Goal: Information Seeking & Learning: Learn about a topic

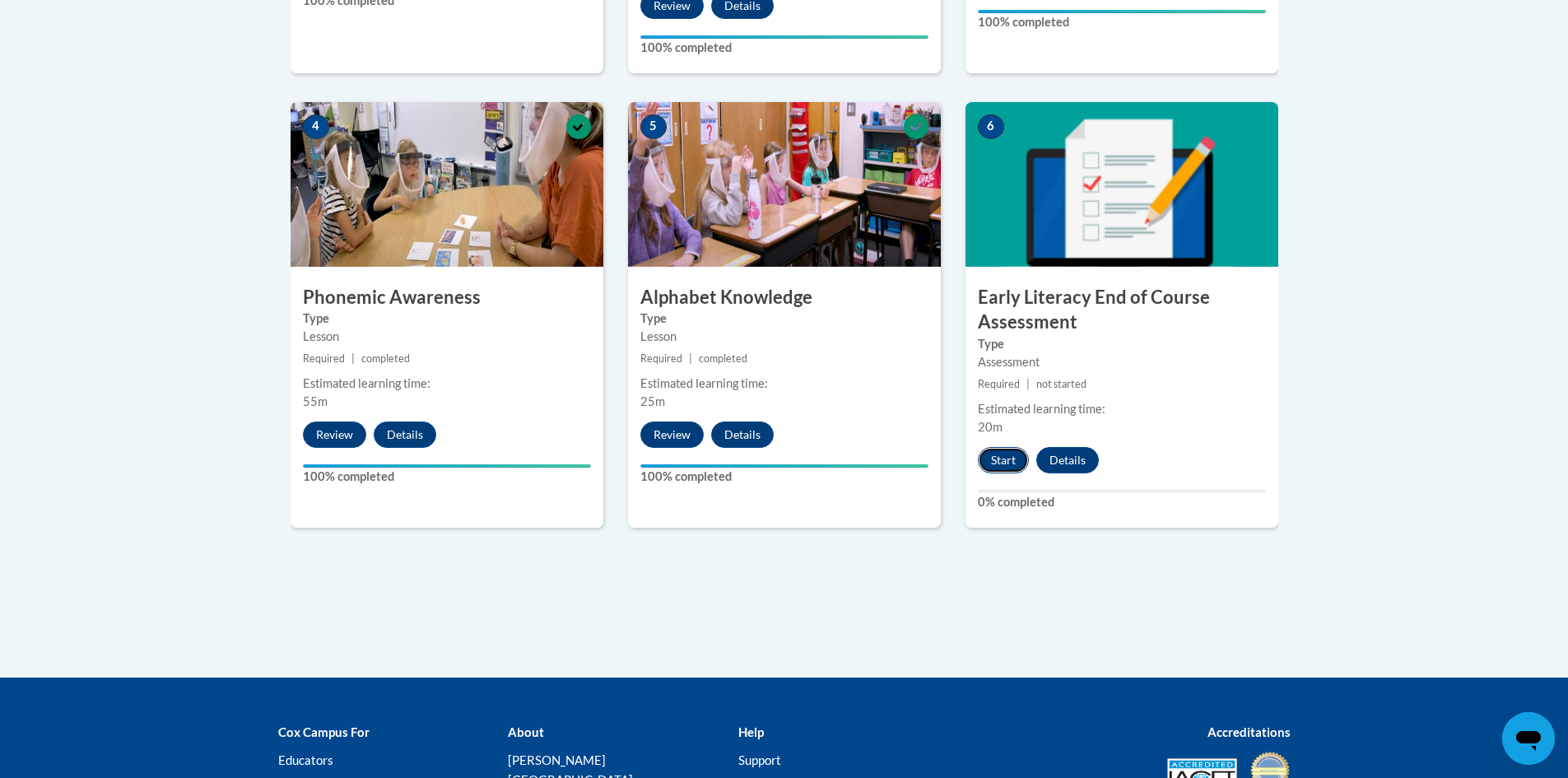
click at [1005, 454] on button "Start" at bounding box center [1003, 459] width 51 height 26
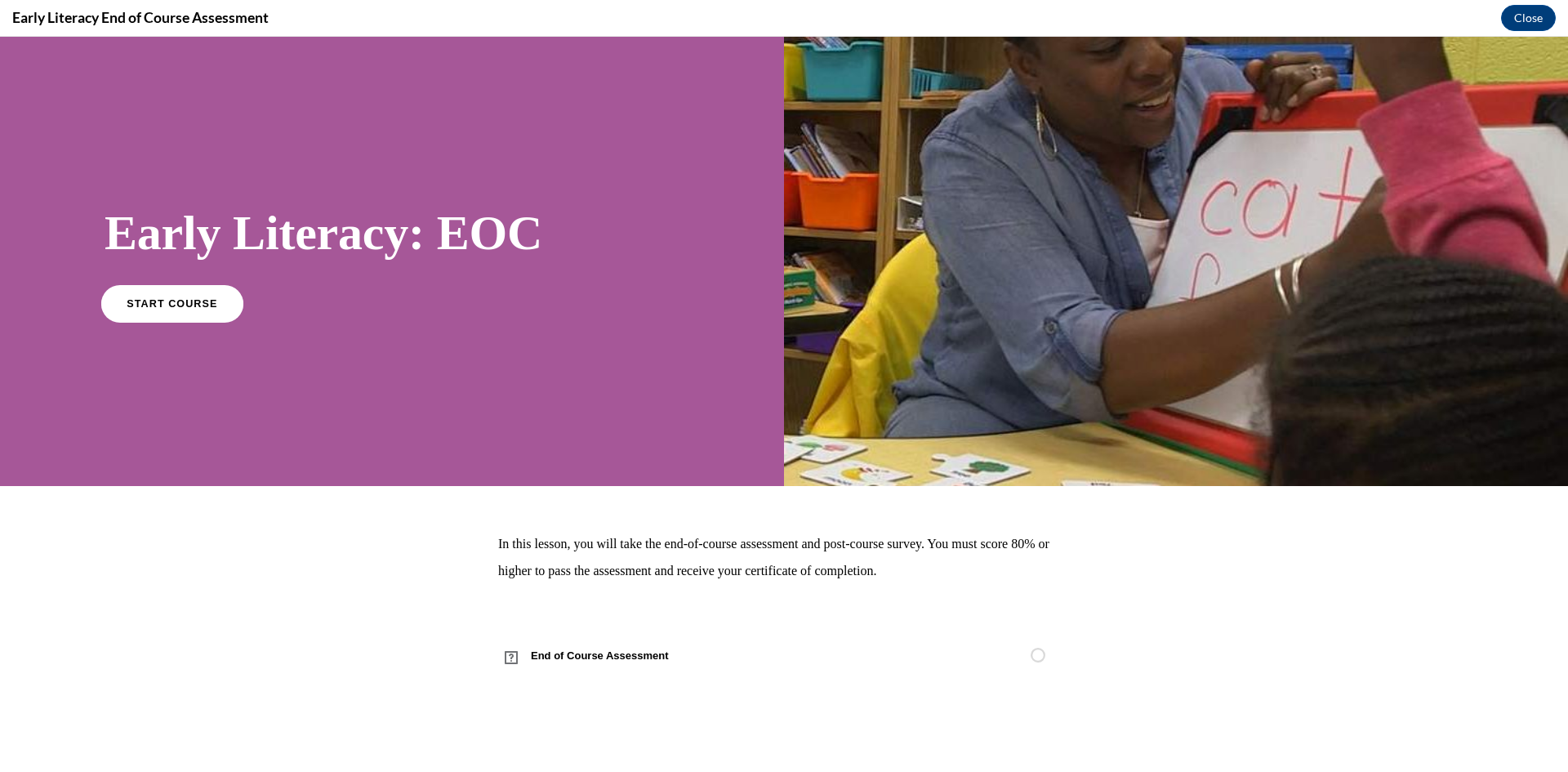
click at [201, 298] on span "START COURSE" at bounding box center [172, 304] width 91 height 13
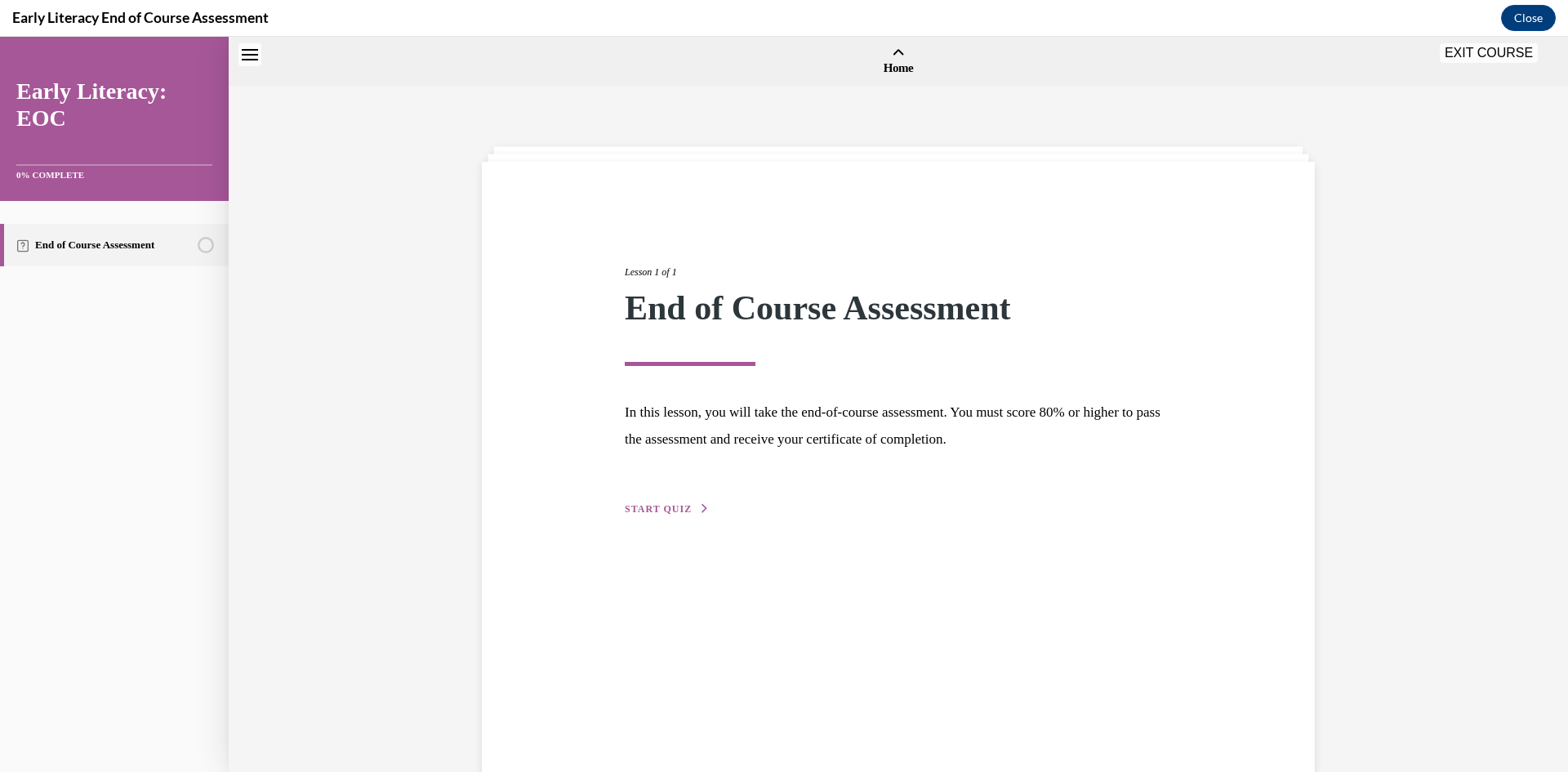
scroll to position [50, 0]
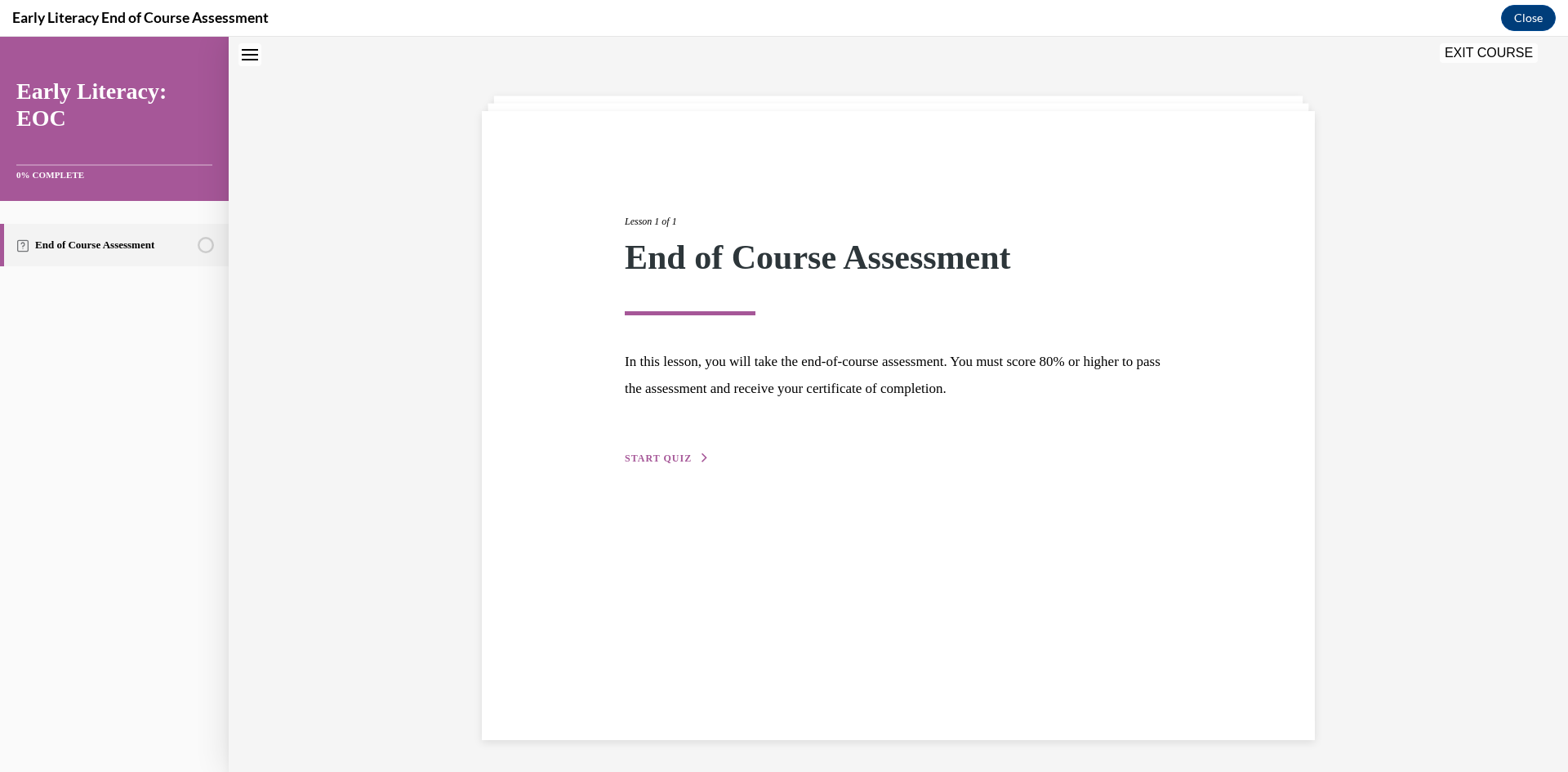
click at [651, 452] on span "START QUIZ" at bounding box center [658, 457] width 67 height 12
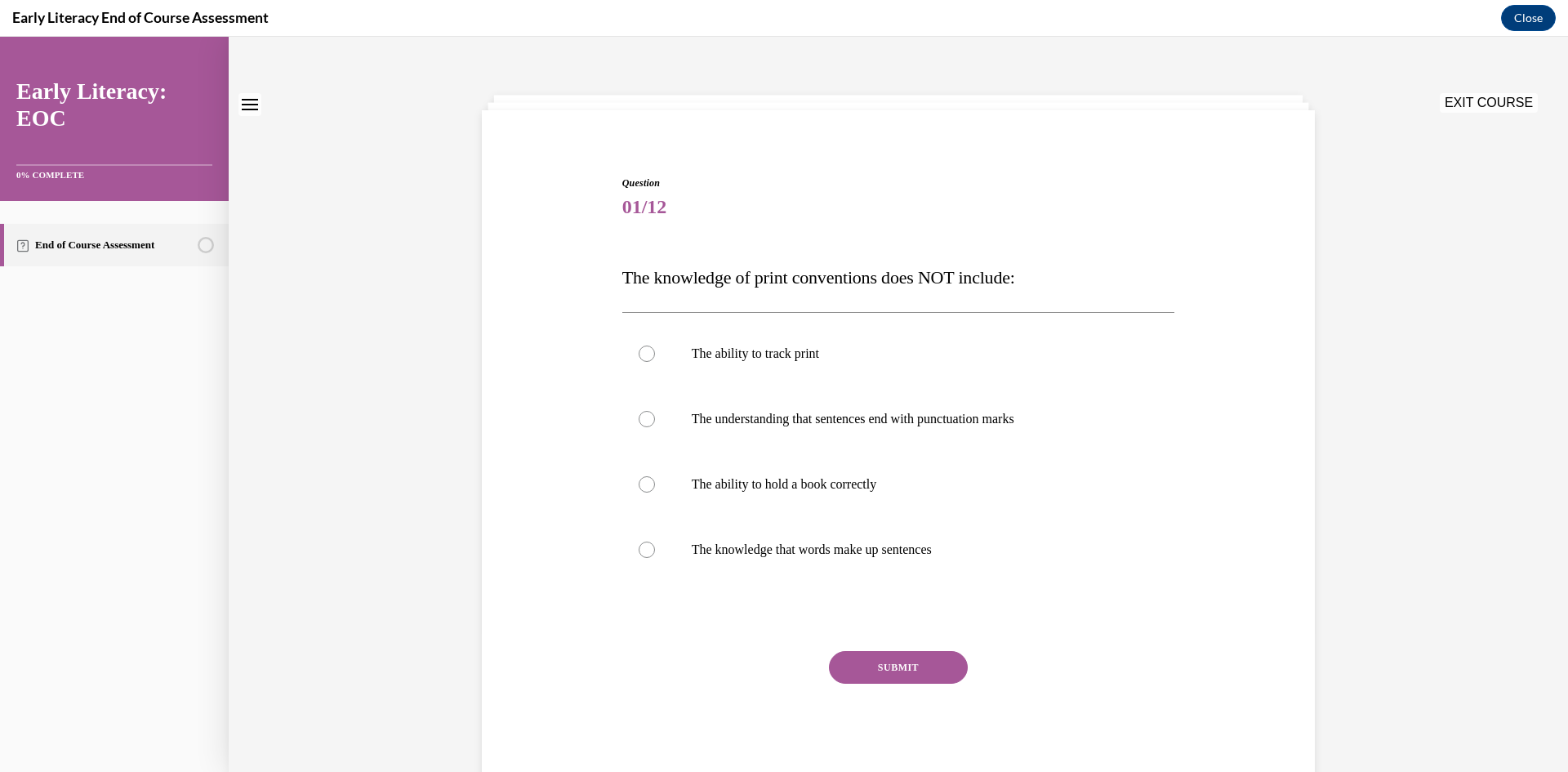
scroll to position [0, 0]
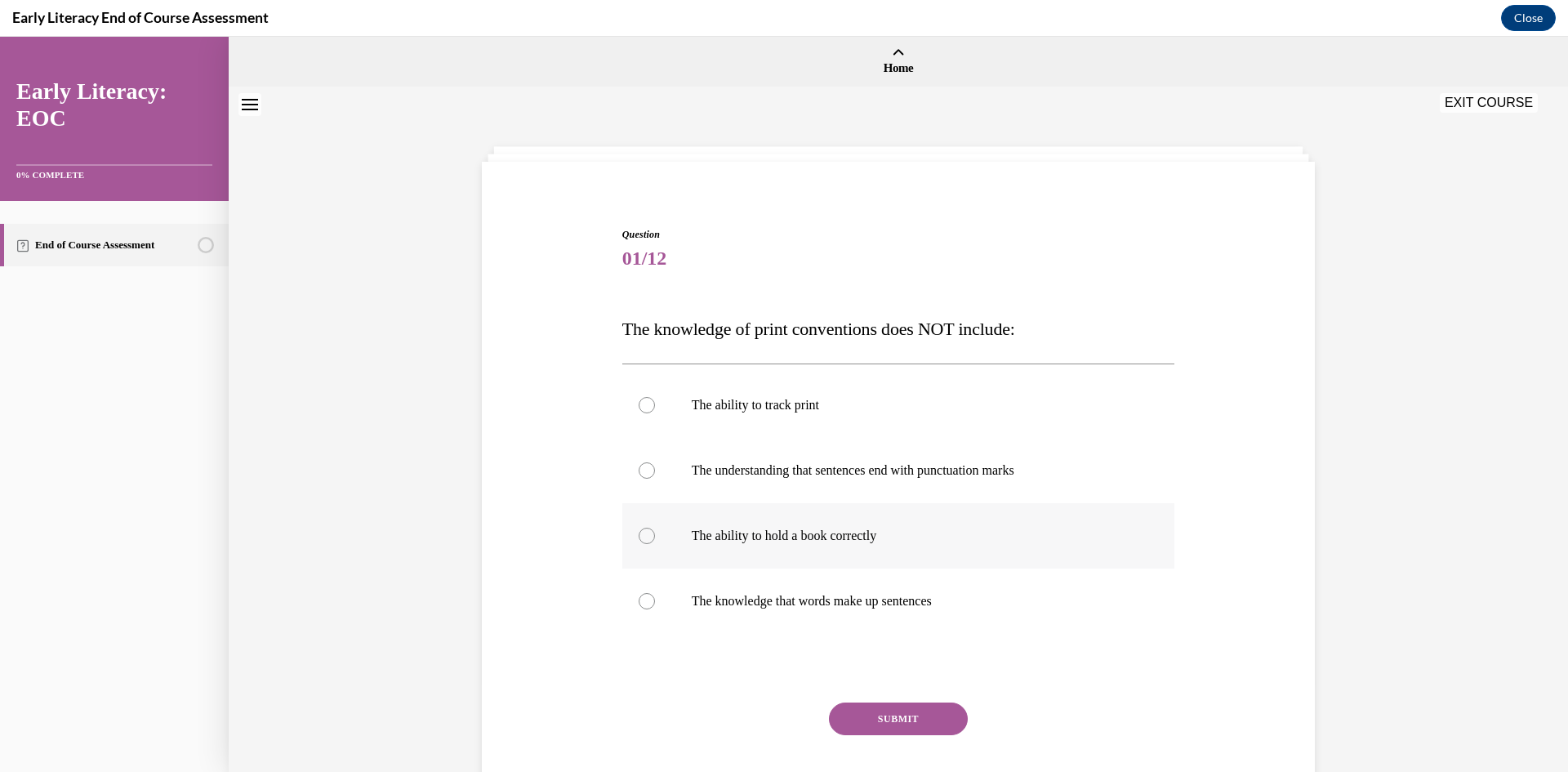
click at [789, 536] on p "The ability to hold a book correctly" at bounding box center [913, 536] width 442 height 16
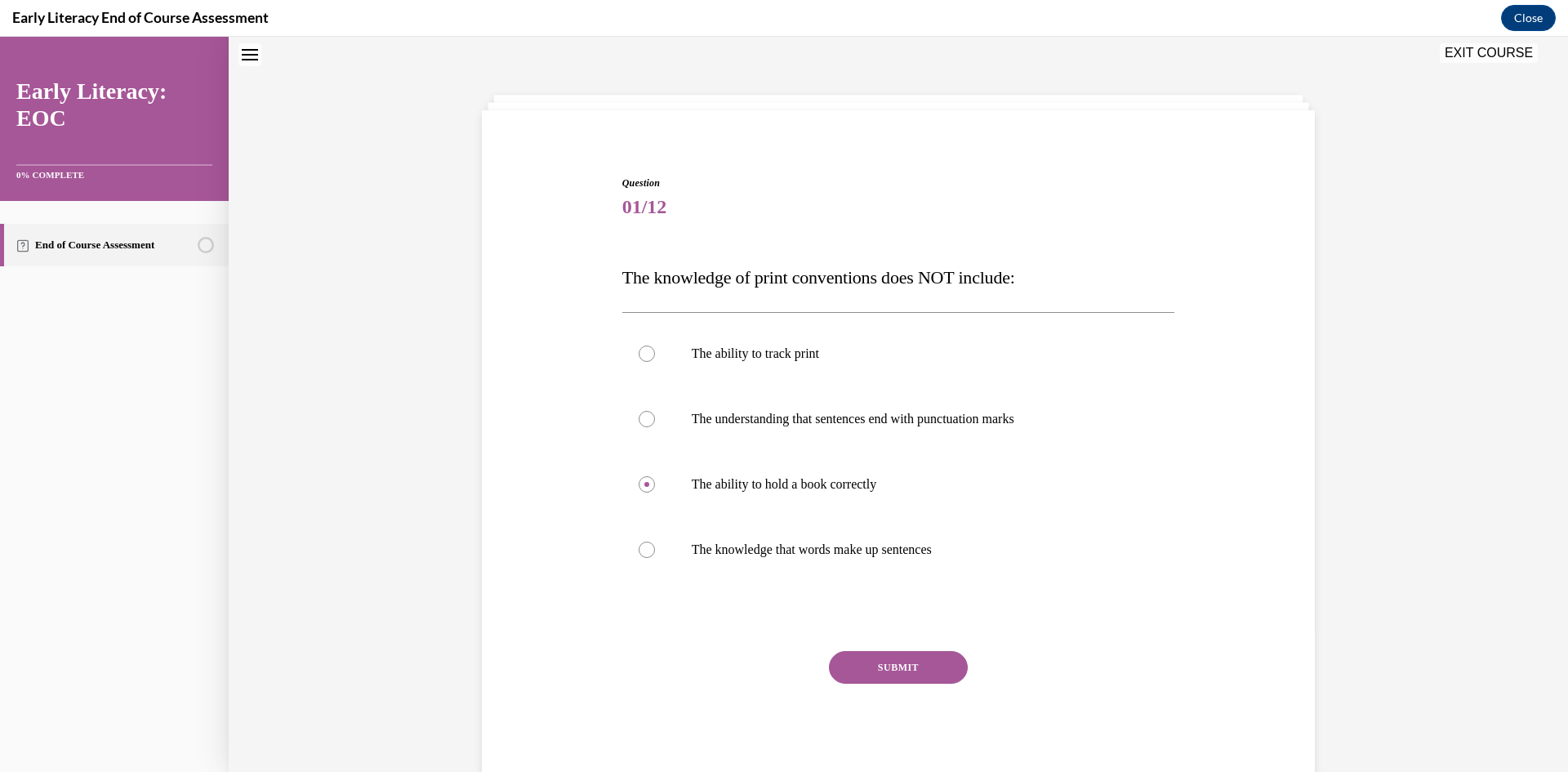
click at [902, 671] on button "SUBMIT" at bounding box center [898, 667] width 138 height 32
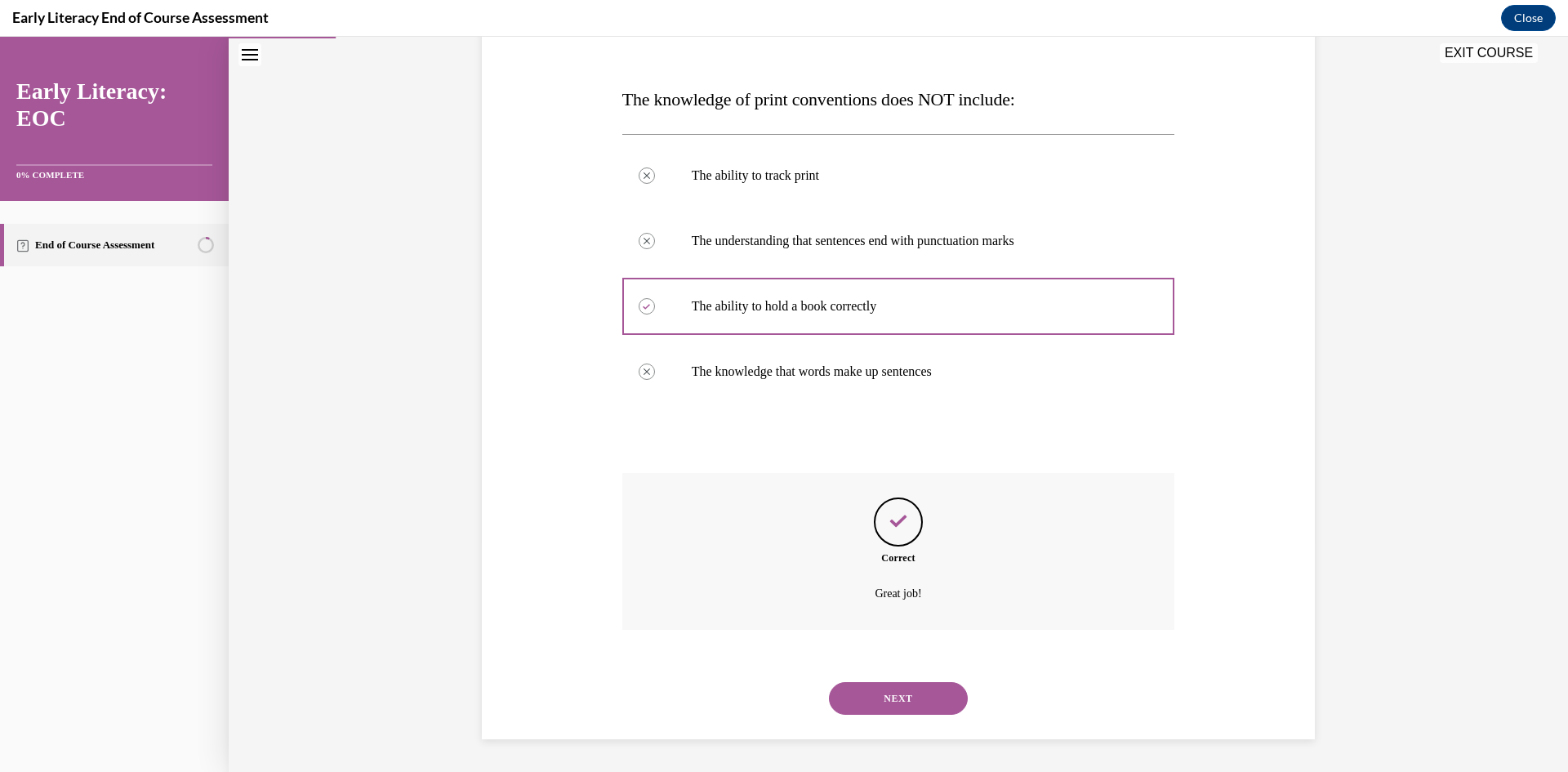
click at [918, 695] on button "NEXT" at bounding box center [898, 698] width 138 height 32
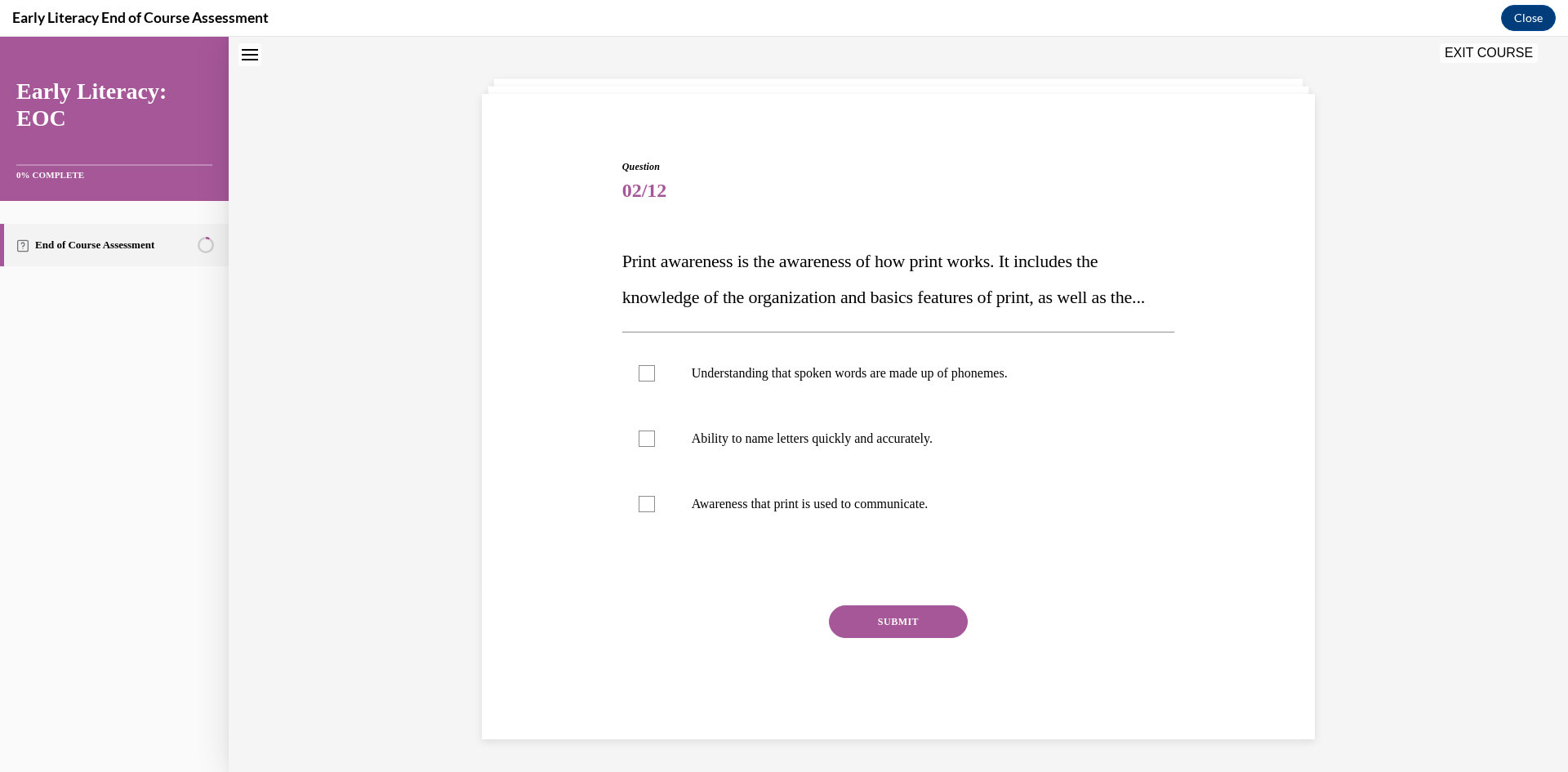
scroll to position [49, 0]
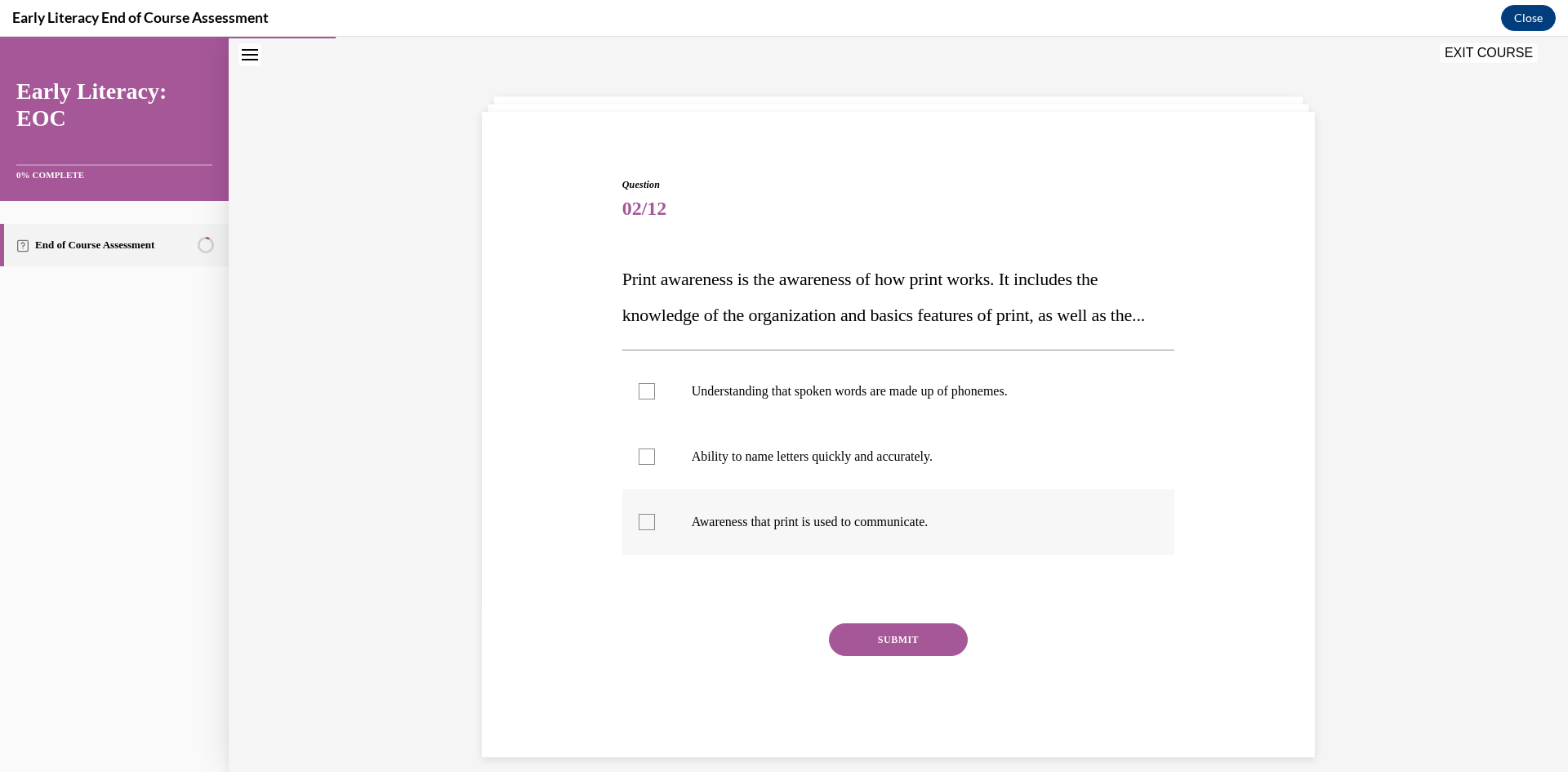
click at [640, 530] on div at bounding box center [647, 522] width 16 height 16
click at [639, 465] on div at bounding box center [647, 457] width 16 height 16
click at [651, 424] on div at bounding box center [898, 391] width 553 height 66
click at [653, 424] on div at bounding box center [898, 391] width 553 height 66
click at [639, 465] on div at bounding box center [647, 457] width 16 height 16
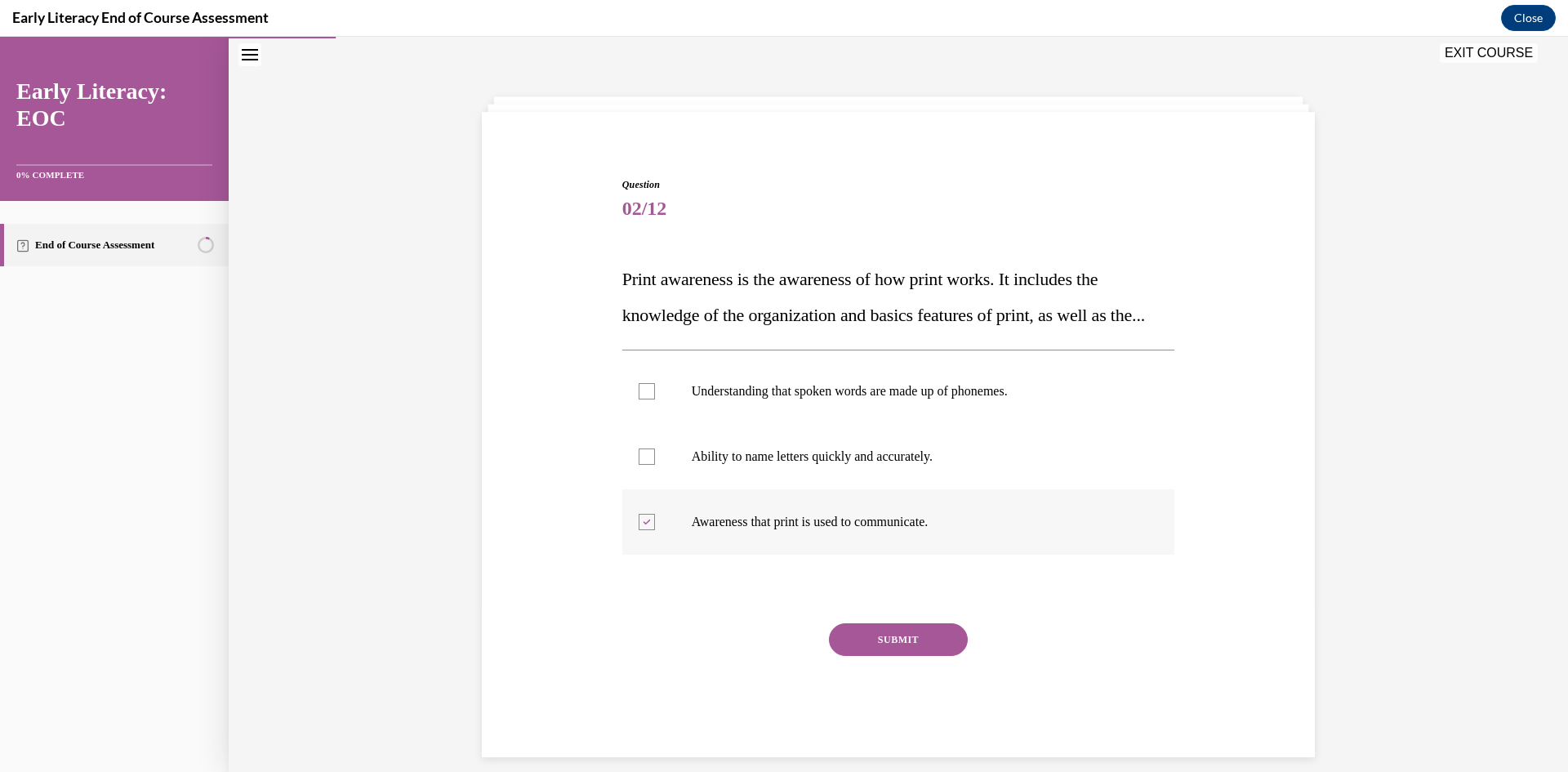
click at [642, 525] on icon at bounding box center [646, 522] width 7 height 5
click at [645, 530] on div at bounding box center [647, 522] width 16 height 16
click at [647, 465] on div at bounding box center [647, 457] width 16 height 16
click at [648, 465] on div at bounding box center [647, 457] width 16 height 16
click at [864, 656] on button "SUBMIT" at bounding box center [898, 639] width 138 height 32
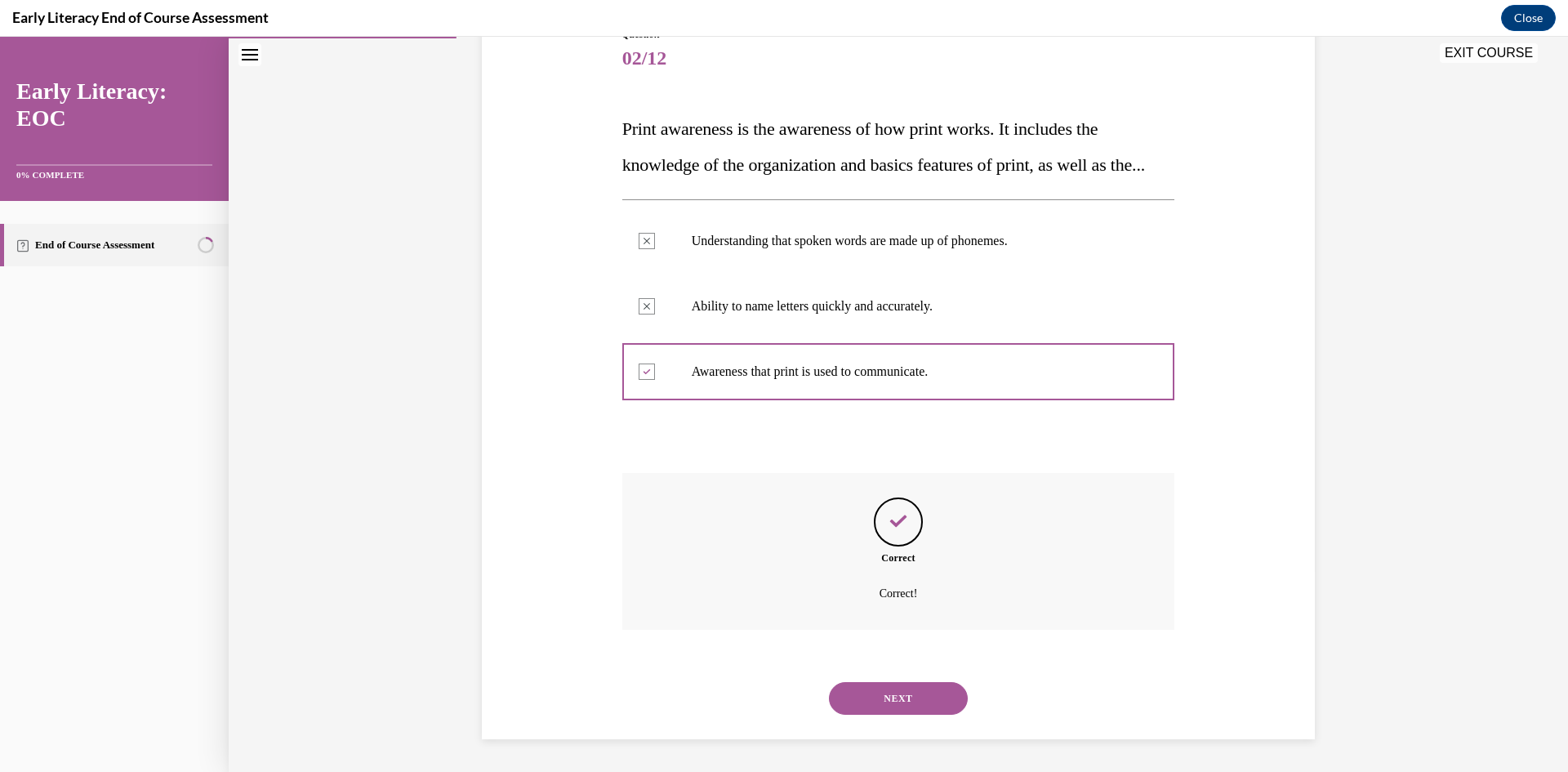
scroll to position [236, 0]
click at [906, 697] on button "NEXT" at bounding box center [898, 698] width 138 height 32
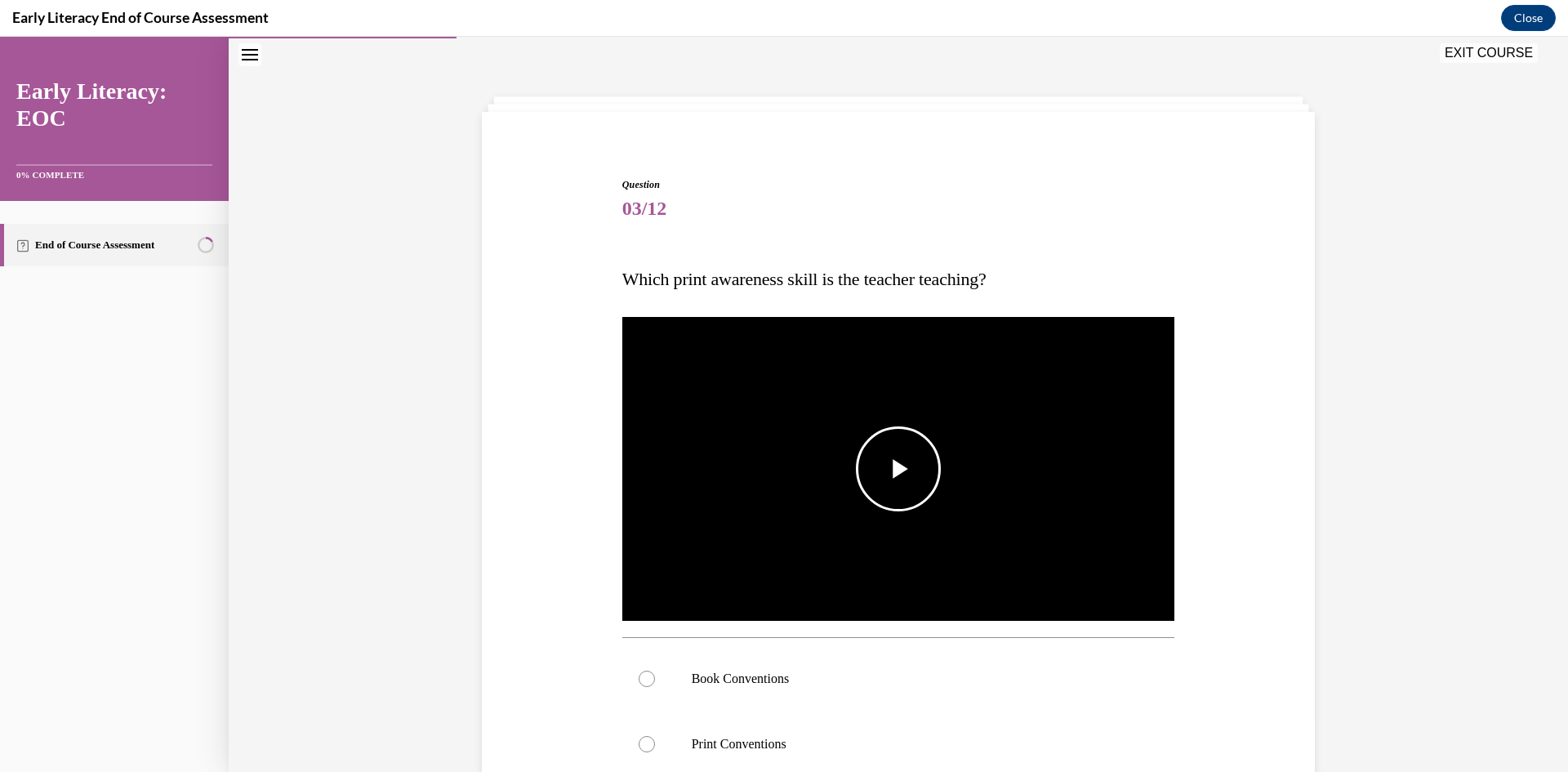
scroll to position [213, 0]
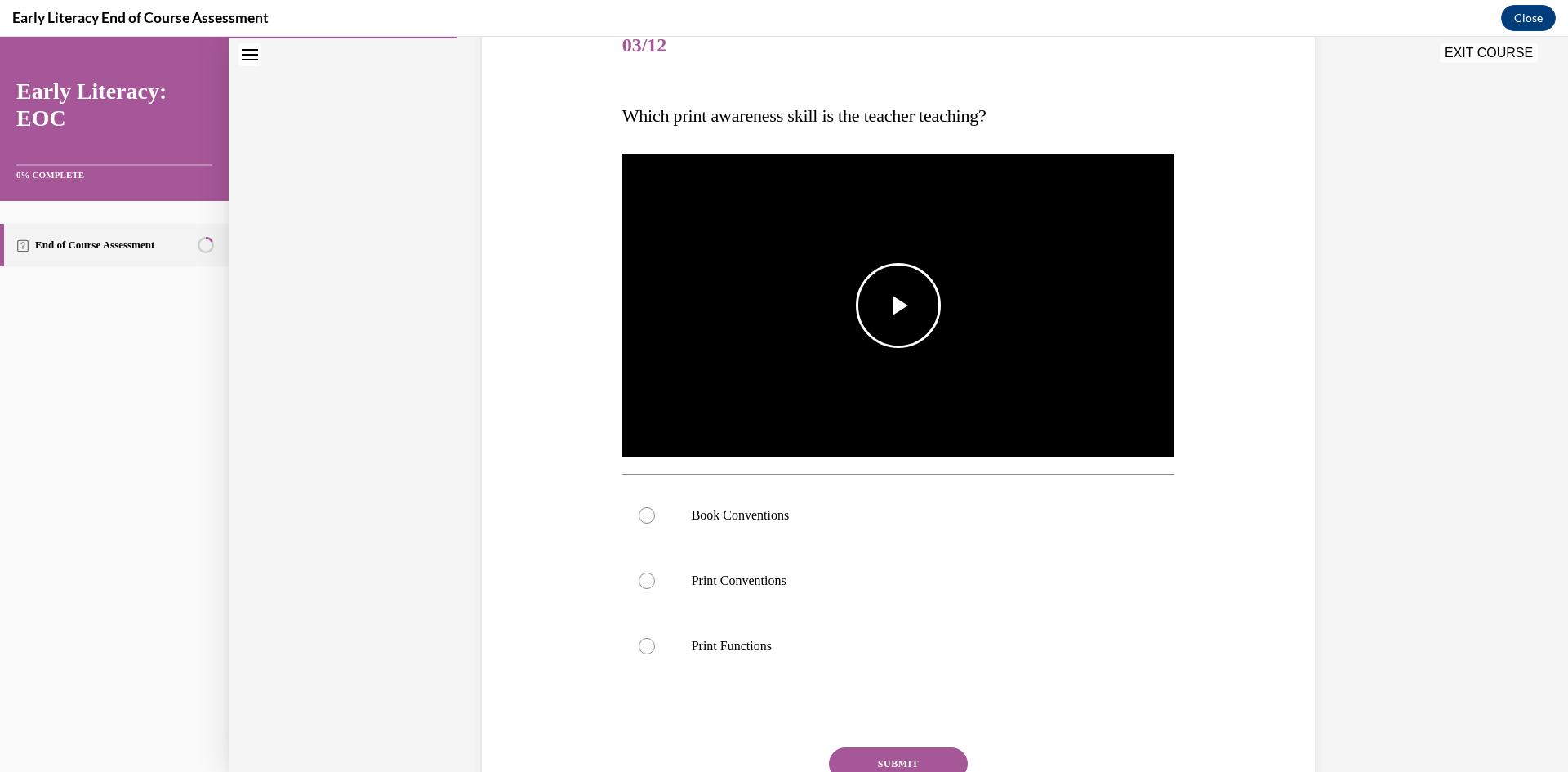
click at [899, 306] on span "Video player" at bounding box center [899, 306] width 0 height 0
click at [770, 519] on p "Book Conventions" at bounding box center [913, 515] width 442 height 16
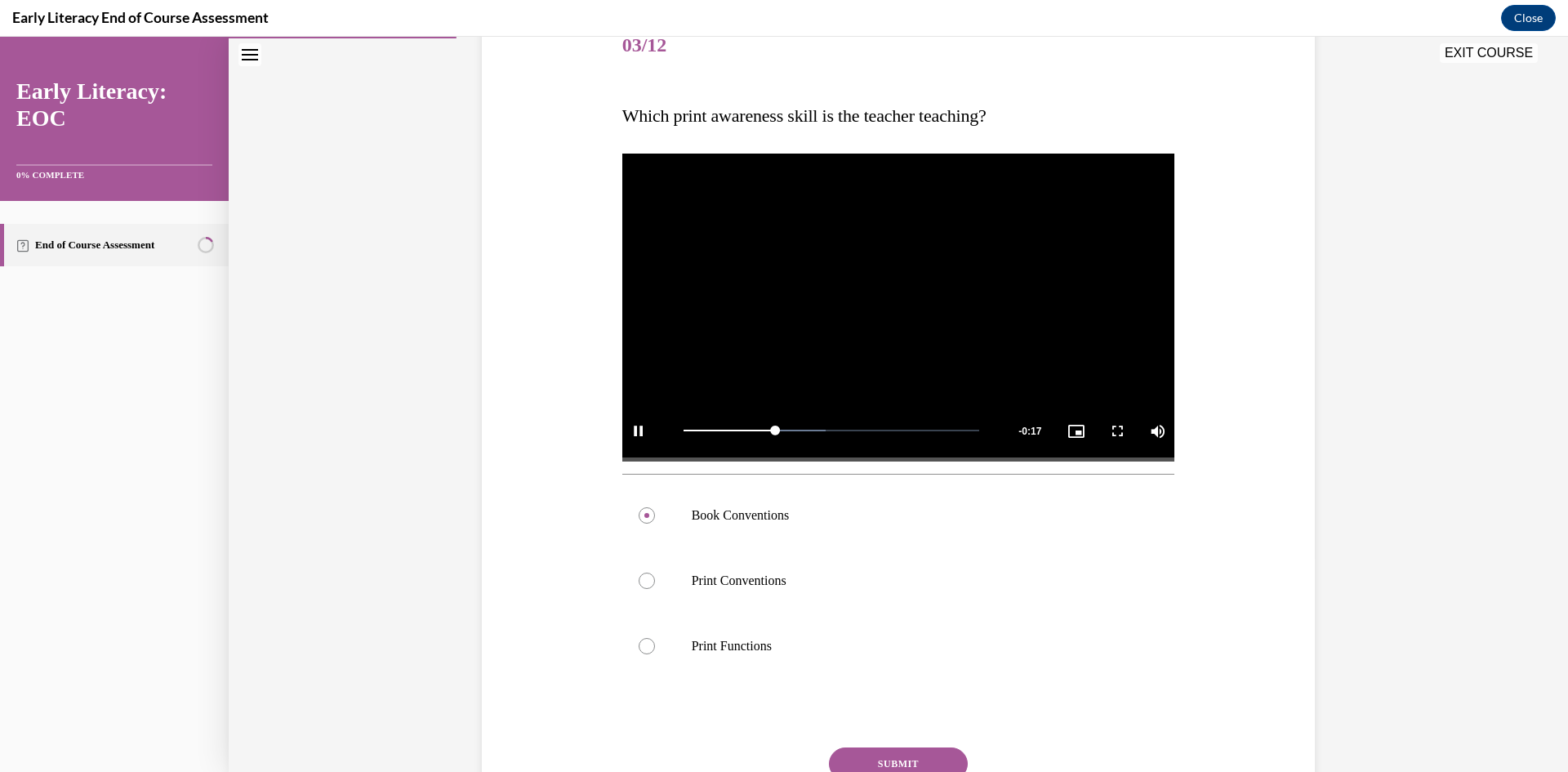
scroll to position [306, 0]
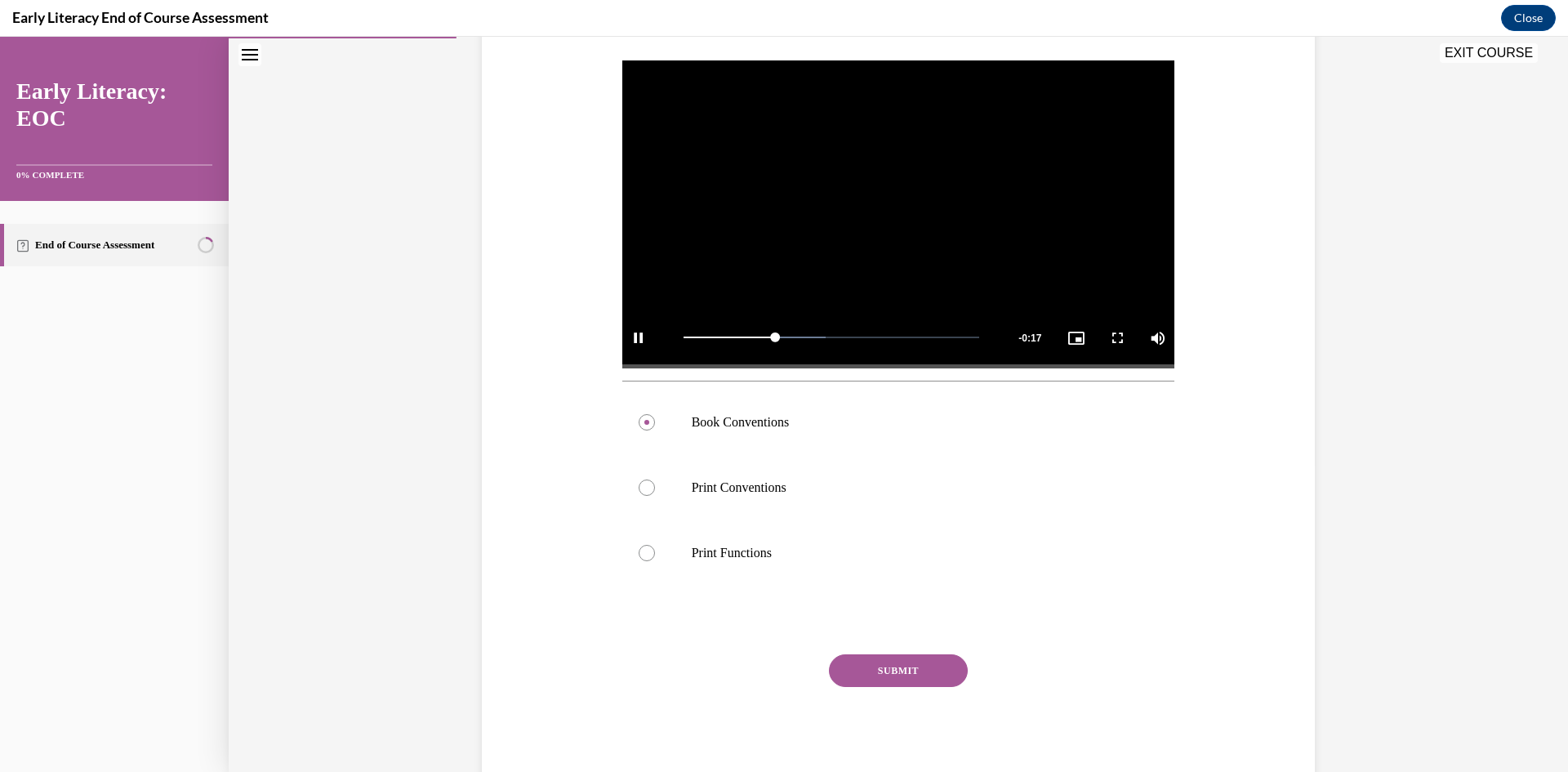
click at [926, 666] on button "SUBMIT" at bounding box center [898, 670] width 138 height 32
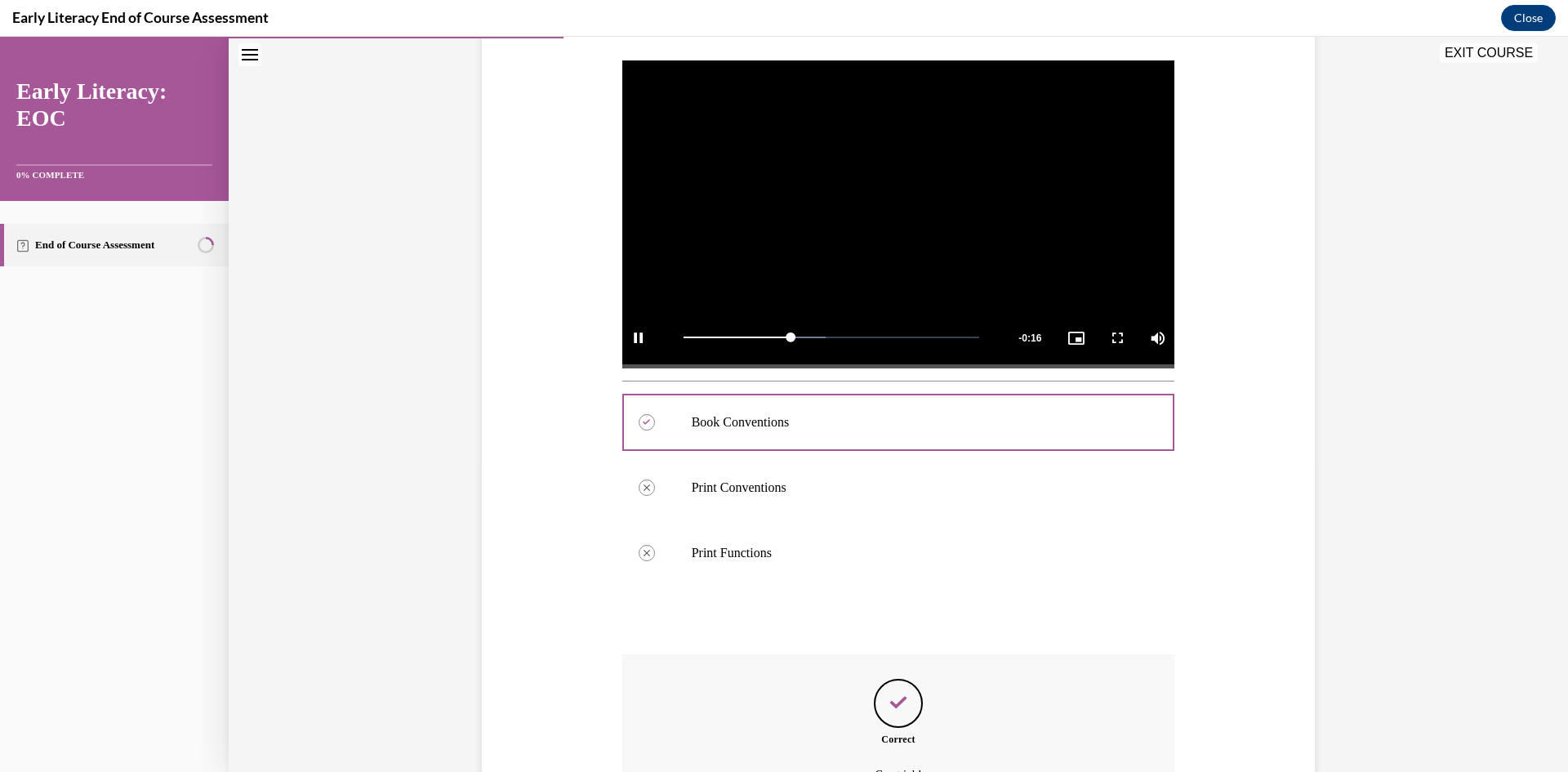
scroll to position [487, 0]
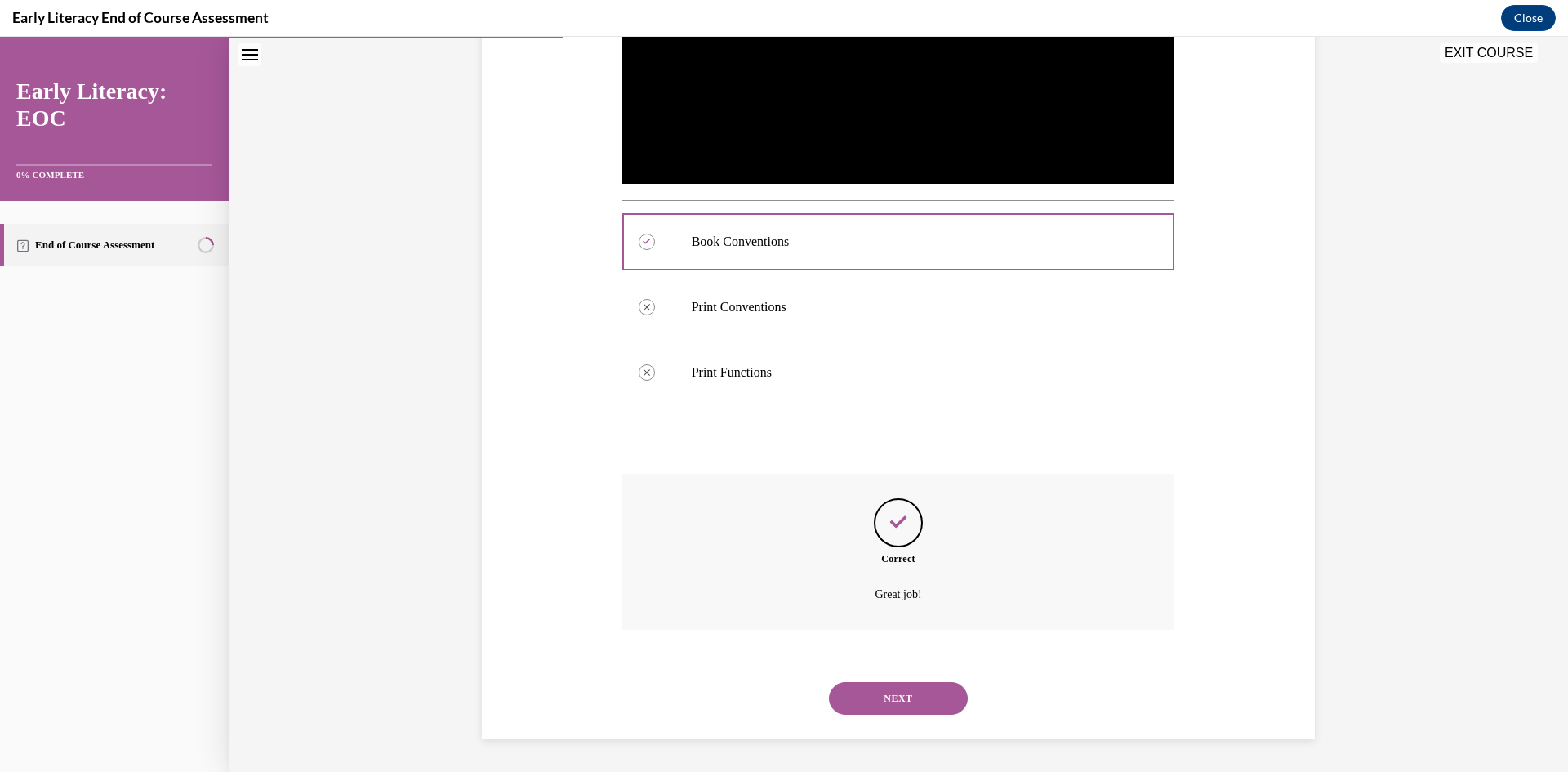
click at [930, 696] on button "NEXT" at bounding box center [898, 698] width 138 height 32
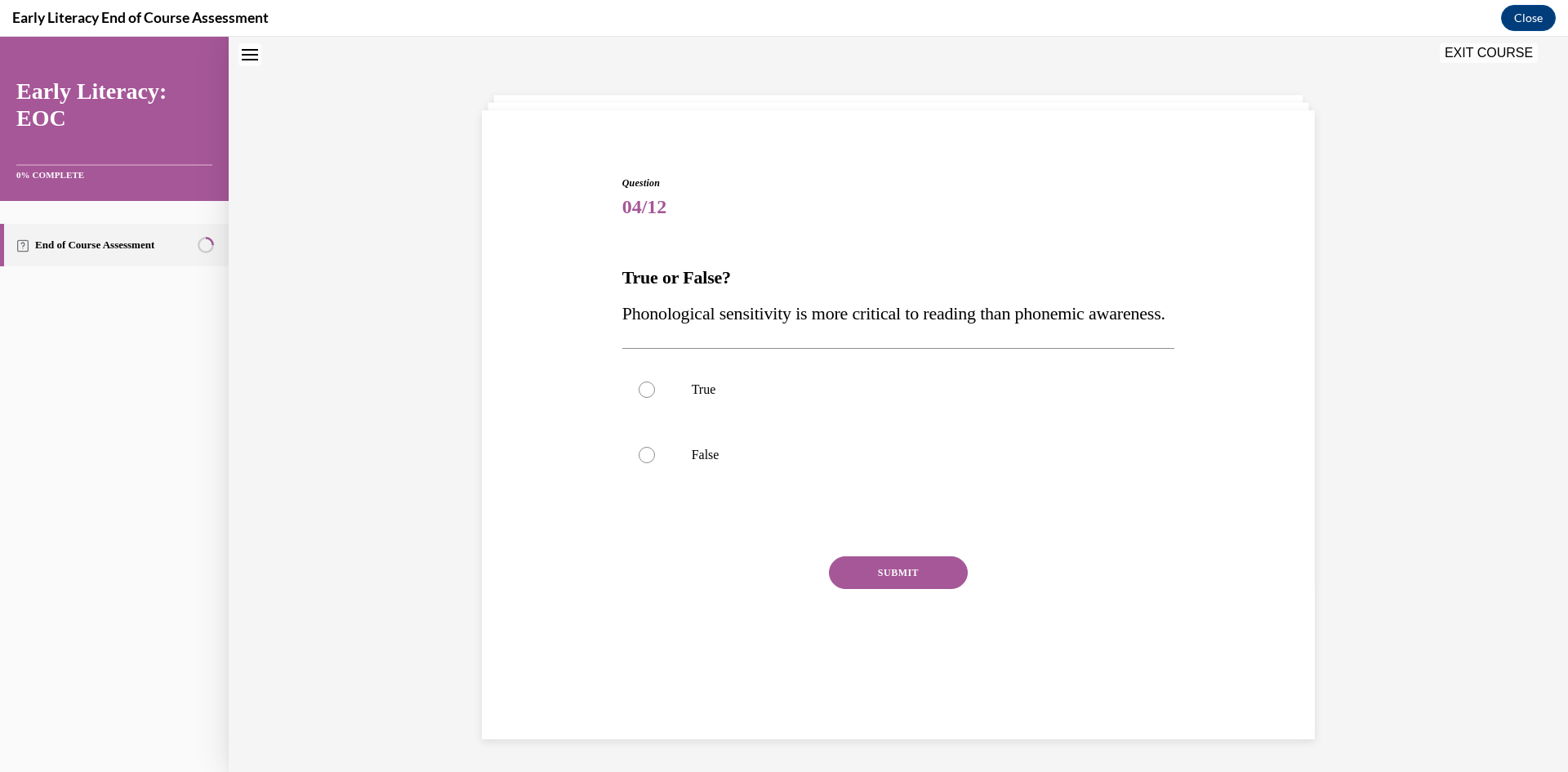
scroll to position [49, 0]
click at [642, 489] on div at bounding box center [898, 457] width 553 height 66
click at [882, 590] on button "SUBMIT" at bounding box center [898, 574] width 138 height 32
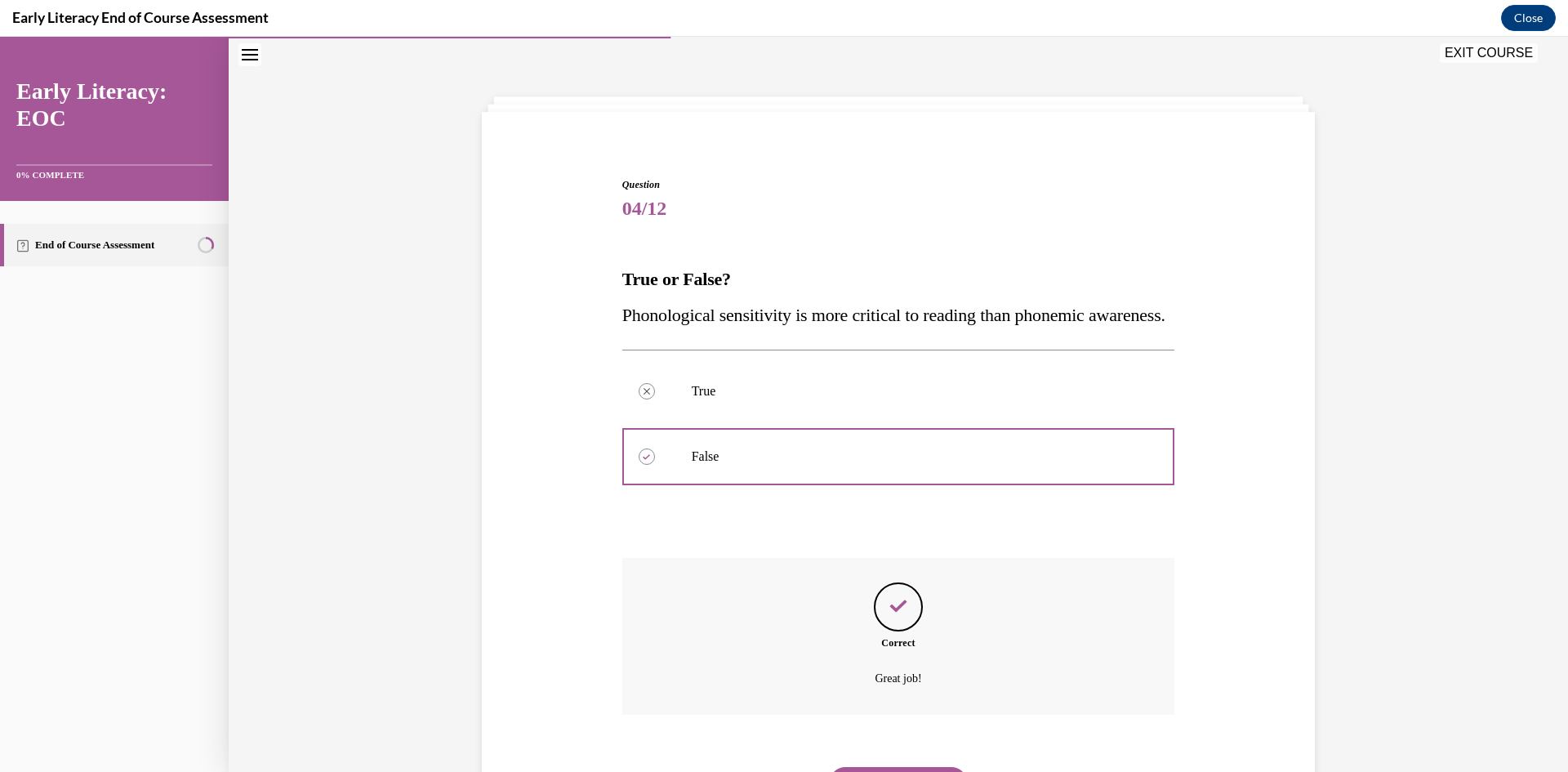
scroll to position [171, 0]
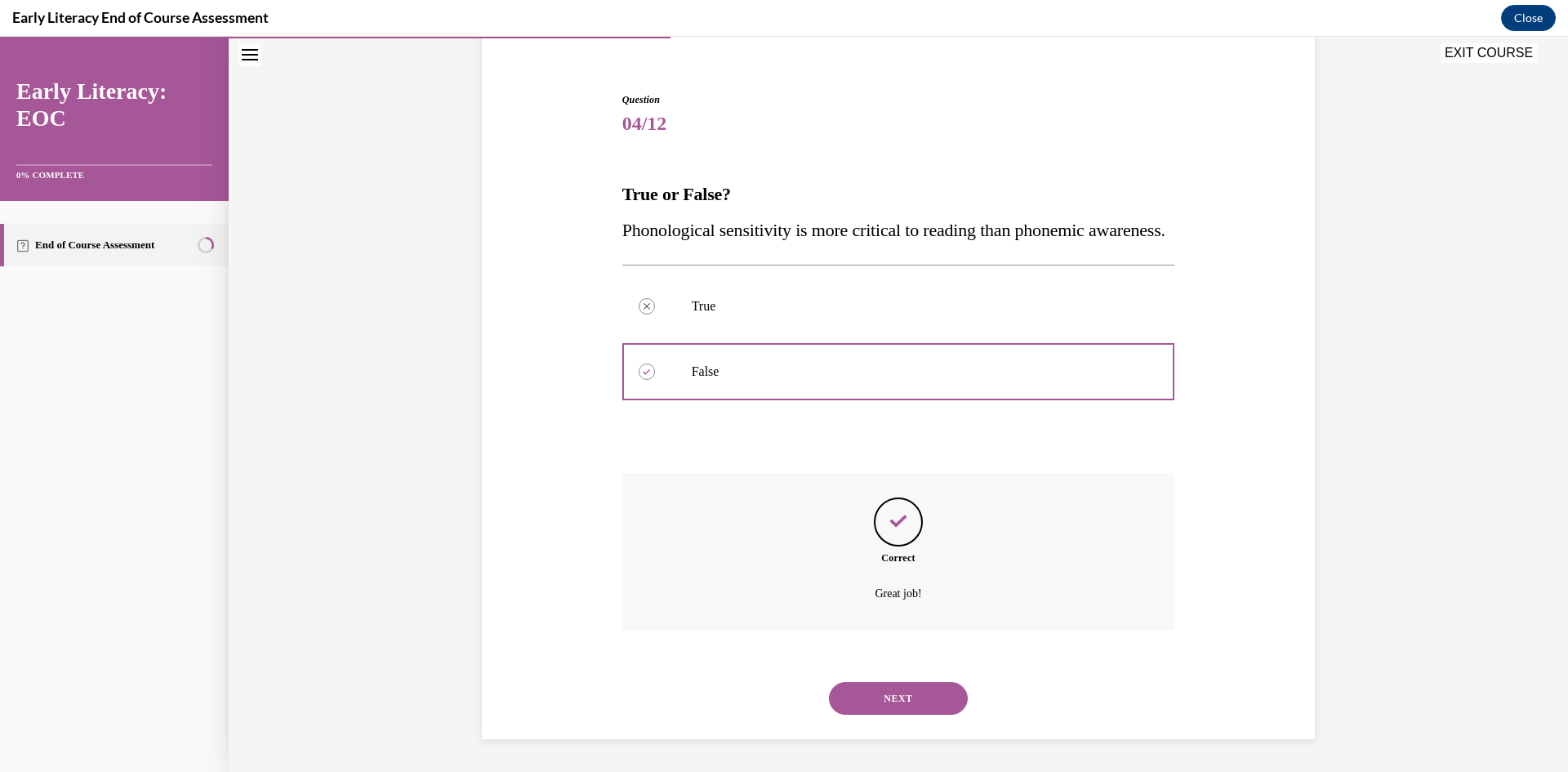
click at [906, 689] on button "NEXT" at bounding box center [898, 698] width 138 height 32
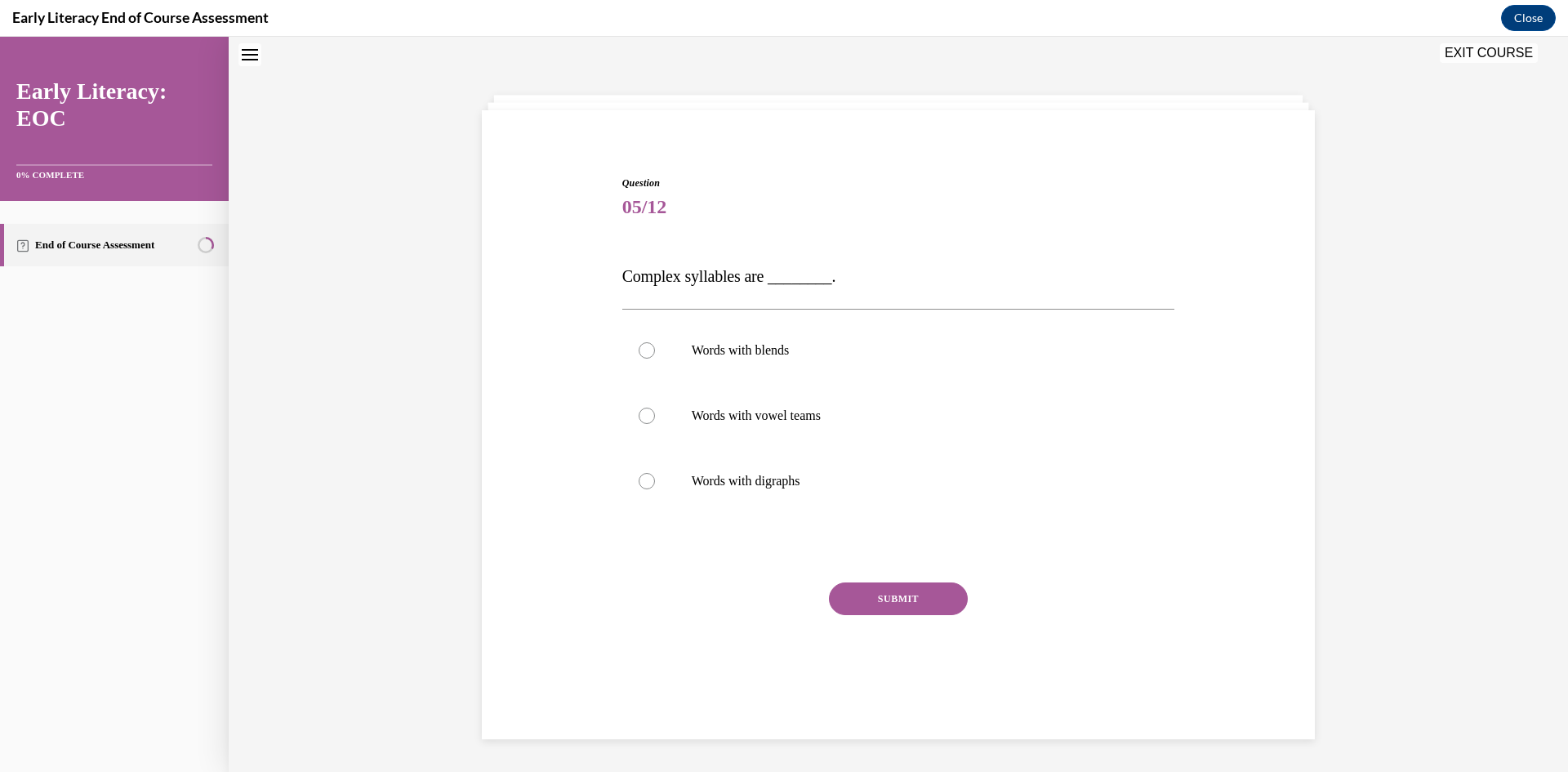
scroll to position [49, 0]
click at [799, 425] on p "Words with vowel teams" at bounding box center [913, 417] width 442 height 16
click at [850, 428] on div at bounding box center [898, 417] width 553 height 66
click at [774, 484] on p "Words with digraphs" at bounding box center [913, 483] width 442 height 16
click at [801, 424] on p "Words with vowel teams" at bounding box center [913, 417] width 442 height 16
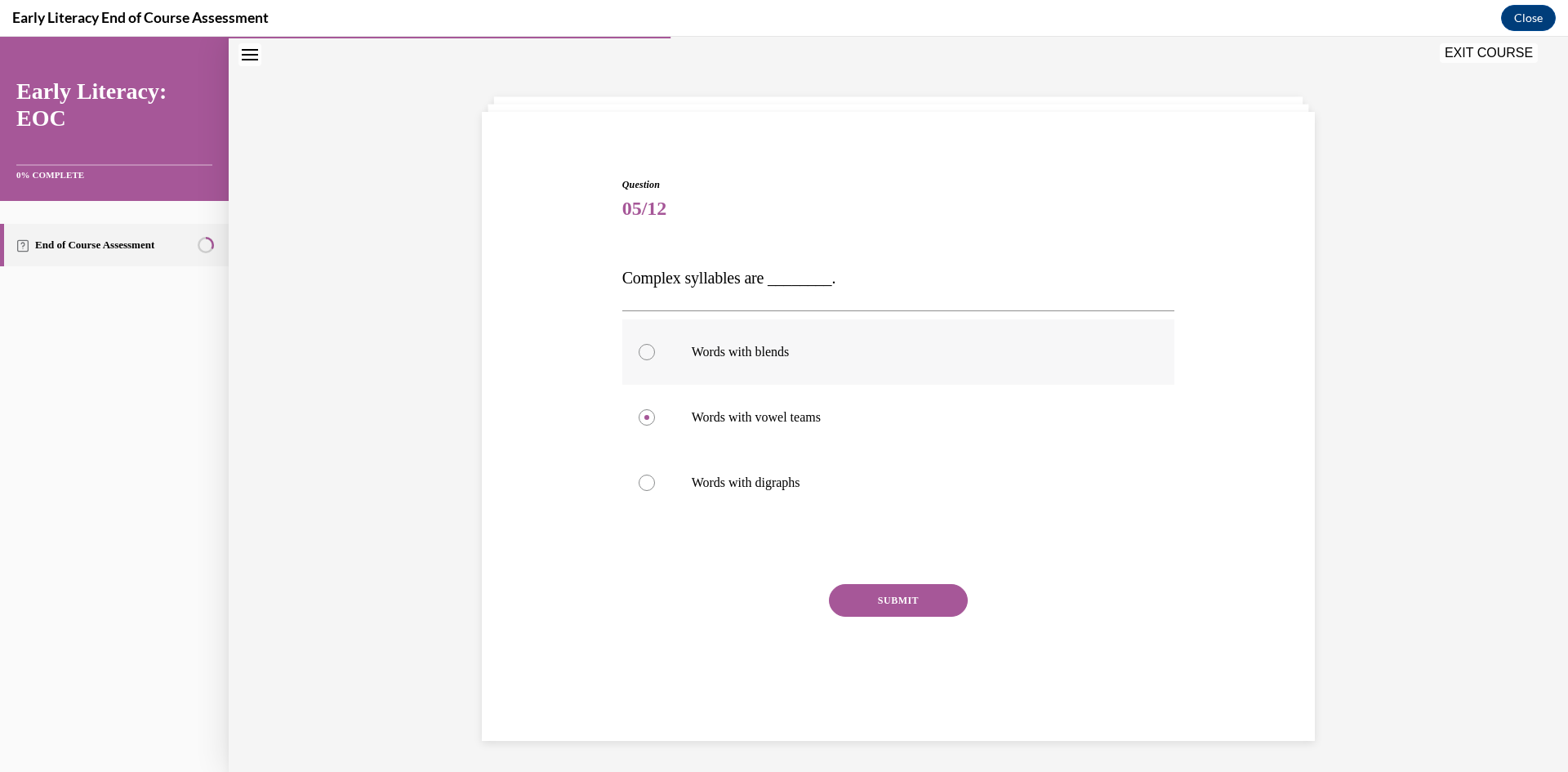
click at [845, 380] on div at bounding box center [898, 351] width 553 height 66
click at [881, 590] on button "SUBMIT" at bounding box center [898, 600] width 138 height 32
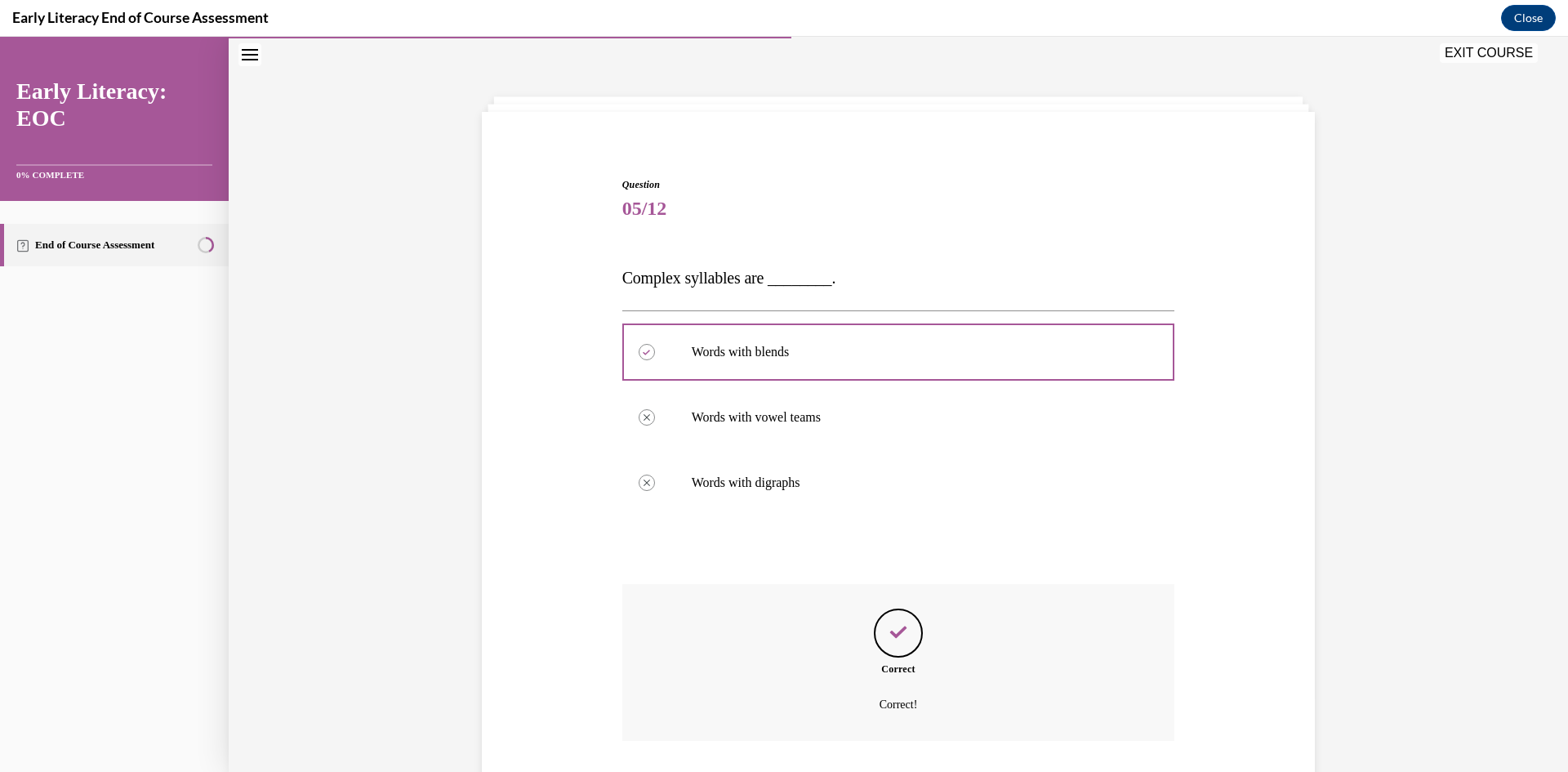
scroll to position [131, 0]
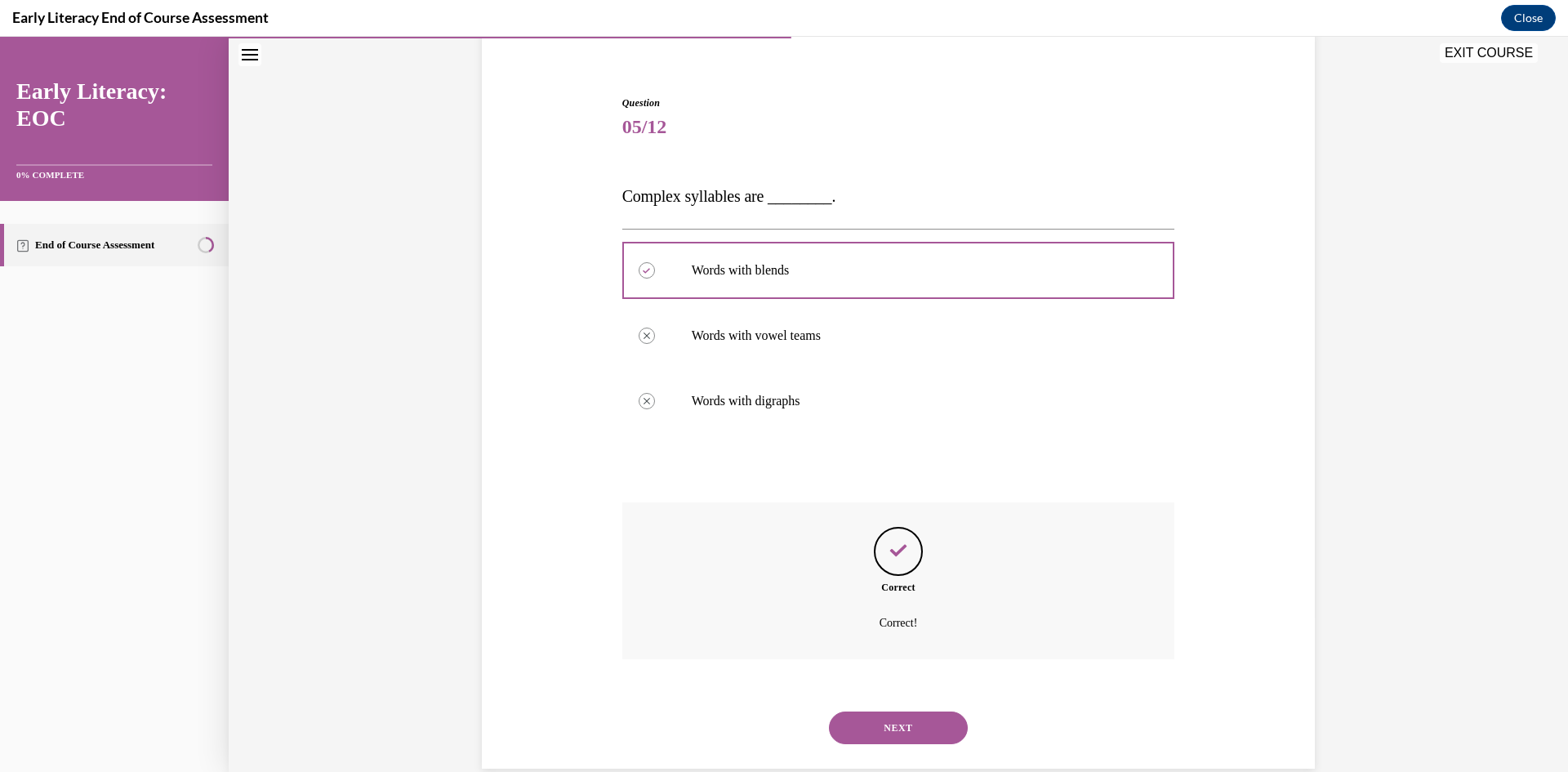
click at [868, 723] on button "NEXT" at bounding box center [898, 727] width 138 height 32
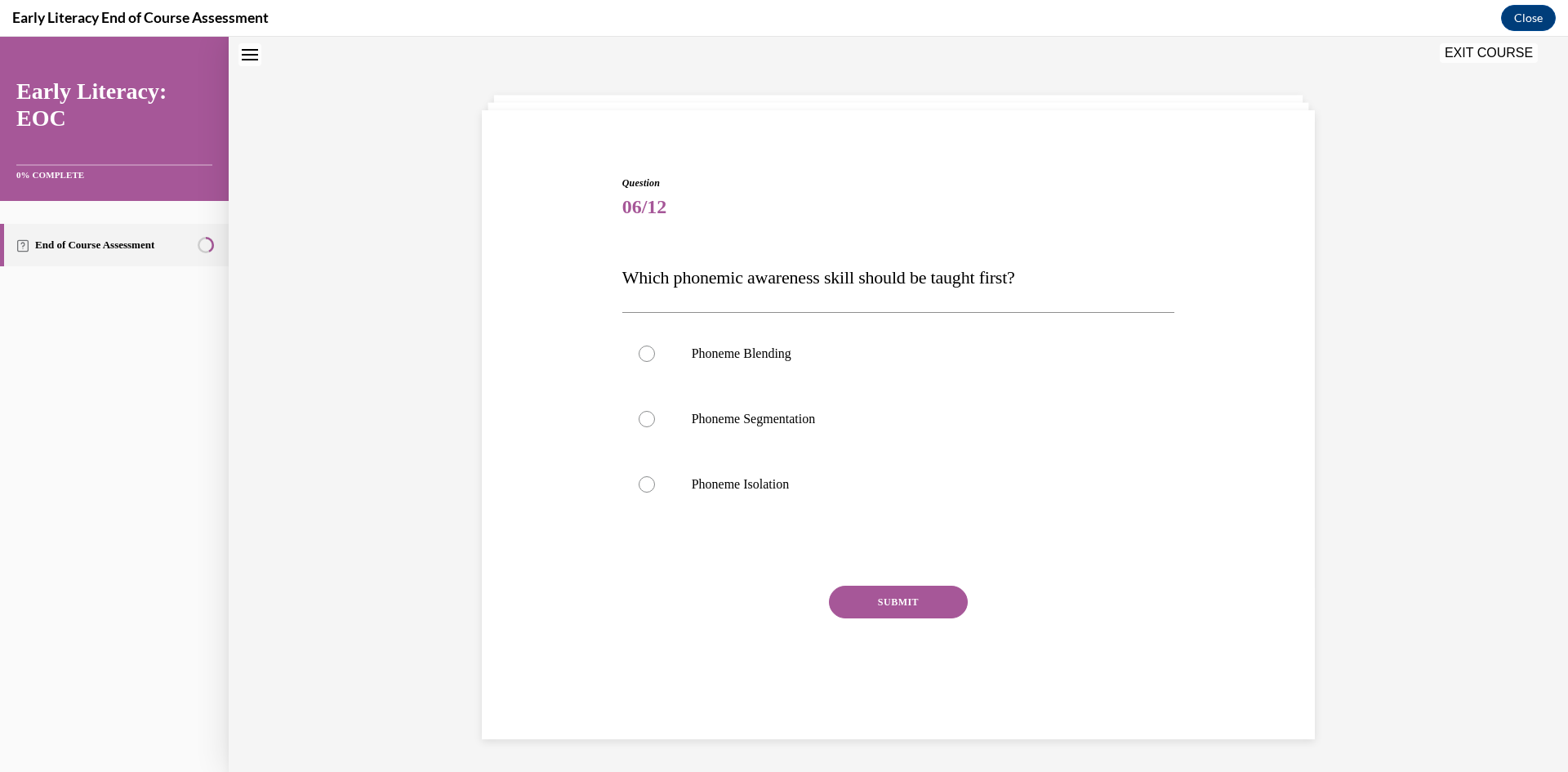
scroll to position [49, 0]
click at [819, 419] on p "Phoneme Segmentation" at bounding box center [913, 421] width 442 height 16
click at [816, 496] on div at bounding box center [898, 485] width 553 height 66
click at [898, 604] on button "SUBMIT" at bounding box center [898, 603] width 138 height 32
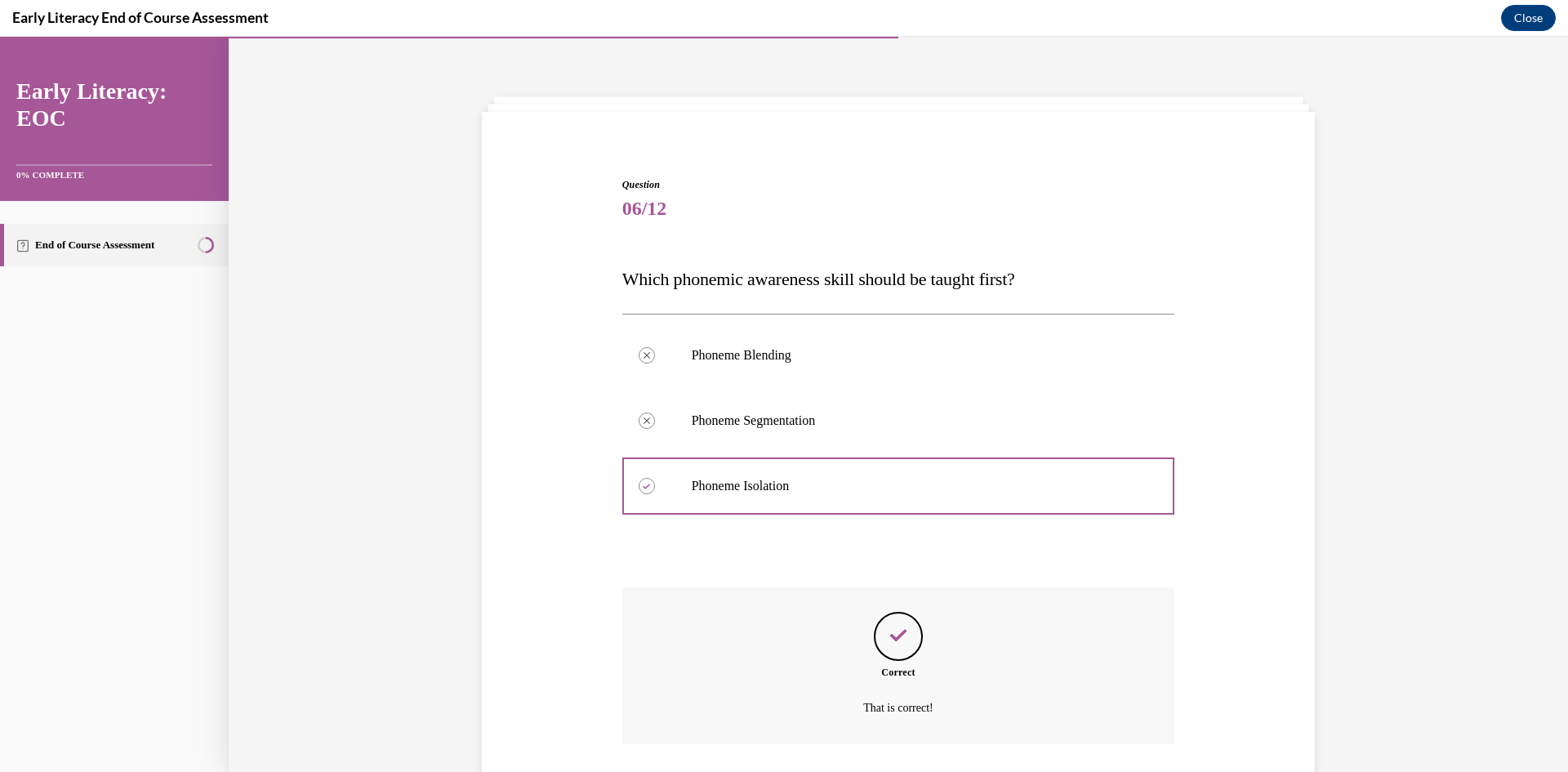
scroll to position [164, 0]
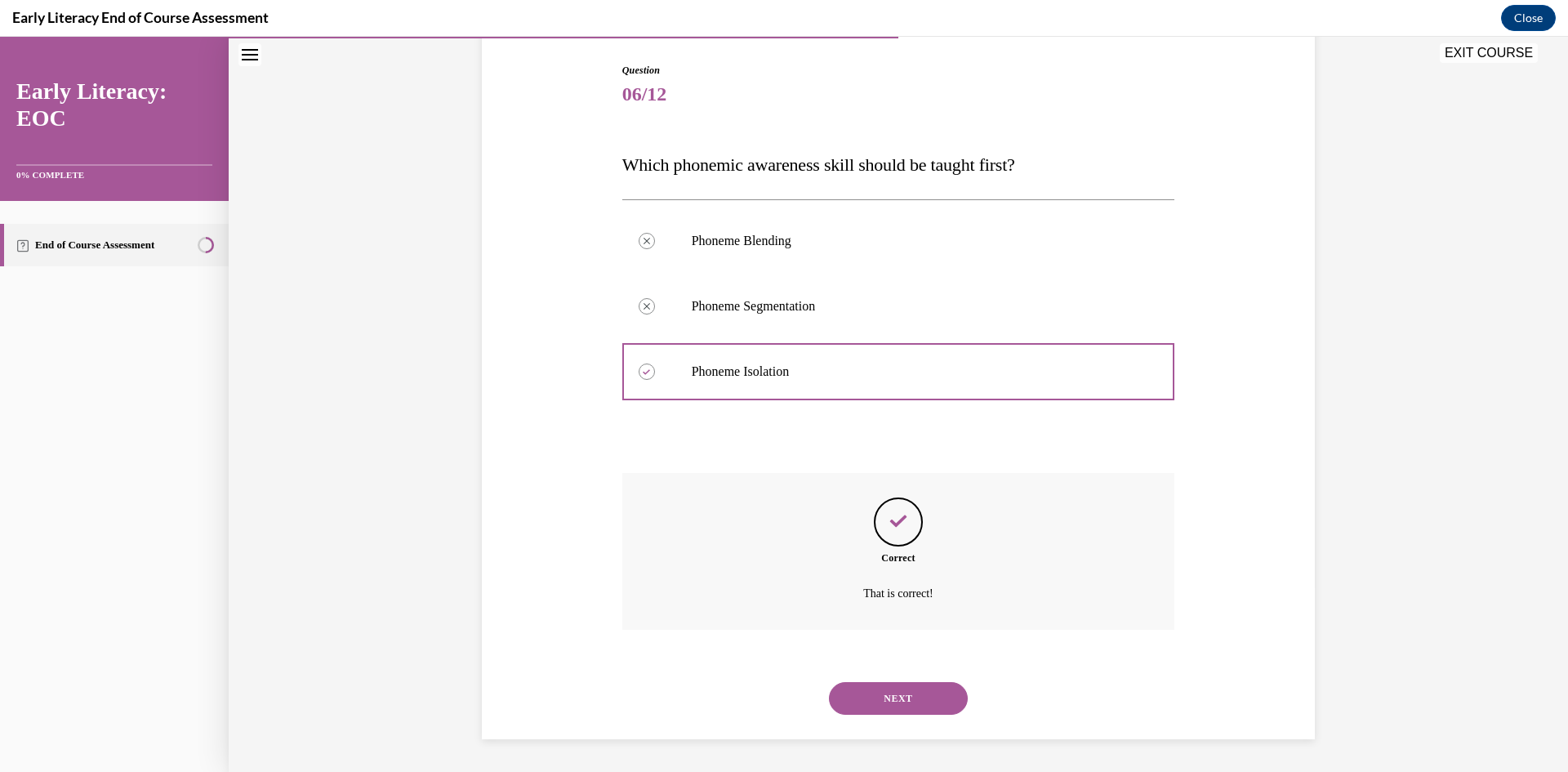
click at [889, 705] on button "NEXT" at bounding box center [898, 698] width 138 height 32
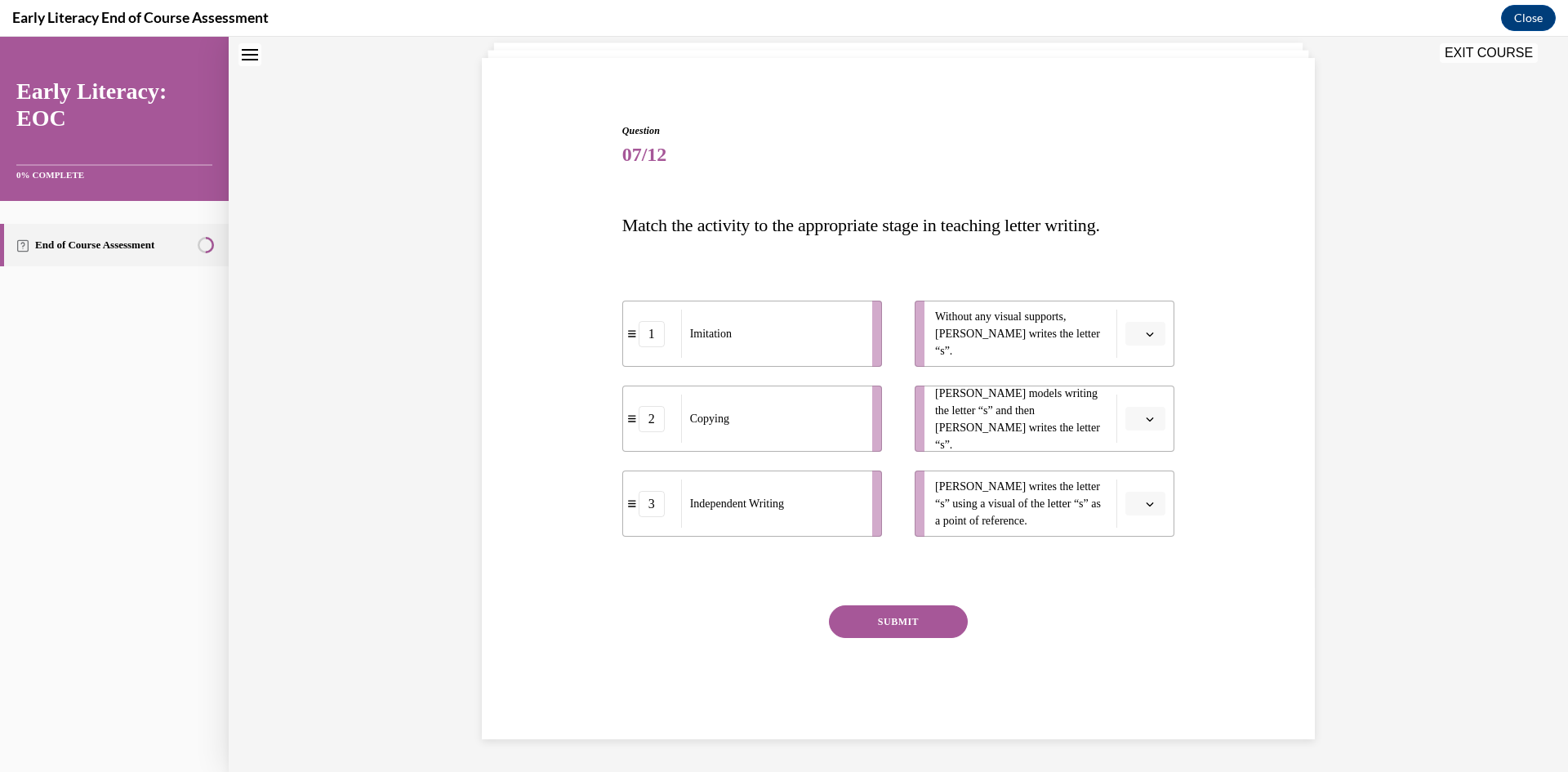
scroll to position [49, 0]
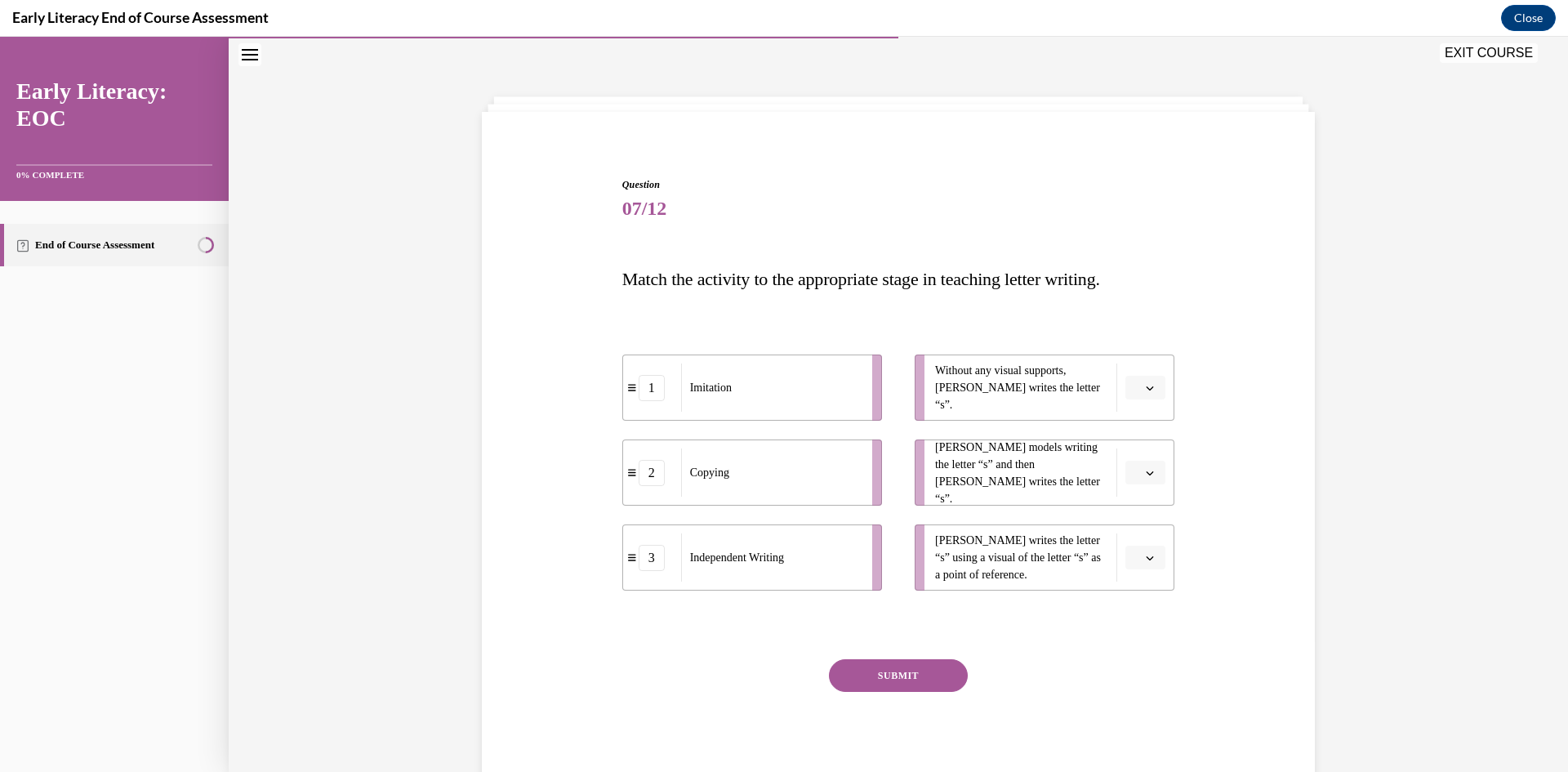
click at [660, 395] on div "1" at bounding box center [651, 387] width 58 height 26
drag, startPoint x: 1148, startPoint y: 384, endPoint x: 1139, endPoint y: 404, distance: 21.9
click at [1147, 434] on ul "Without any visual supports, Tina writes the letter “s”. Mr. Brown models writi…" at bounding box center [1036, 472] width 276 height 236
click at [1144, 388] on span "button" at bounding box center [1149, 387] width 12 height 12
click at [1186, 379] on div "Question 07/12 Match the activity to the appropriate stage in teaching letter w…" at bounding box center [899, 461] width 841 height 665
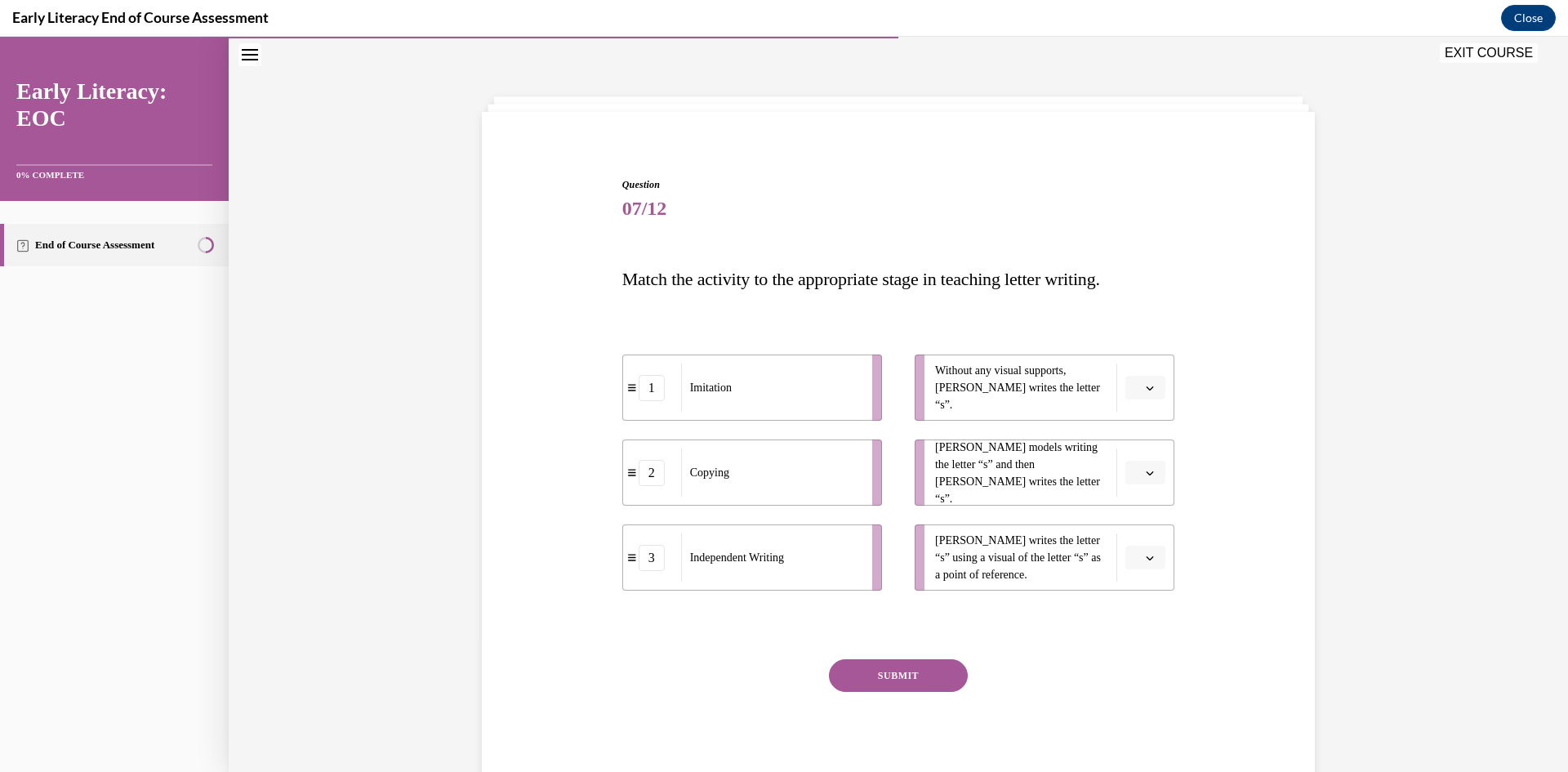
click at [1146, 389] on icon "button" at bounding box center [1149, 387] width 8 height 8
click at [1134, 522] on span "3" at bounding box center [1133, 521] width 5 height 13
click at [1135, 475] on span "Please select an option" at bounding box center [1138, 473] width 5 height 16
click at [1128, 573] on div "2" at bounding box center [1137, 574] width 40 height 32
click at [1147, 559] on icon "button" at bounding box center [1150, 558] width 7 height 4
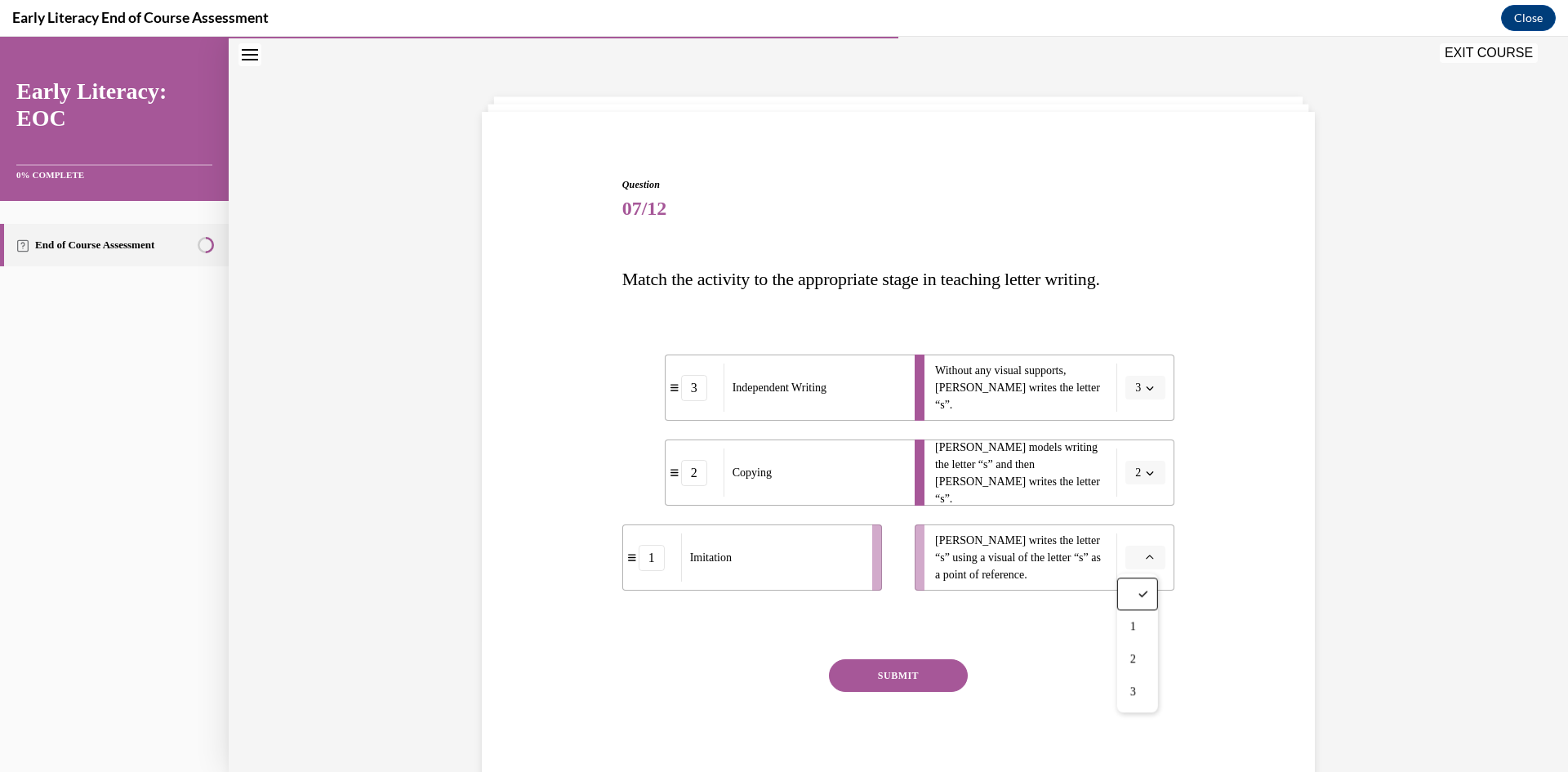
click at [1156, 478] on button "2" at bounding box center [1145, 472] width 40 height 24
click at [1122, 546] on div "1" at bounding box center [1133, 541] width 40 height 32
click at [1135, 553] on span "Please select an option" at bounding box center [1138, 558] width 5 height 16
click at [1130, 655] on span "2" at bounding box center [1133, 659] width 5 height 13
click at [927, 679] on button "SUBMIT" at bounding box center [898, 675] width 138 height 32
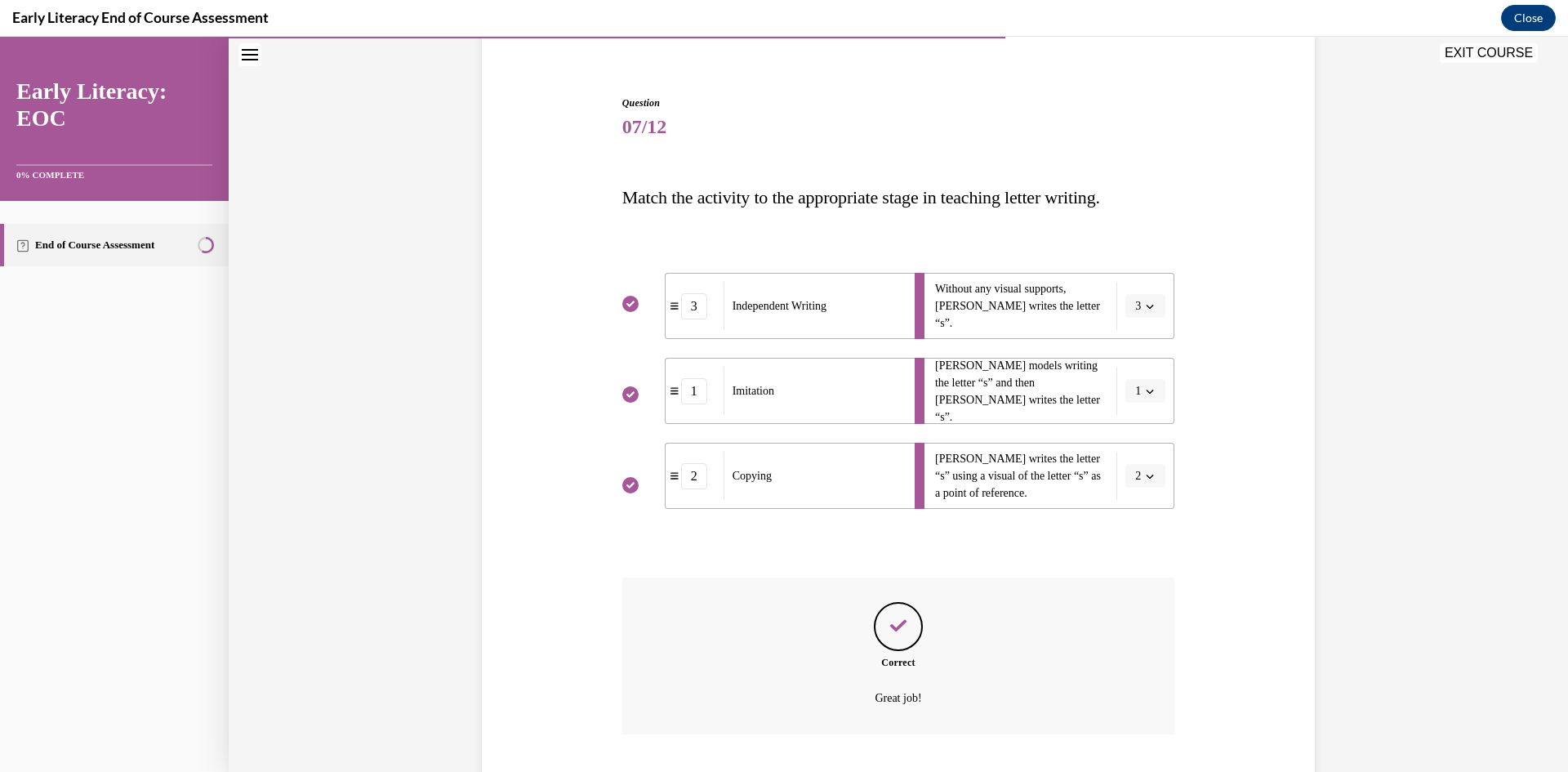
scroll to position [236, 0]
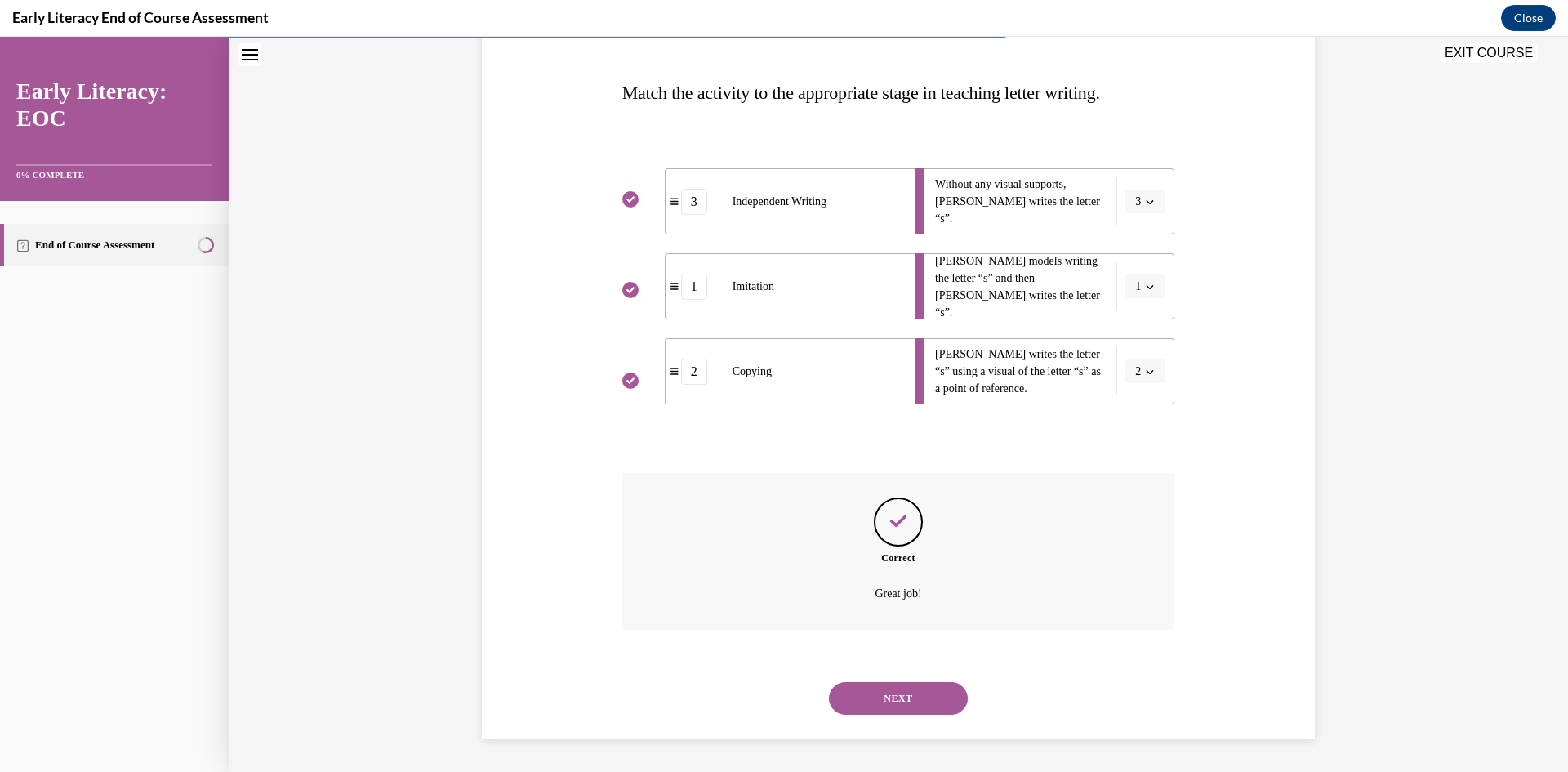
click at [910, 697] on button "NEXT" at bounding box center [898, 698] width 138 height 32
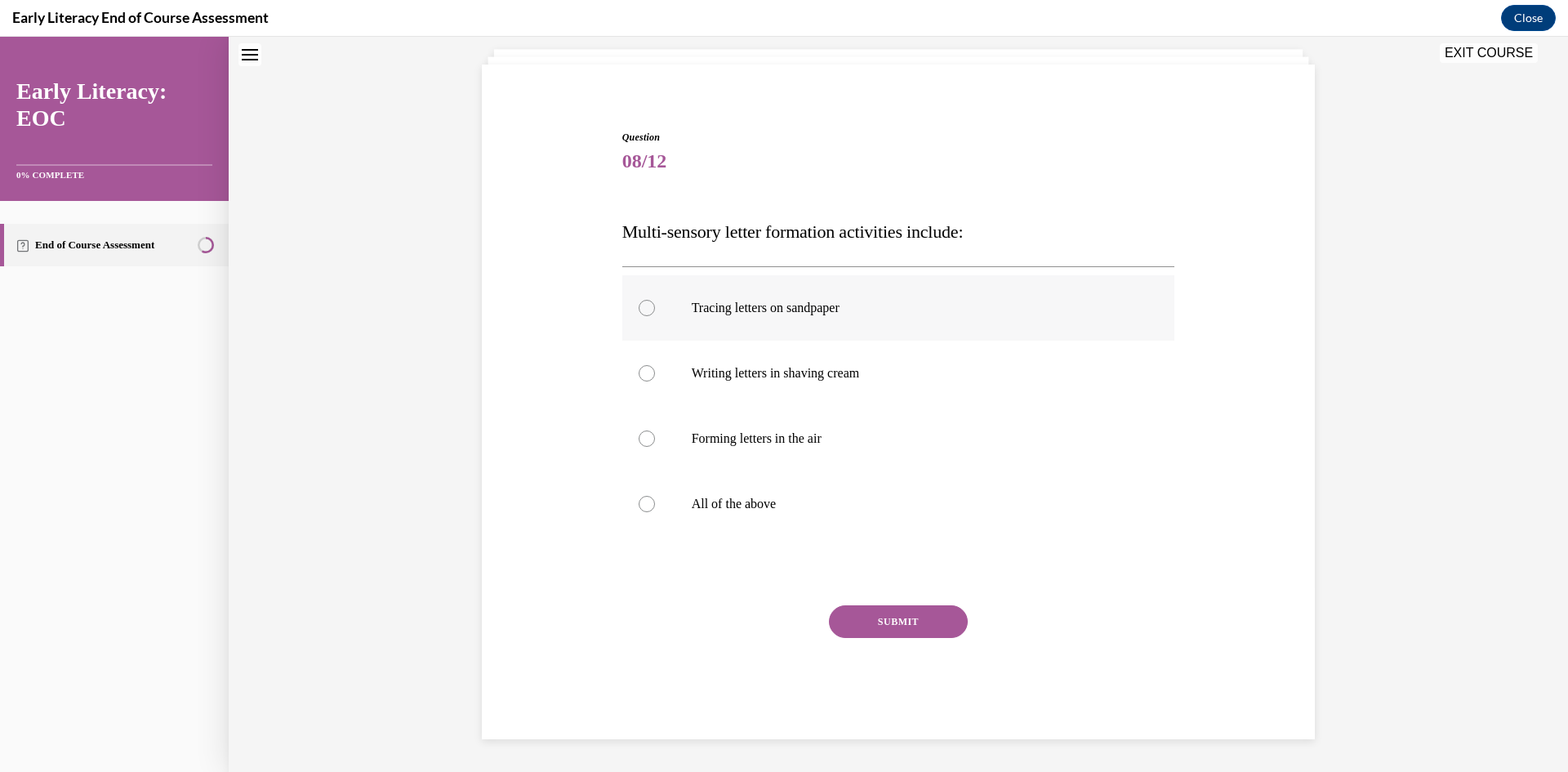
scroll to position [49, 0]
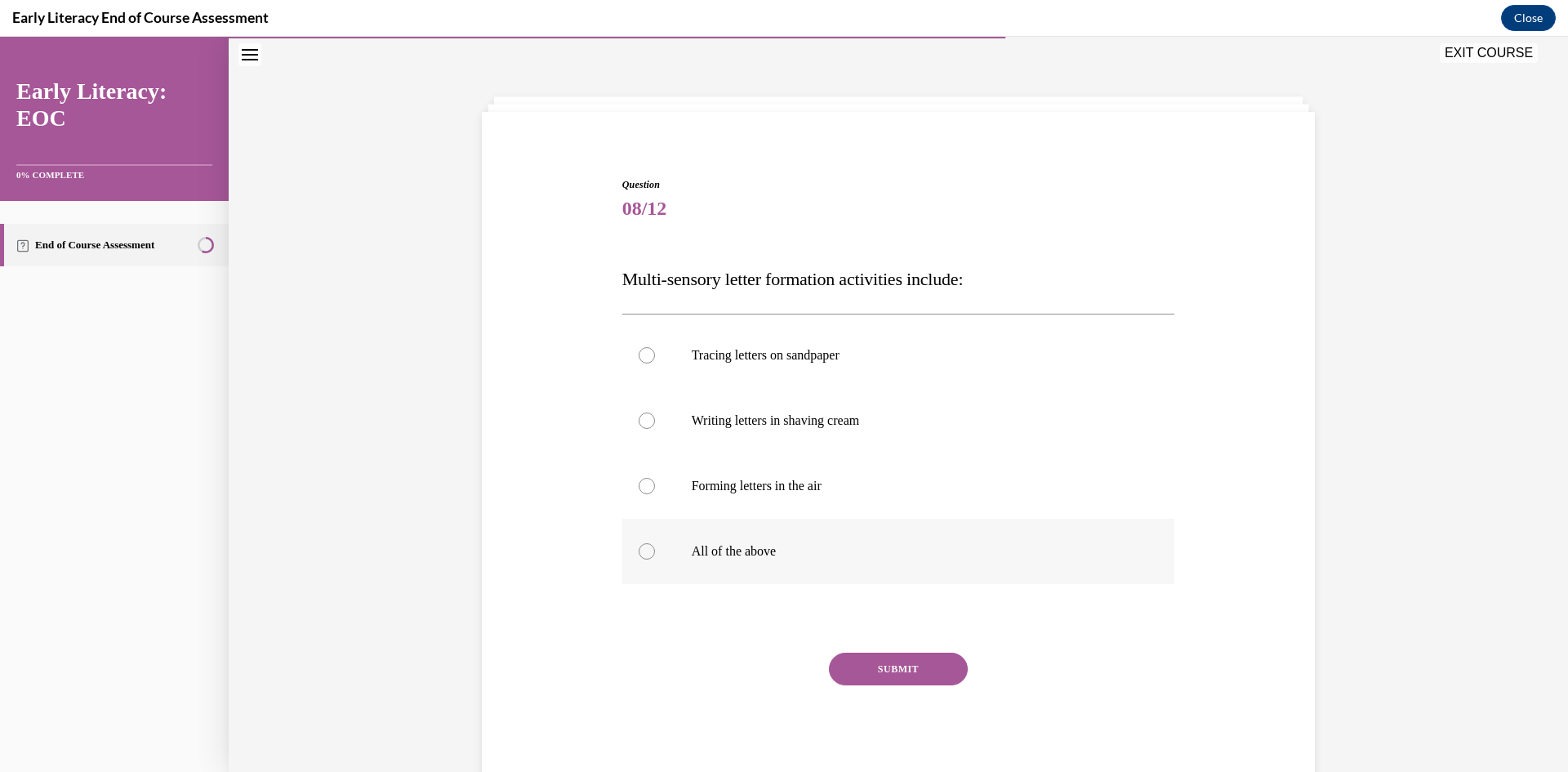
click at [725, 558] on p "All of the above" at bounding box center [913, 551] width 442 height 16
click at [890, 661] on button "SUBMIT" at bounding box center [898, 669] width 138 height 32
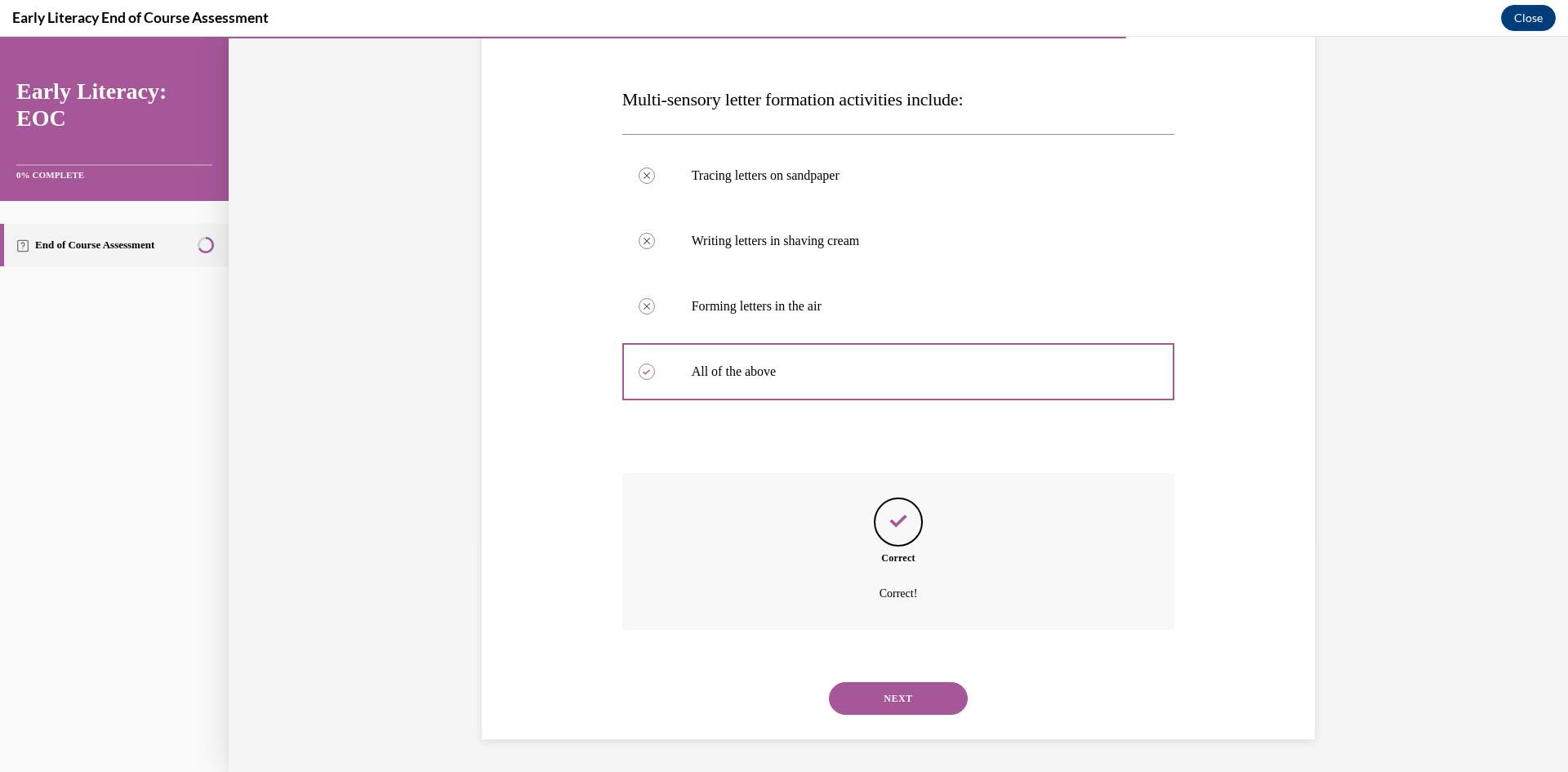
click at [880, 703] on button "NEXT" at bounding box center [898, 698] width 138 height 32
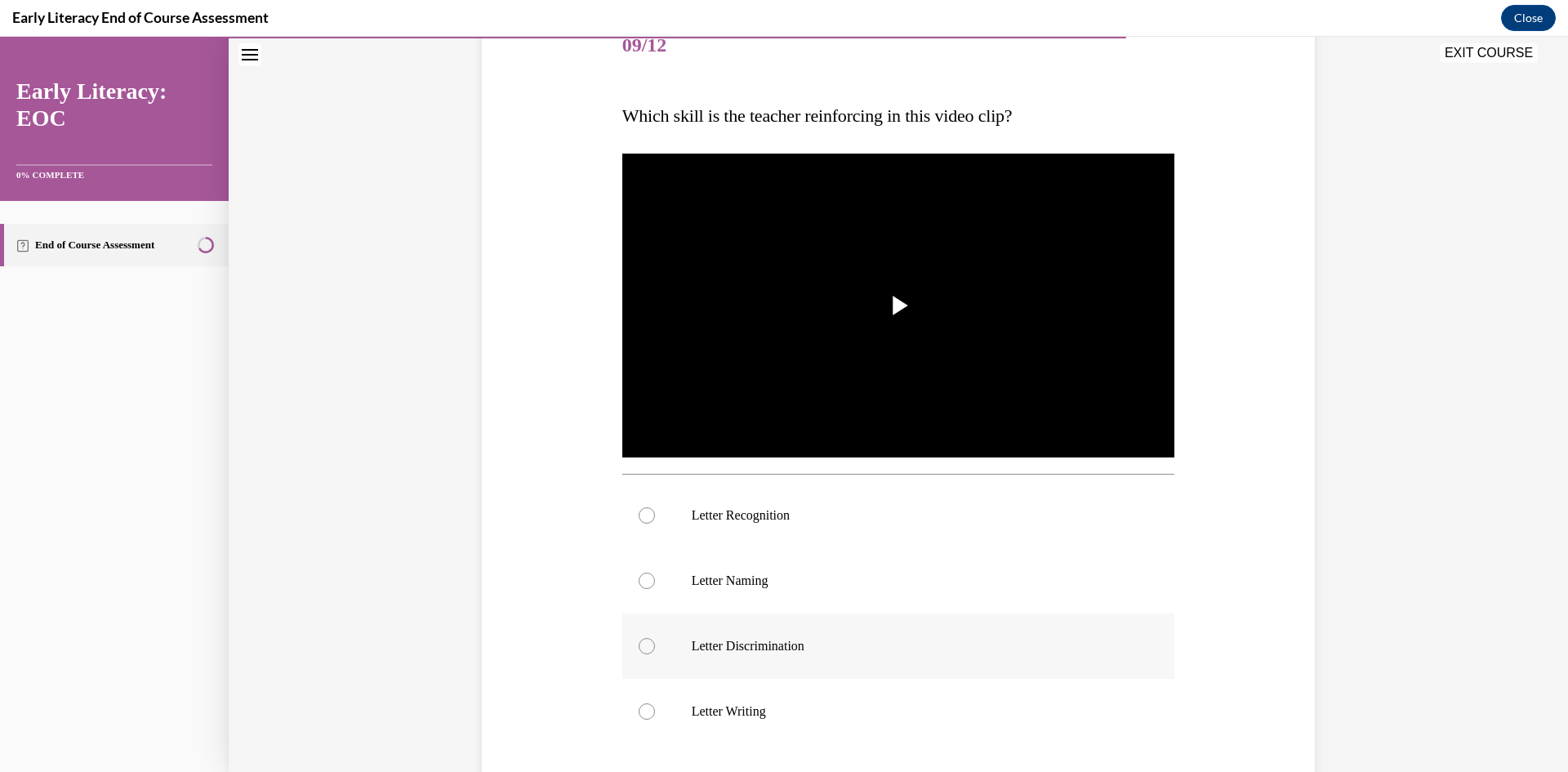
scroll to position [295, 0]
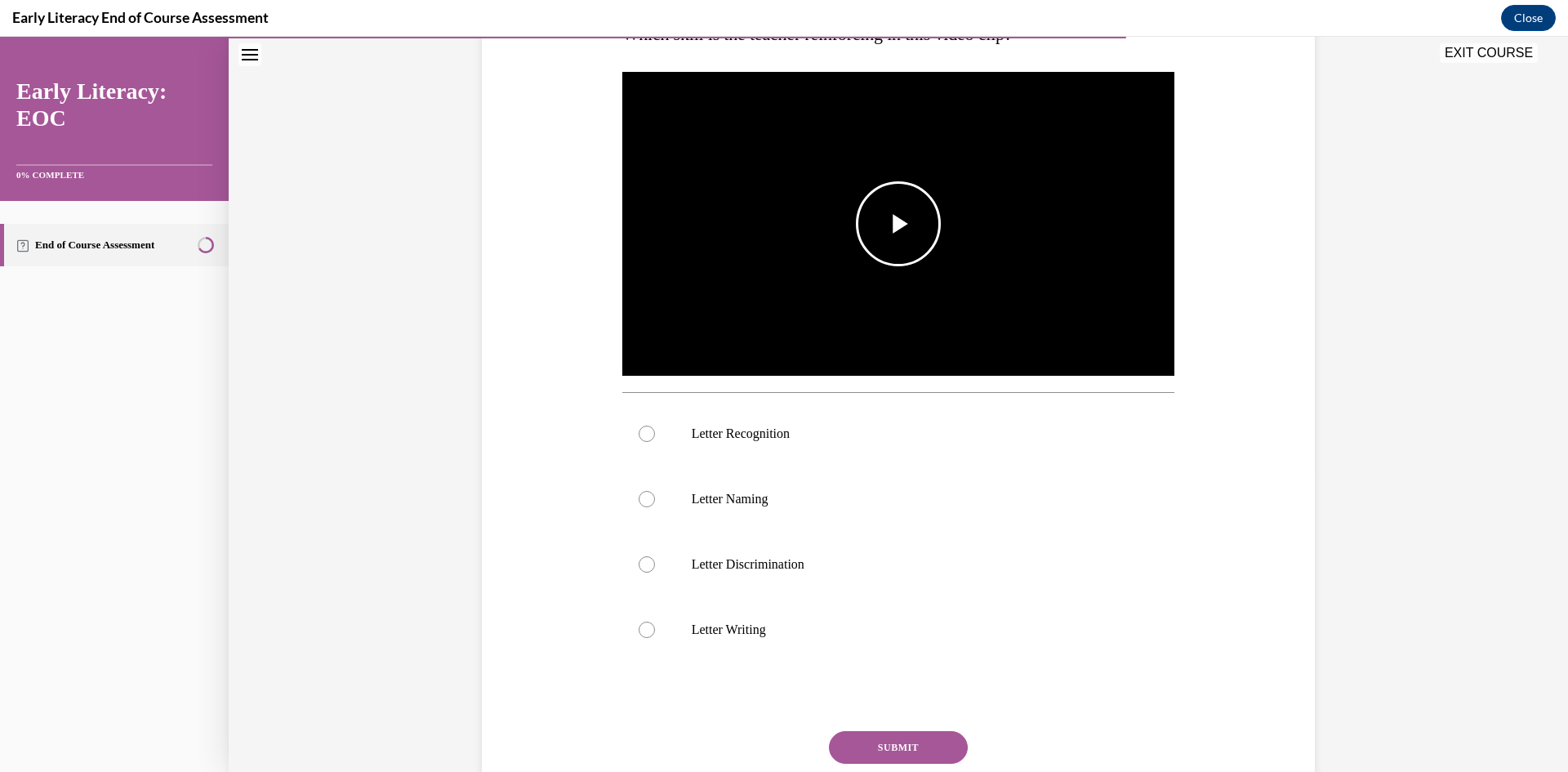
click at [899, 224] on span "Video player" at bounding box center [899, 224] width 0 height 0
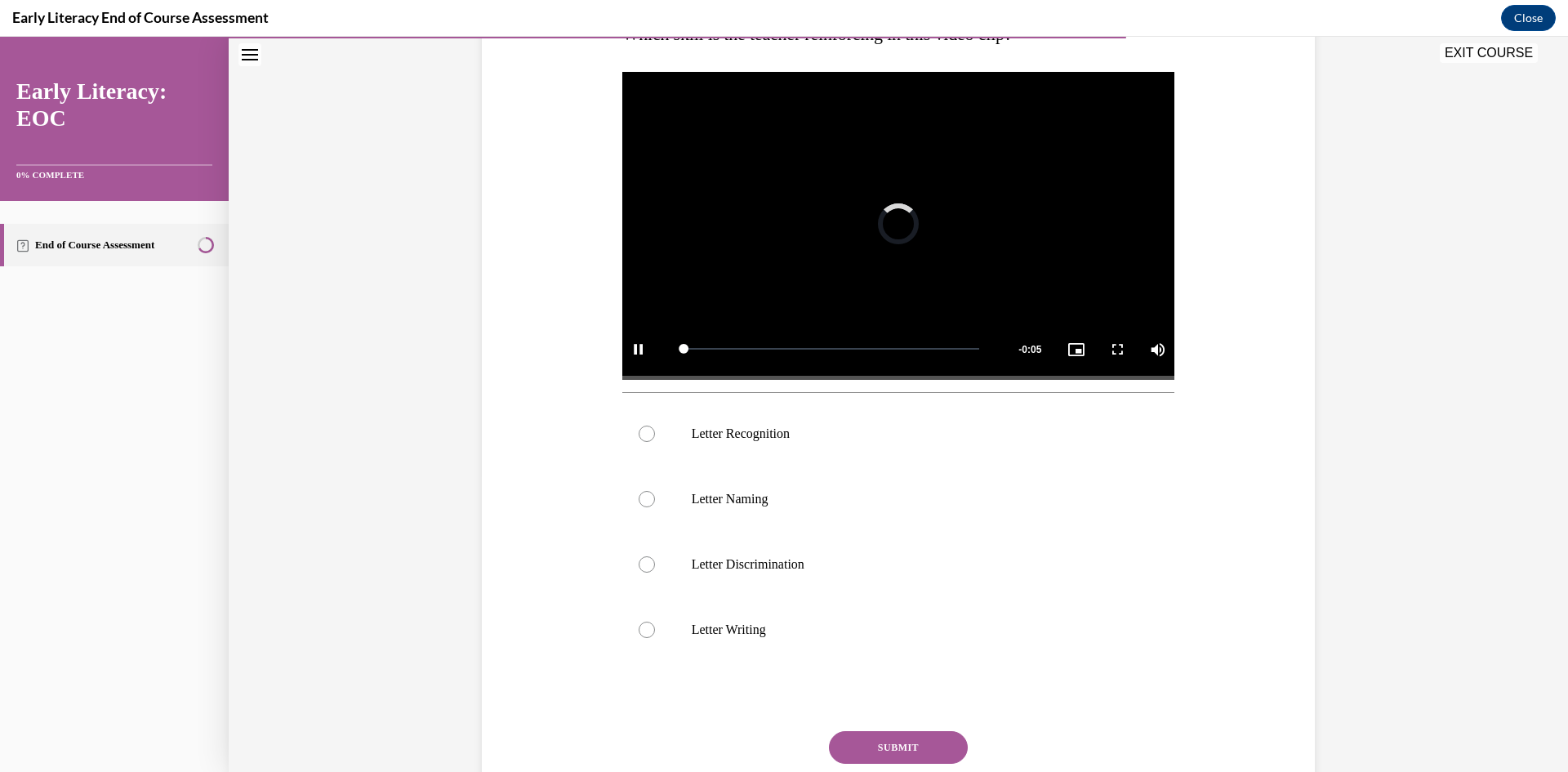
scroll to position [131, 0]
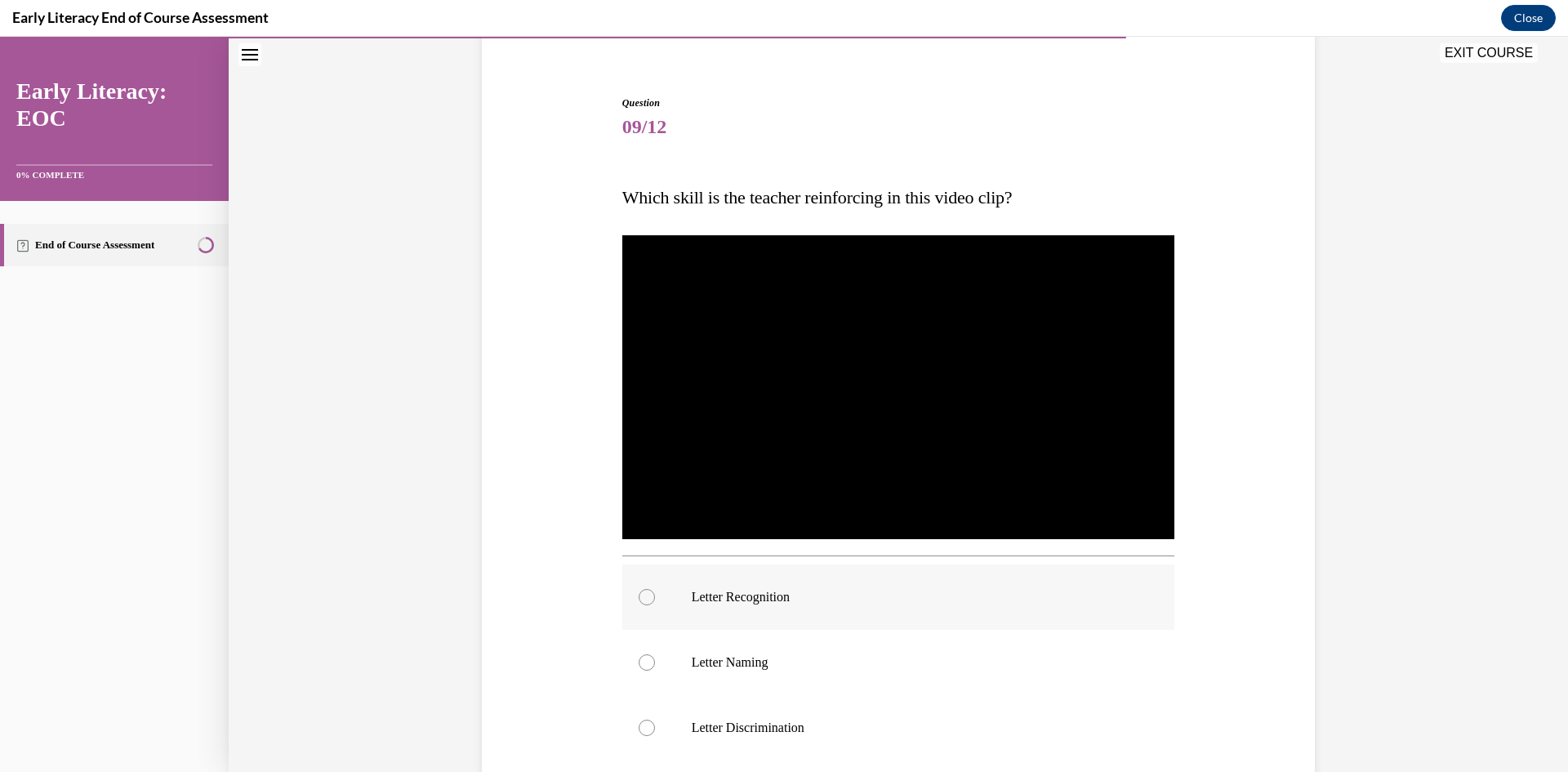
click at [752, 602] on p "Letter Recognition" at bounding box center [913, 597] width 442 height 16
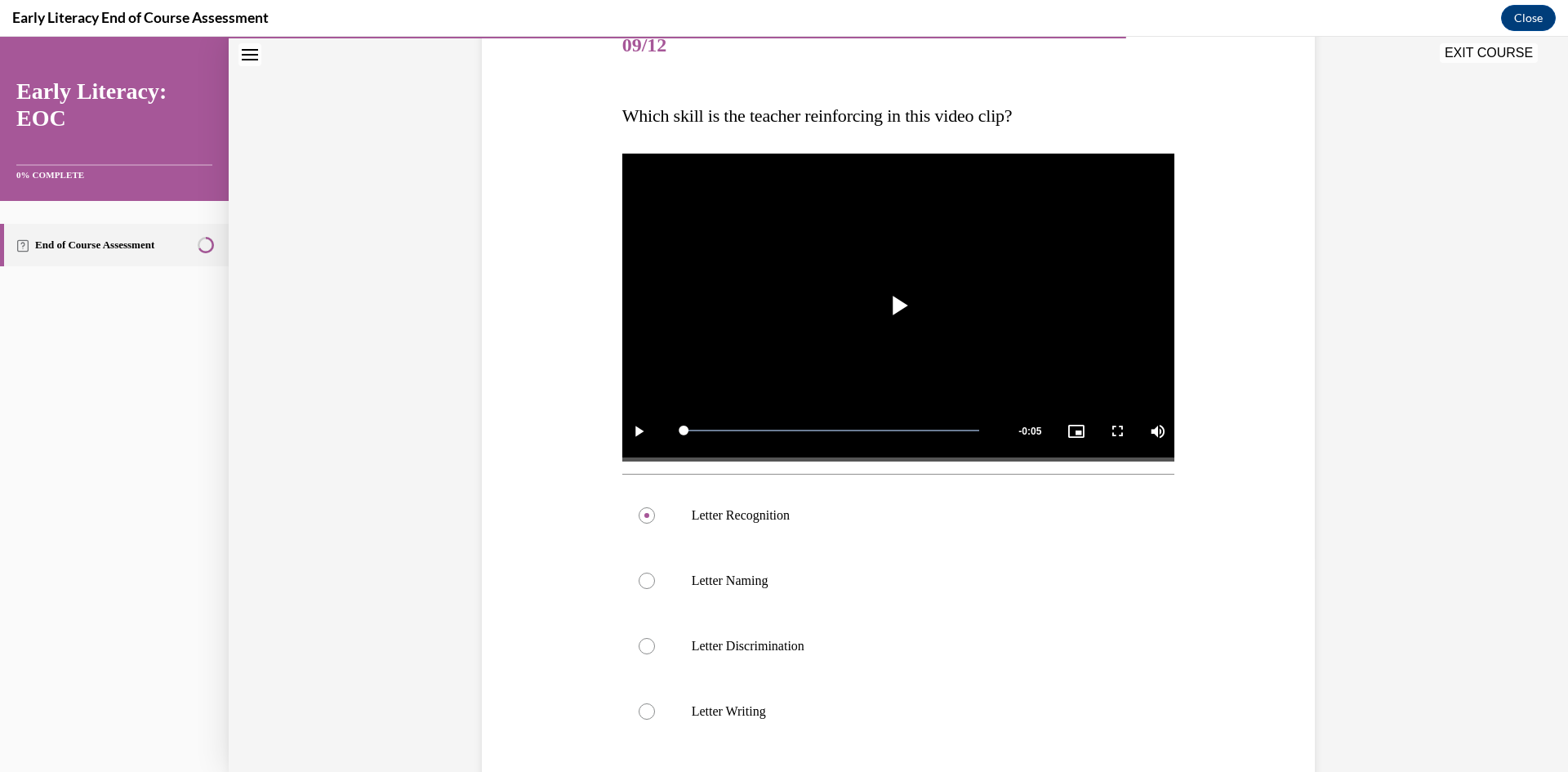
scroll to position [295, 0]
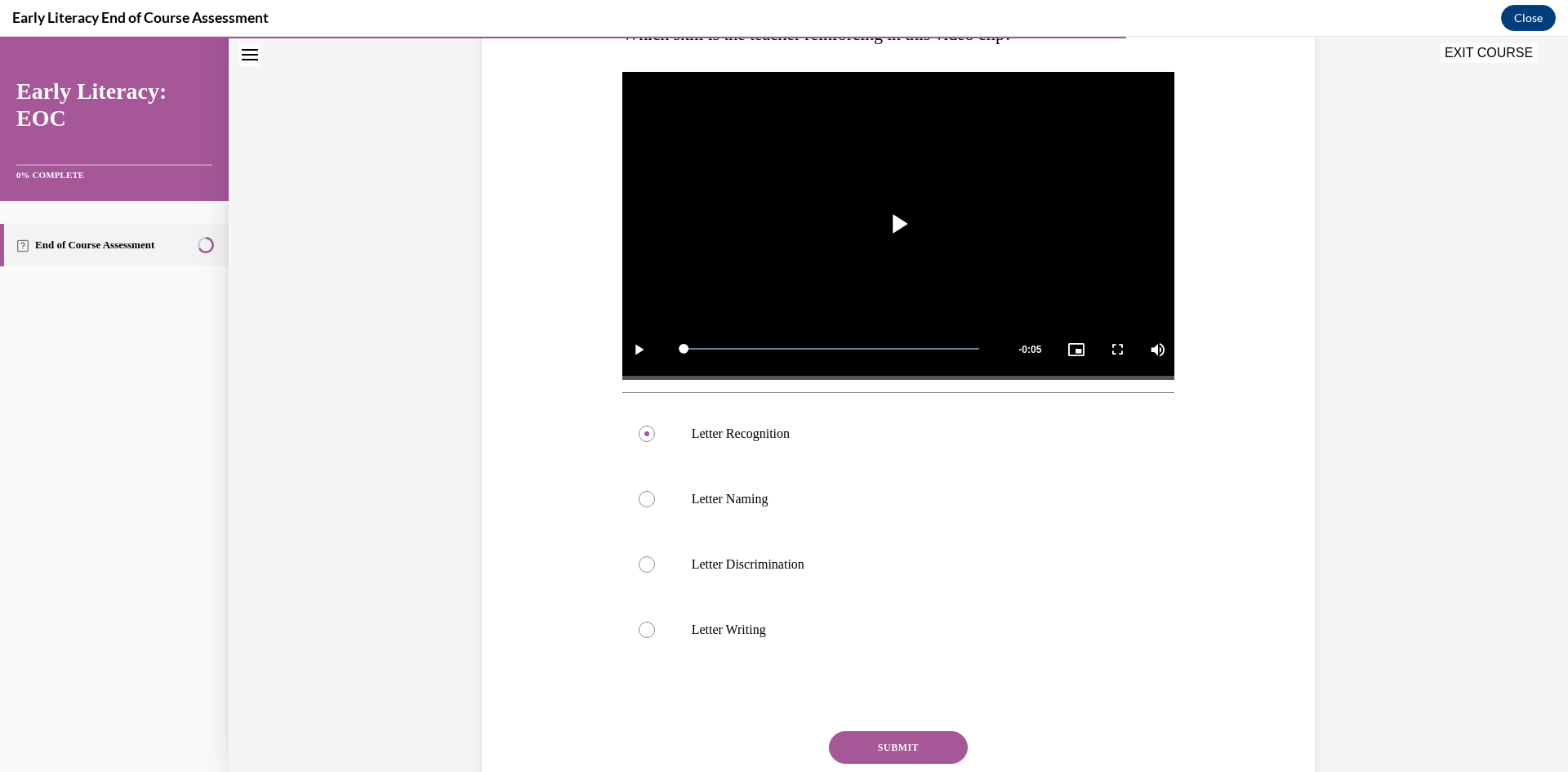
click at [883, 746] on button "SUBMIT" at bounding box center [898, 747] width 138 height 32
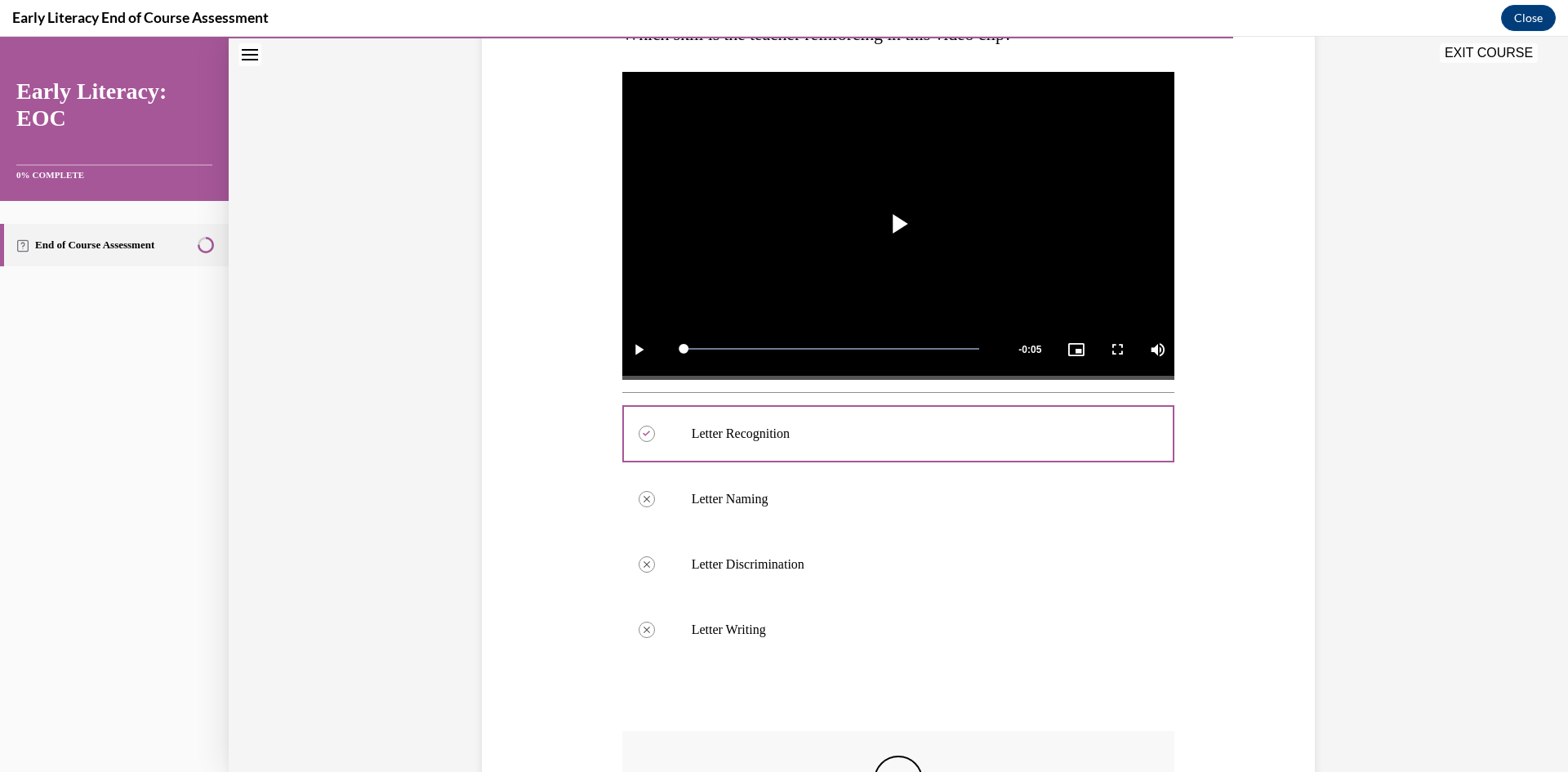
scroll to position [540, 0]
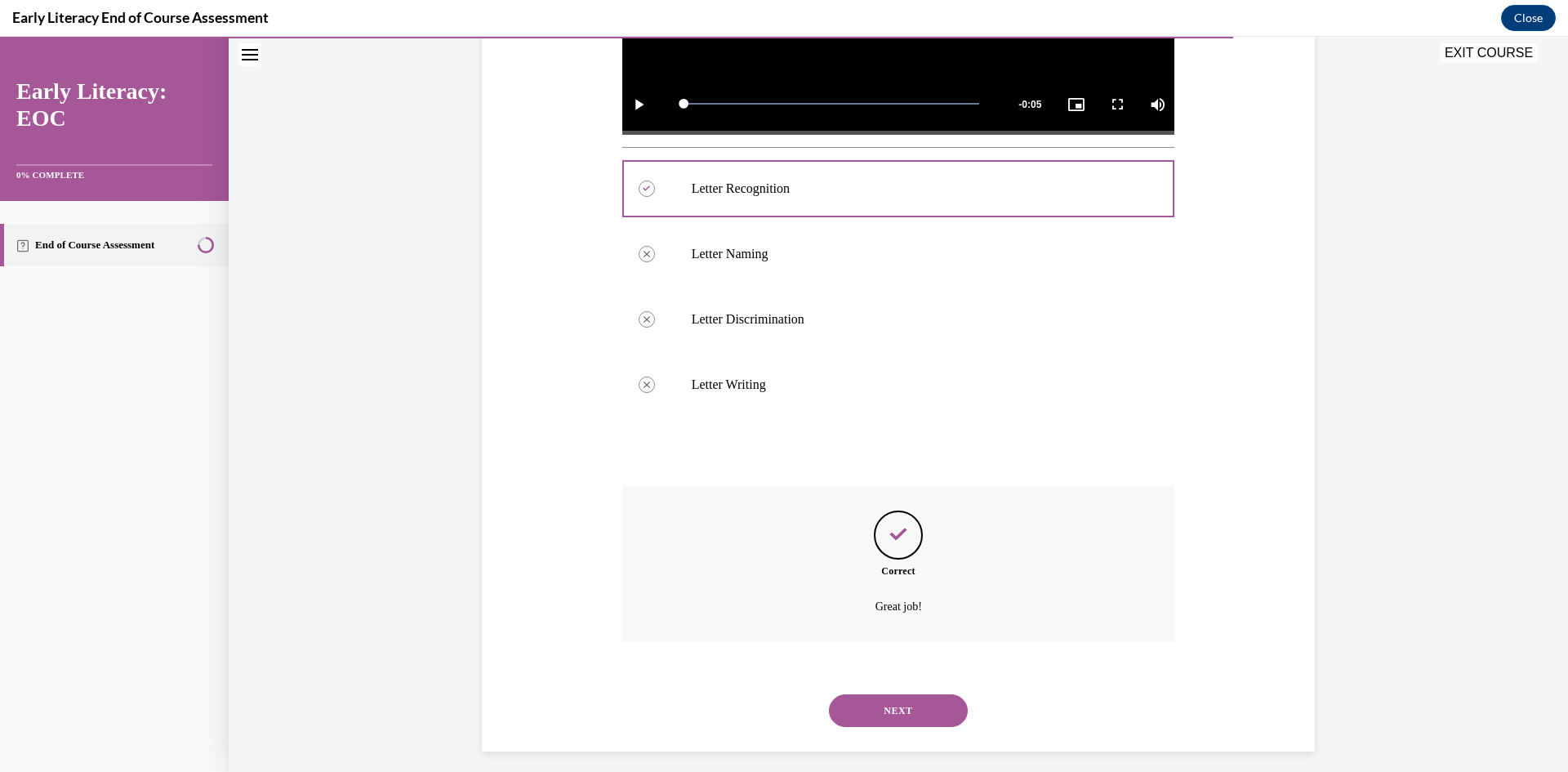
click at [924, 702] on button "NEXT" at bounding box center [898, 710] width 138 height 32
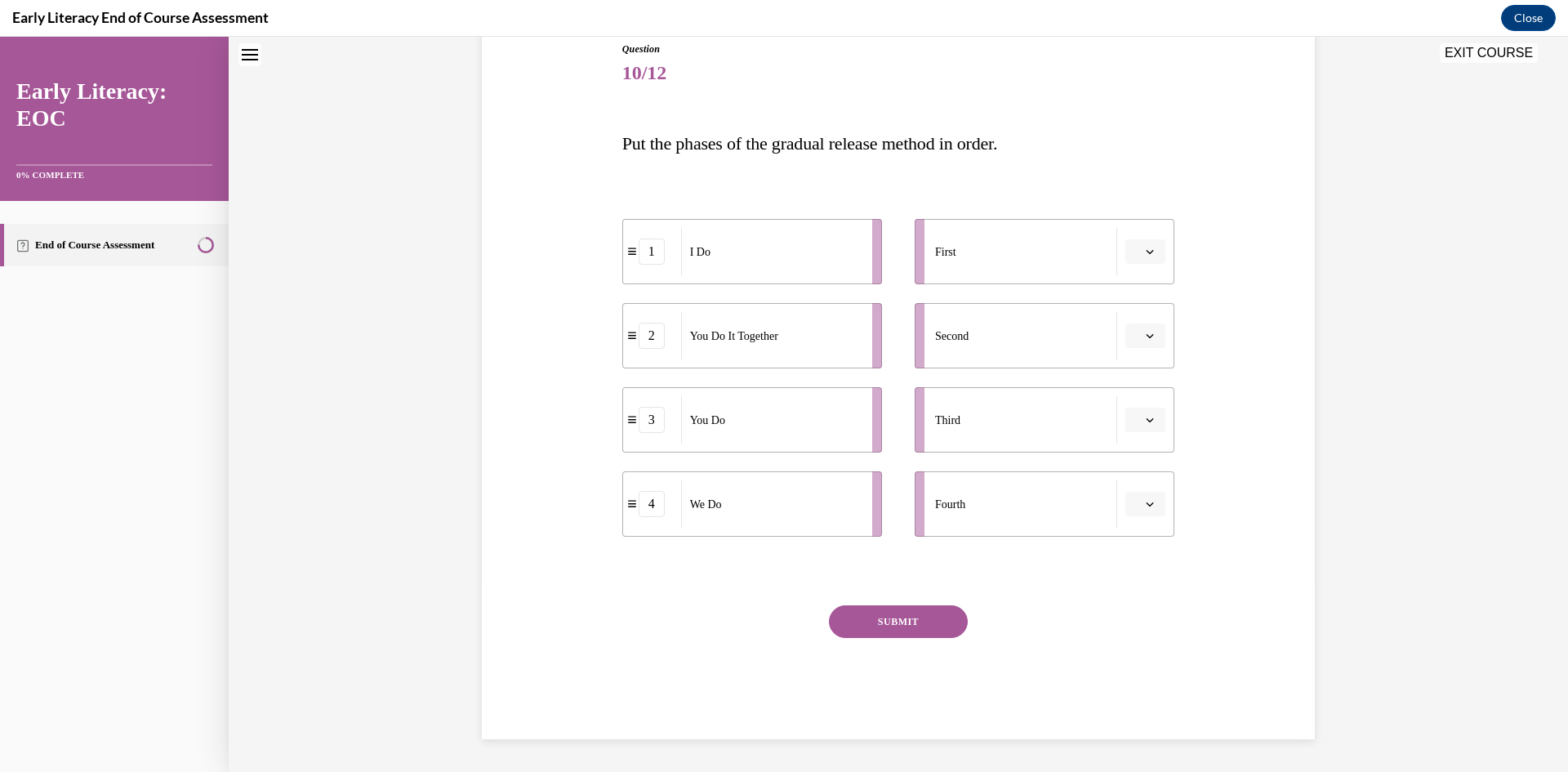
scroll to position [49, 0]
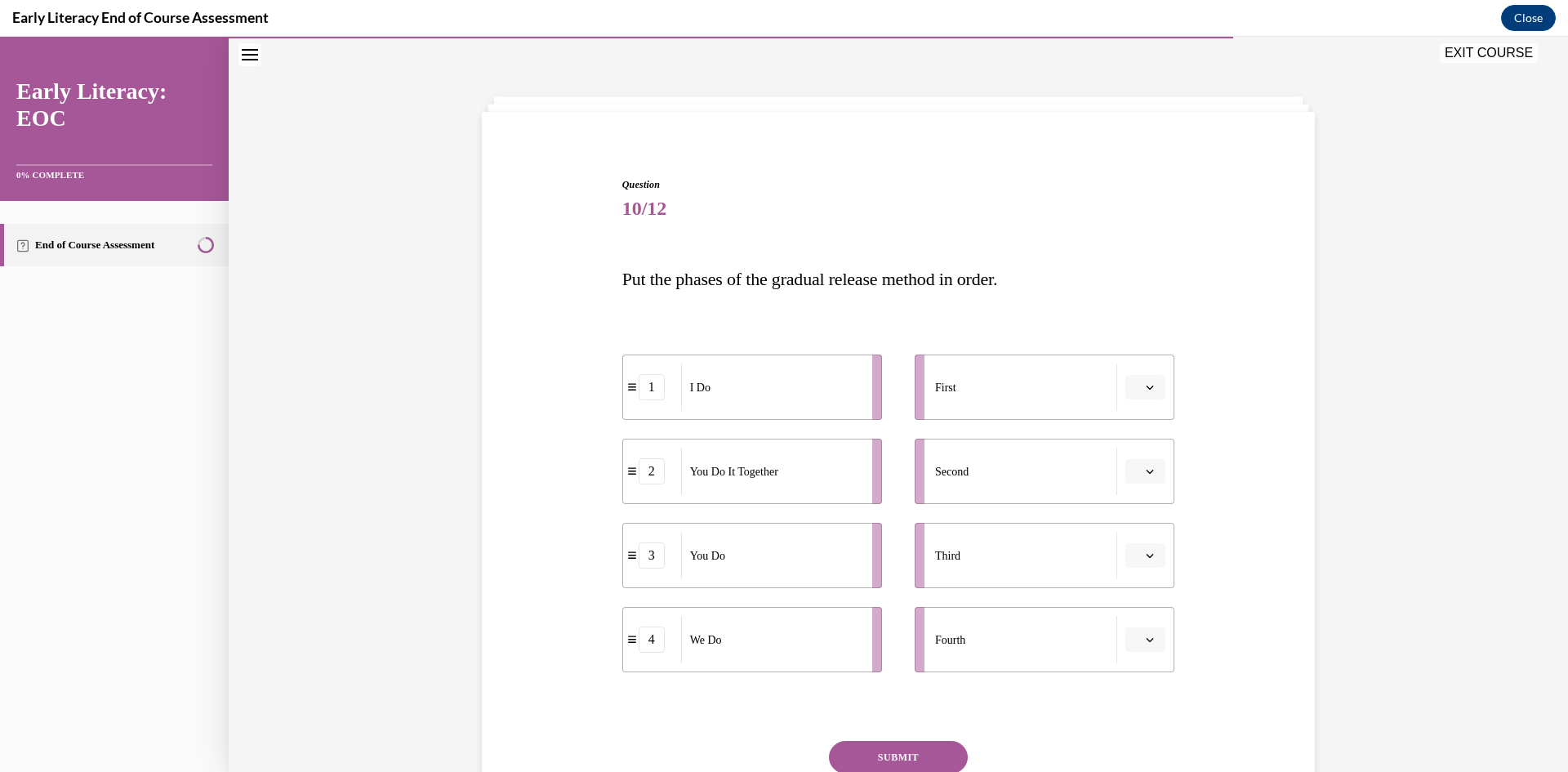
click at [1135, 387] on span "Please select an option" at bounding box center [1138, 387] width 5 height 16
click at [1133, 454] on span "1" at bounding box center [1133, 457] width 5 height 13
click at [1147, 641] on icon "button" at bounding box center [1149, 639] width 8 height 8
click at [1138, 543] on div "2" at bounding box center [1137, 537] width 40 height 32
click at [1135, 635] on span "2" at bounding box center [1138, 639] width 5 height 16
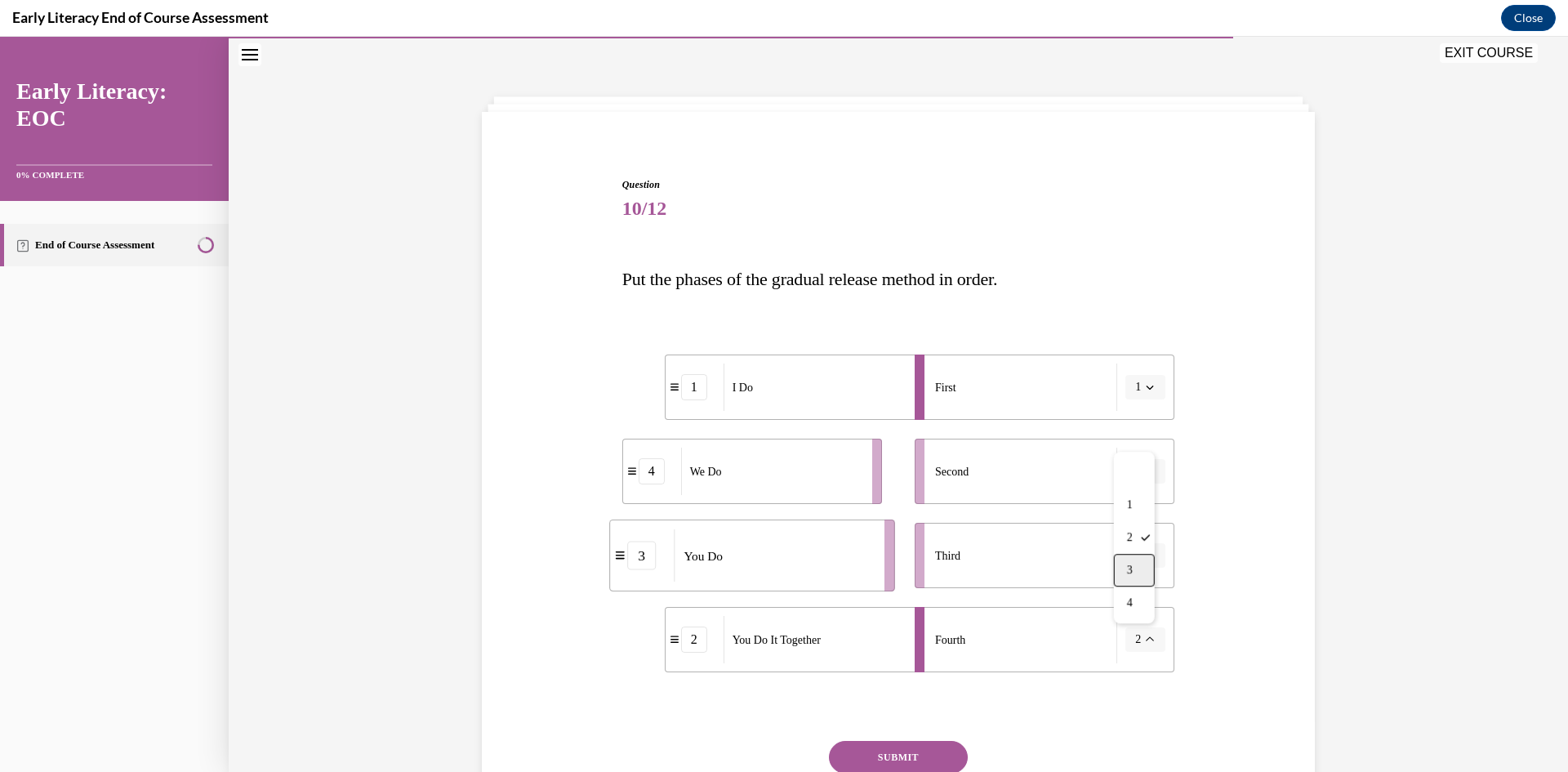
click at [1135, 565] on div "3" at bounding box center [1133, 570] width 40 height 32
click at [1138, 645] on button "3" at bounding box center [1145, 639] width 40 height 24
click at [1138, 599] on div "4" at bounding box center [1133, 602] width 40 height 32
click at [1147, 642] on icon "button" at bounding box center [1150, 640] width 7 height 4
click at [1130, 537] on span "2" at bounding box center [1129, 537] width 5 height 13
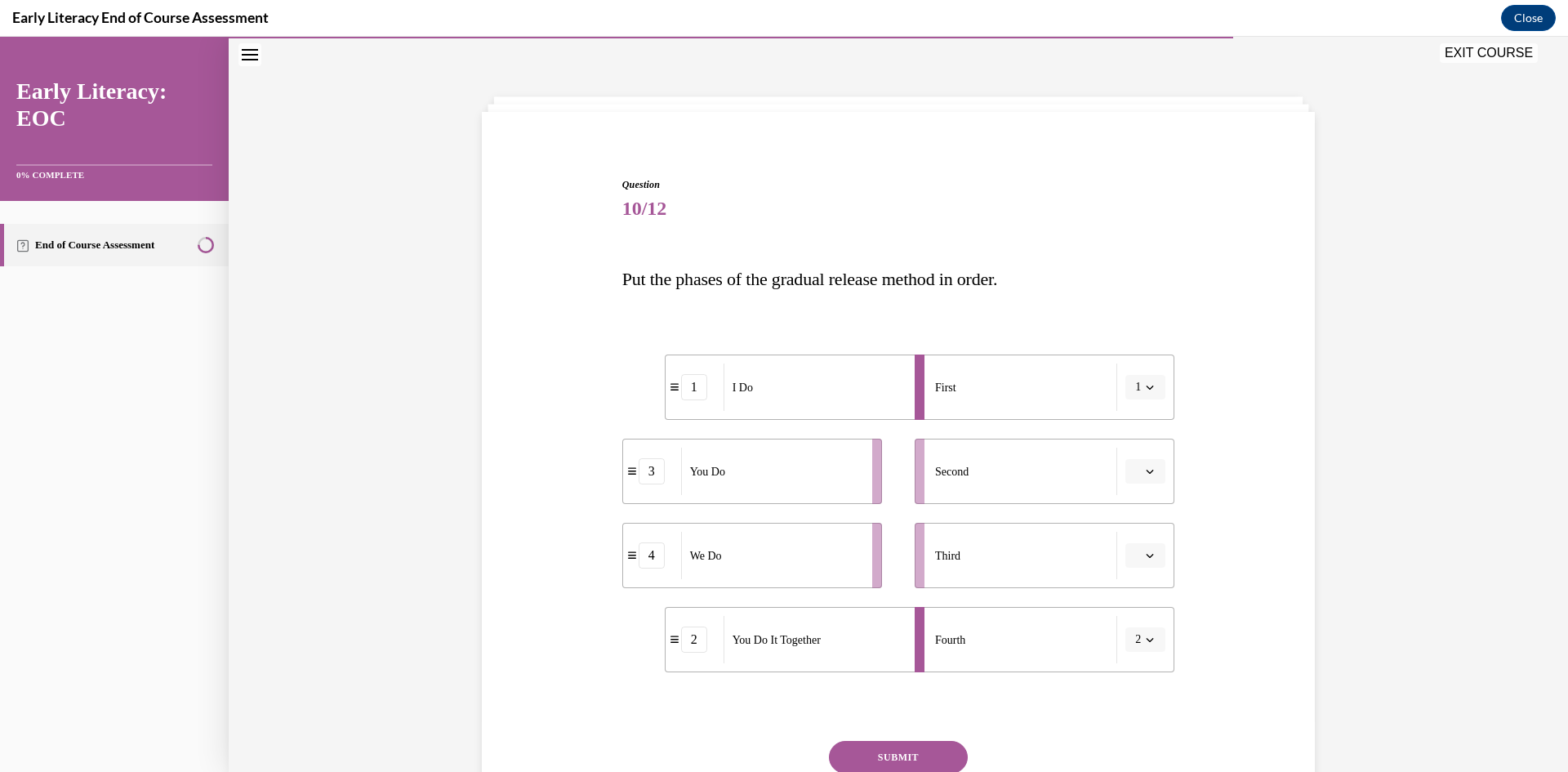
click at [1149, 642] on button "2" at bounding box center [1145, 639] width 40 height 24
drag, startPoint x: 959, startPoint y: 653, endPoint x: 939, endPoint y: 636, distance: 26.2
click at [939, 636] on div "Fourth" at bounding box center [1025, 639] width 182 height 48
click at [823, 643] on div "You Do It Together" at bounding box center [813, 639] width 181 height 48
drag, startPoint x: 749, startPoint y: 656, endPoint x: 766, endPoint y: 609, distance: 50.0
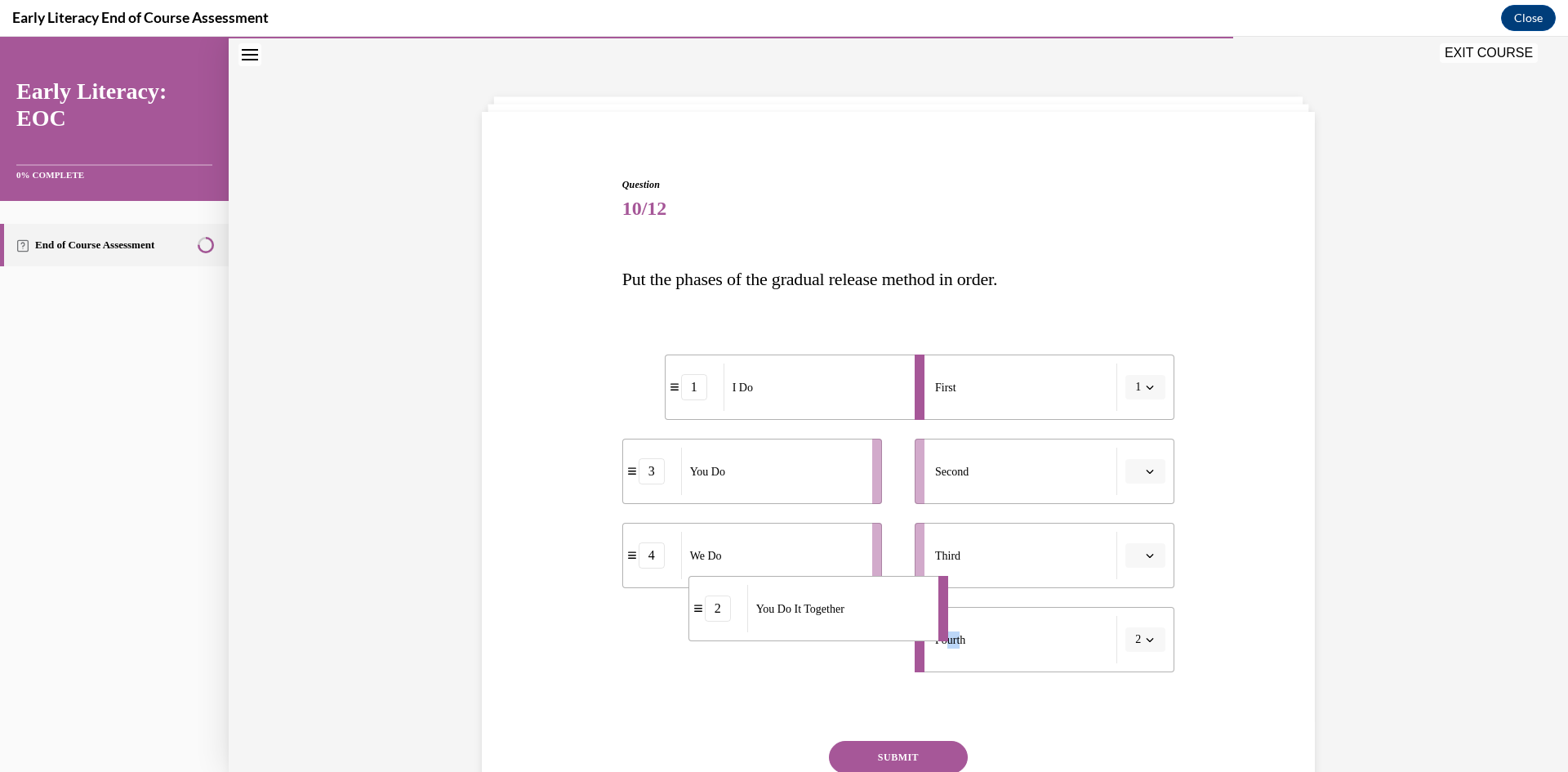
click at [766, 609] on div "You Do It Together" at bounding box center [837, 608] width 181 height 48
drag, startPoint x: 713, startPoint y: 556, endPoint x: 1023, endPoint y: 550, distance: 310.1
click at [1023, 550] on div "1 I Do 3 You Do 4 We Do 2 You Do It Together First 1 Second Third Fourth 2" at bounding box center [898, 497] width 553 height 351
click at [1018, 547] on div "Third" at bounding box center [1025, 555] width 182 height 48
click at [1137, 559] on button "4" at bounding box center [1145, 555] width 40 height 24
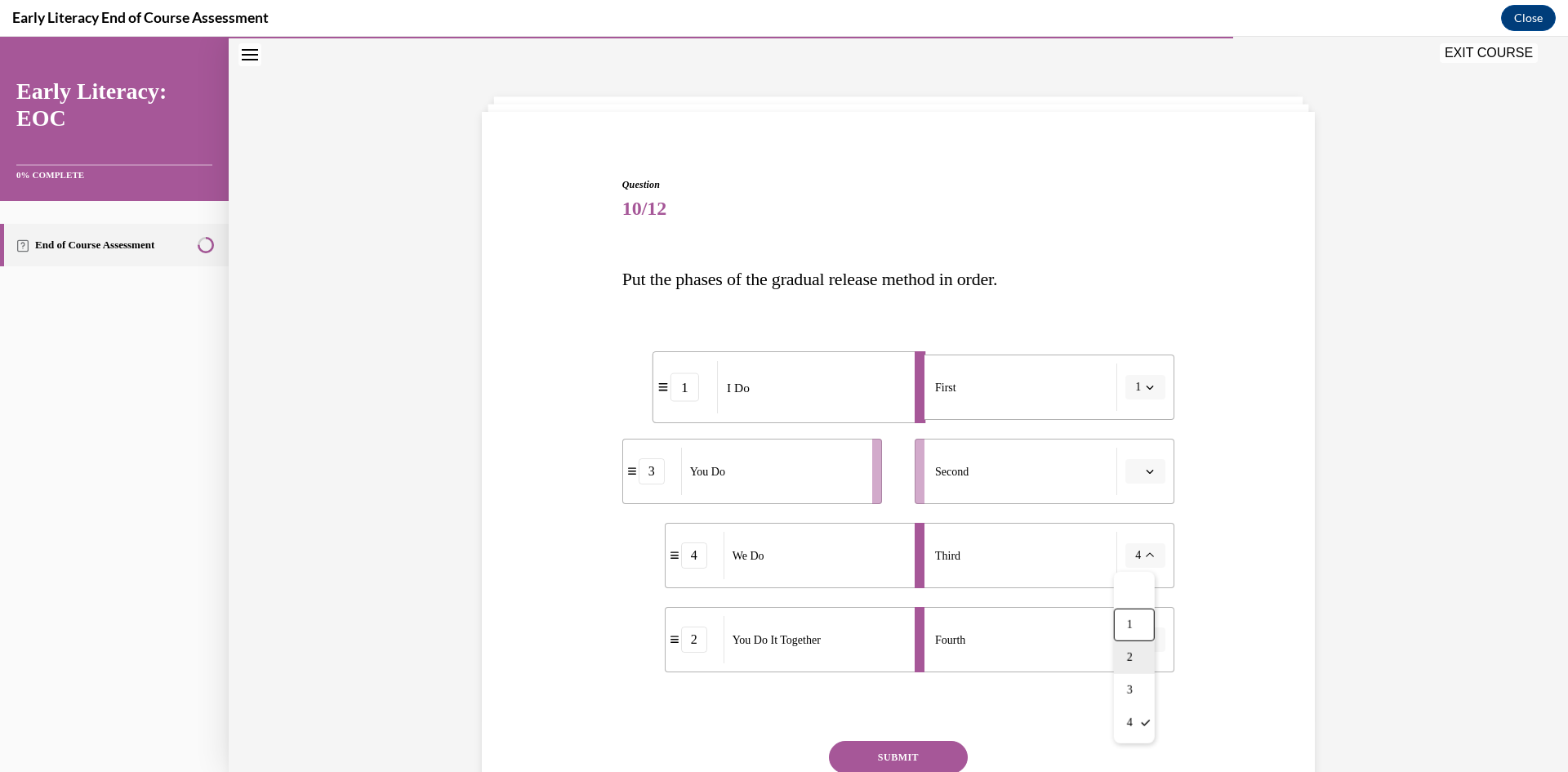
click at [1132, 663] on span "2" at bounding box center [1129, 657] width 5 height 13
drag, startPoint x: 782, startPoint y: 634, endPoint x: 935, endPoint y: 504, distance: 200.8
click at [943, 503] on div "1 I Do 3 You Do 2 You Do It Together 4 We Do First 1 Second Third 2 Fourth" at bounding box center [898, 497] width 553 height 351
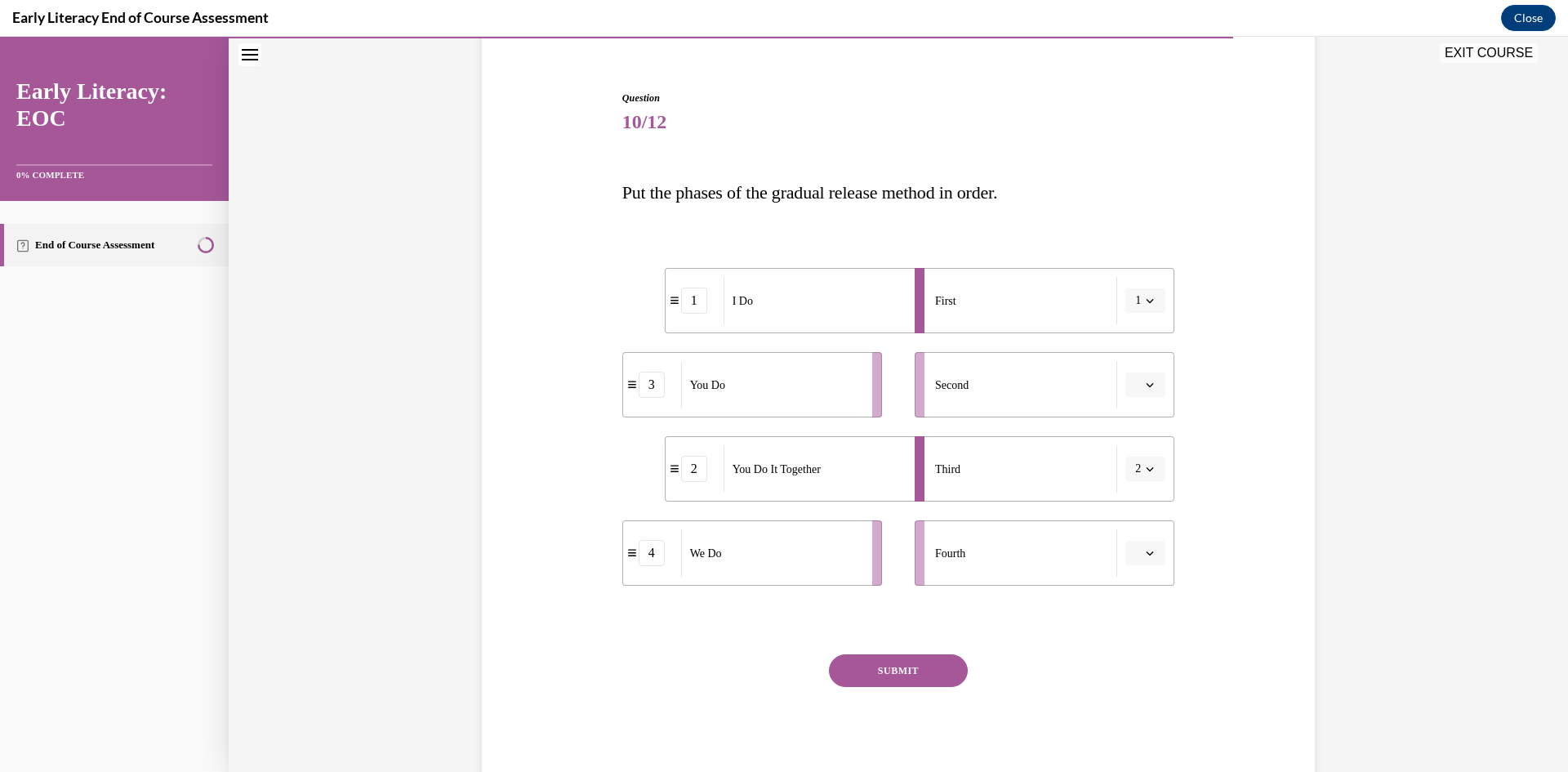
click at [1280, 644] on div "Question 10/12 Put the phases of the gradual release method in order. 1 I Do 3 …" at bounding box center [899, 414] width 841 height 747
drag, startPoint x: 845, startPoint y: 351, endPoint x: 758, endPoint y: 314, distance: 94.5
click at [758, 314] on div "I Do" at bounding box center [819, 303] width 181 height 48
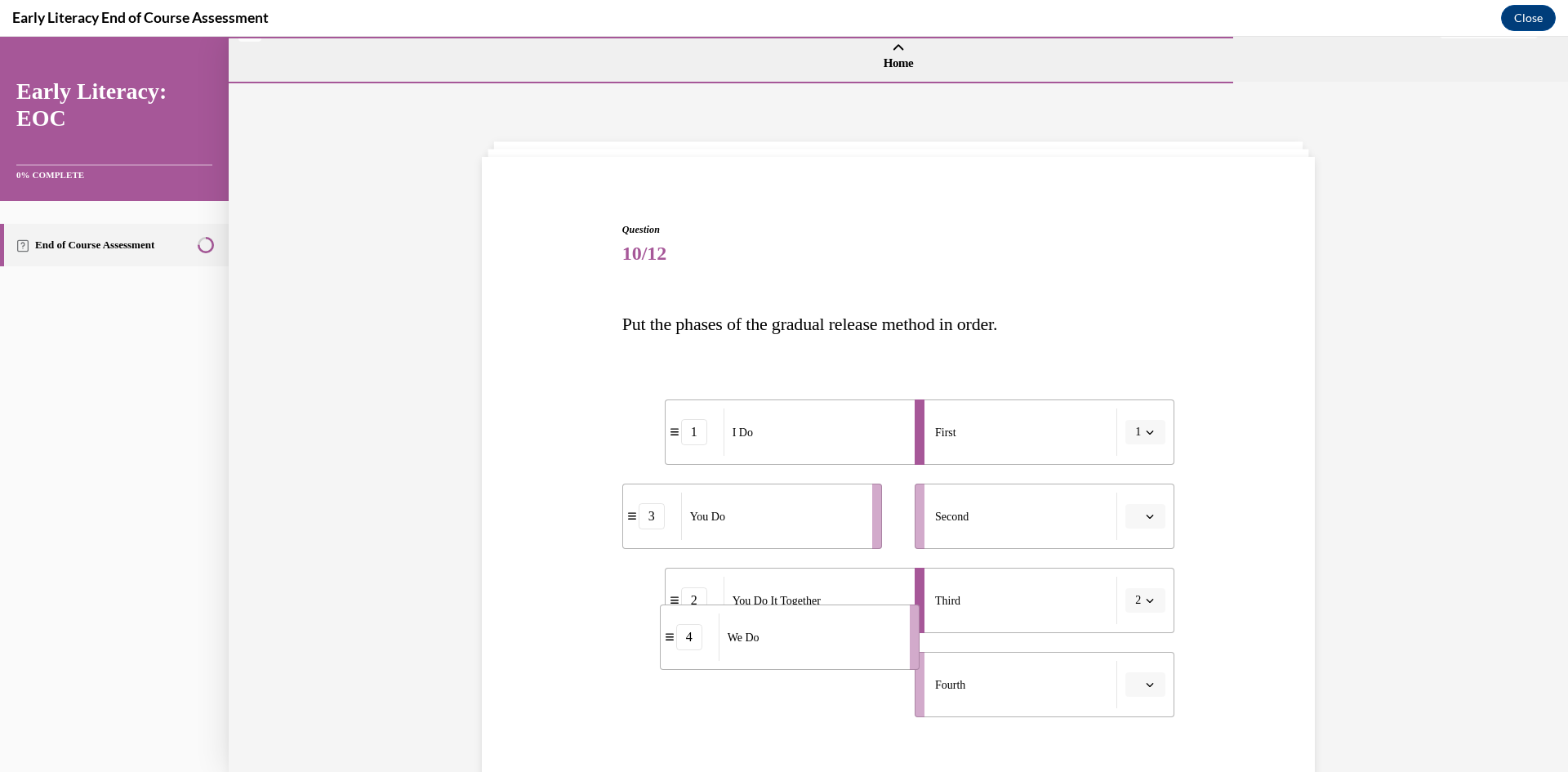
scroll to position [75, 0]
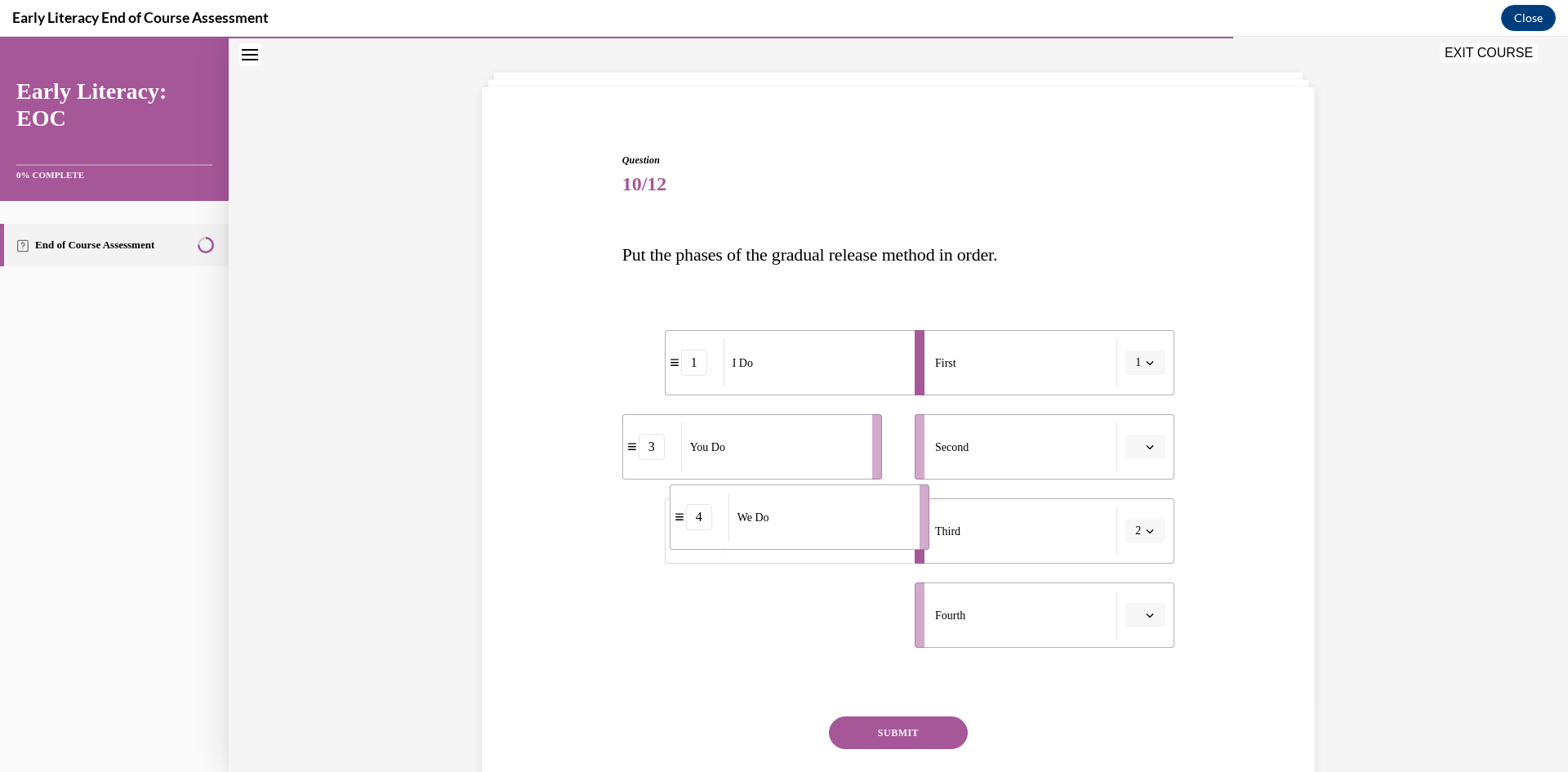
drag, startPoint x: 705, startPoint y: 559, endPoint x: 1000, endPoint y: 209, distance: 457.7
click at [1006, 209] on div "Question 10/12 Put the phases of the gradual release method in order. 1 I Do 3 …" at bounding box center [898, 501] width 553 height 697
click at [1146, 443] on icon "button" at bounding box center [1149, 446] width 8 height 8
click at [1132, 616] on span "4" at bounding box center [1133, 614] width 5 height 13
click at [1150, 533] on button "button" at bounding box center [1145, 530] width 40 height 24
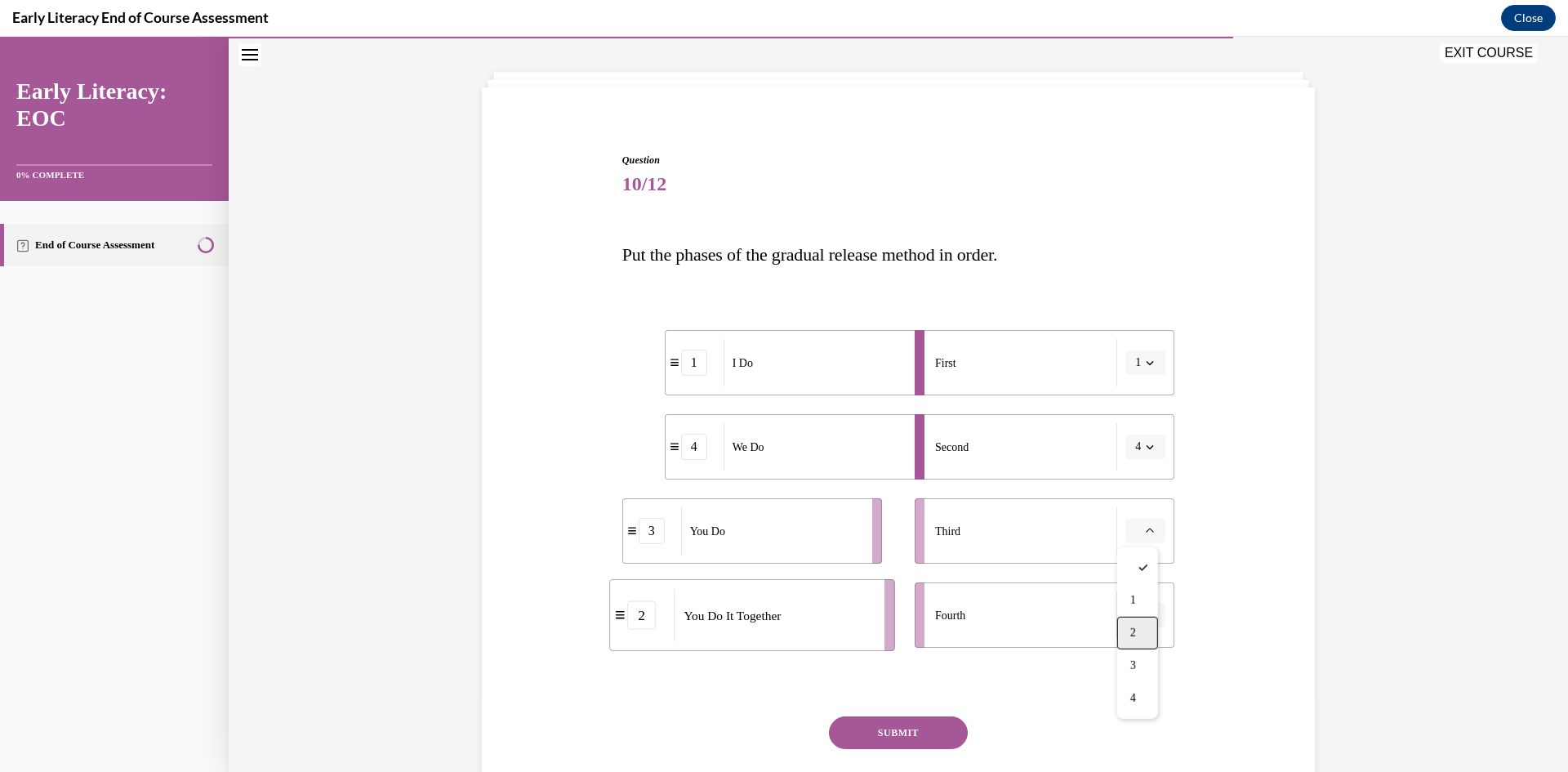
click at [1139, 631] on div "2" at bounding box center [1137, 633] width 40 height 32
click at [1135, 608] on span "Please select an option" at bounding box center [1138, 615] width 5 height 16
click at [1137, 550] on div "3" at bounding box center [1137, 546] width 40 height 32
click at [858, 733] on button "SUBMIT" at bounding box center [898, 732] width 138 height 32
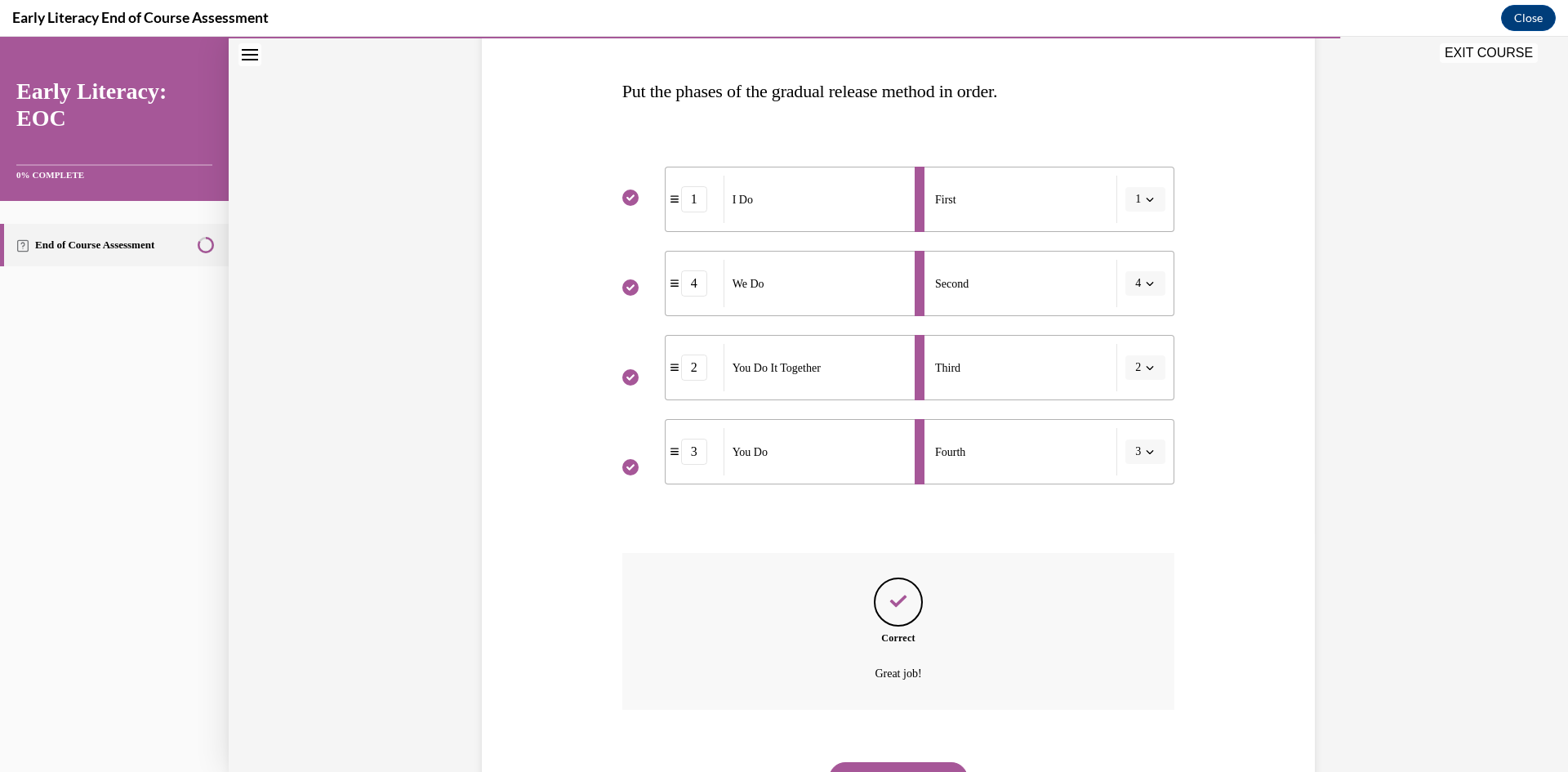
scroll to position [317, 0]
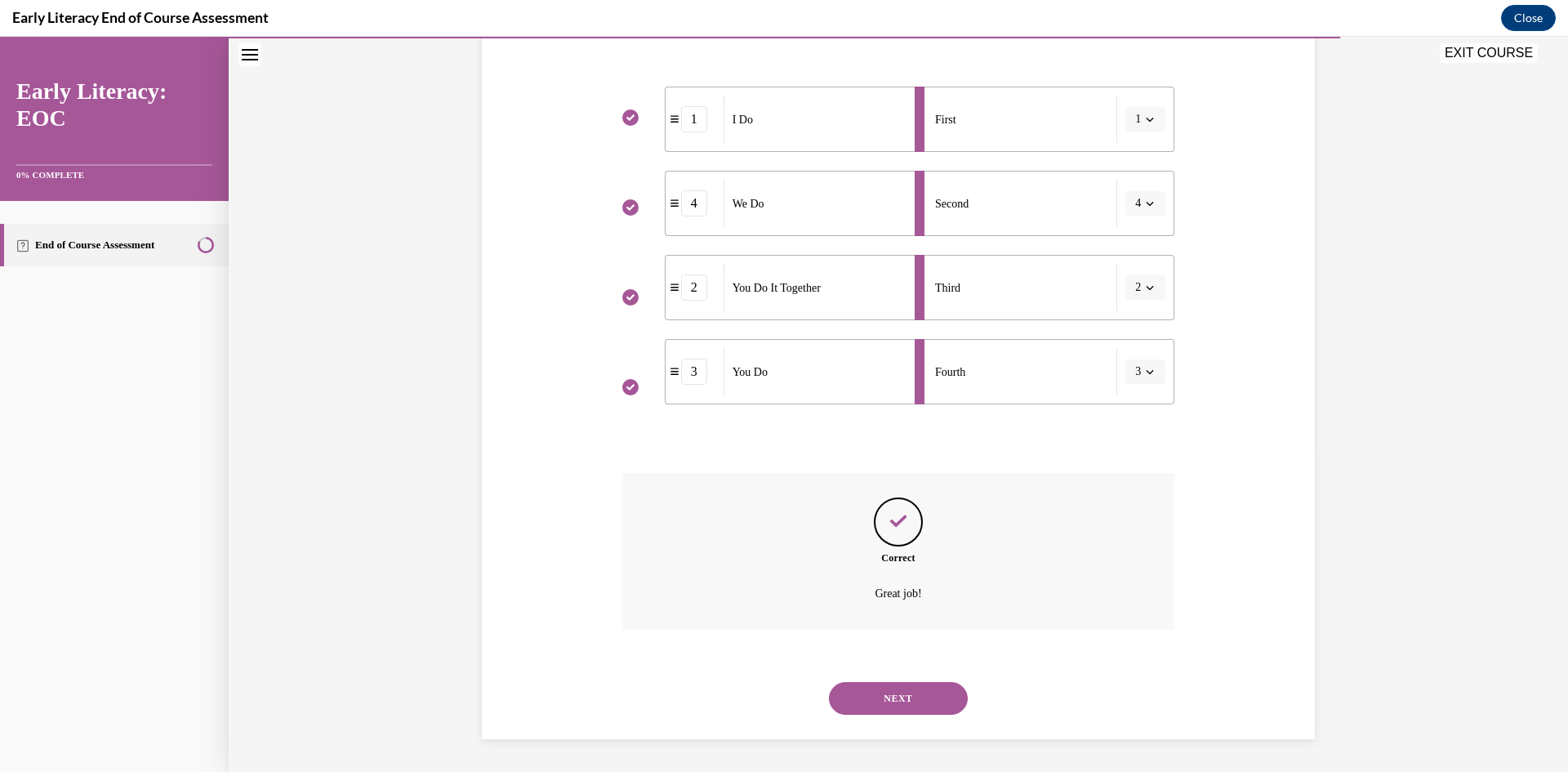
click at [893, 698] on button "NEXT" at bounding box center [898, 698] width 138 height 32
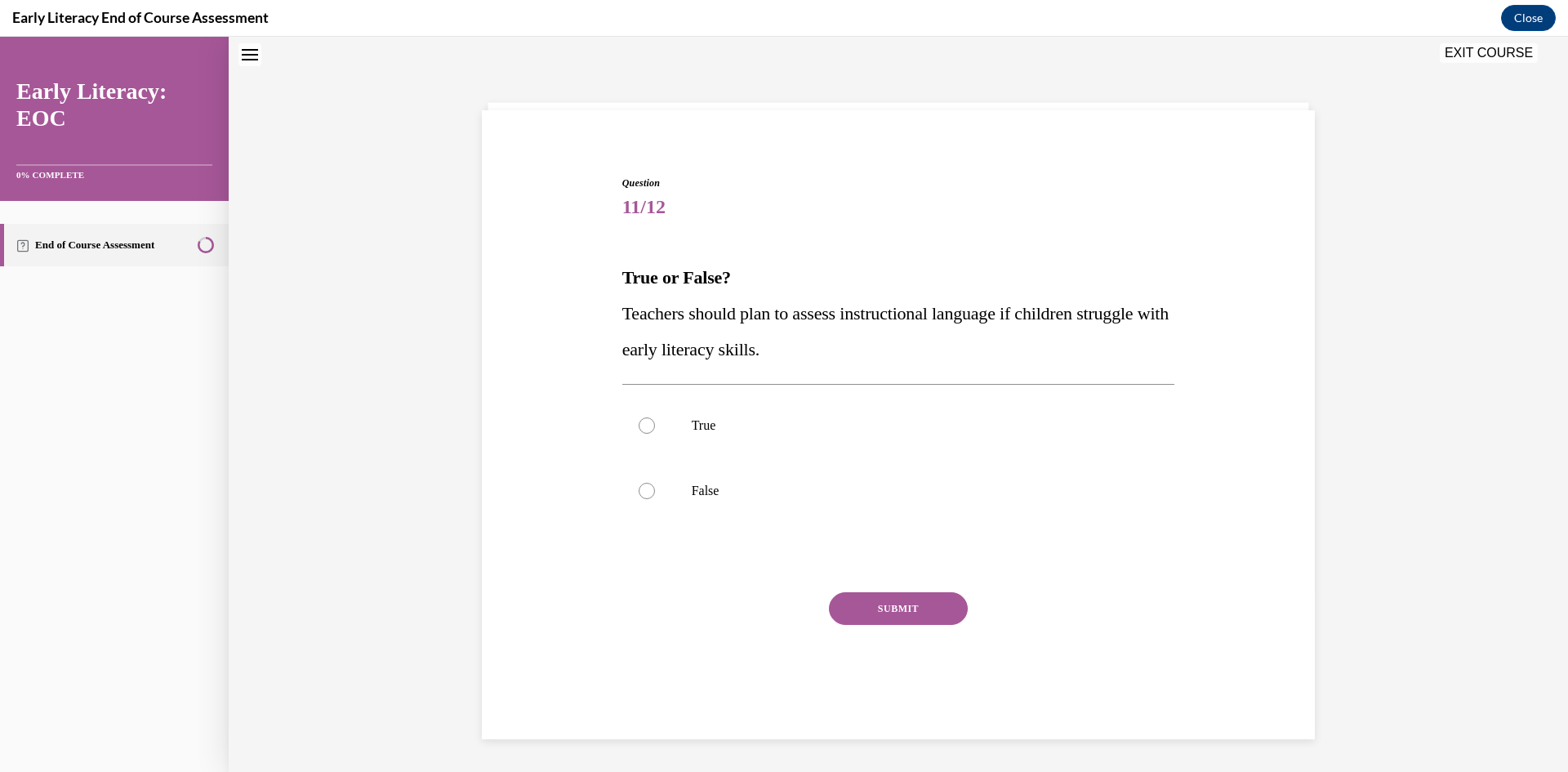
scroll to position [49, 0]
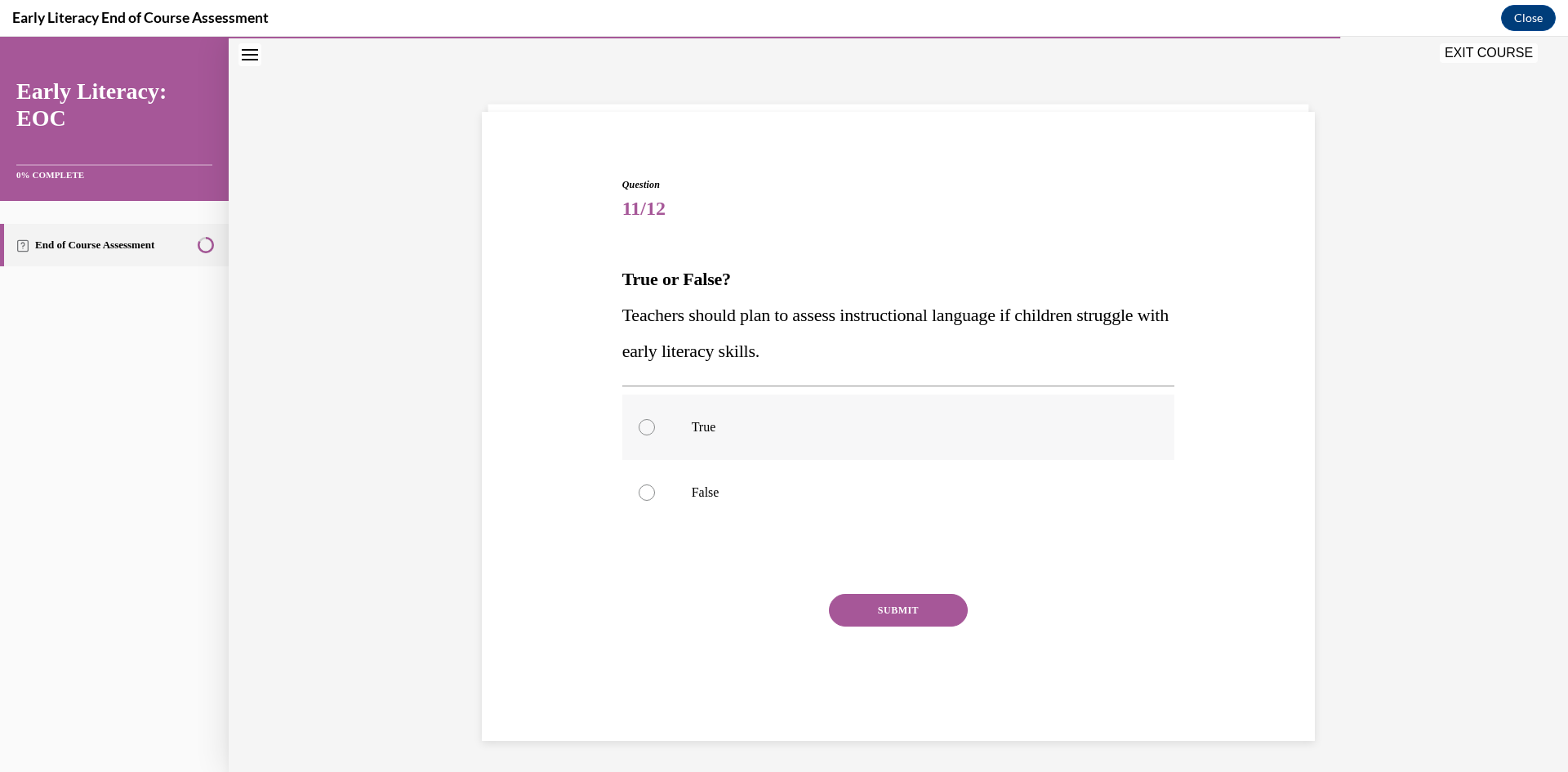
click at [639, 427] on div at bounding box center [647, 427] width 16 height 16
click at [845, 620] on button "SUBMIT" at bounding box center [898, 610] width 138 height 32
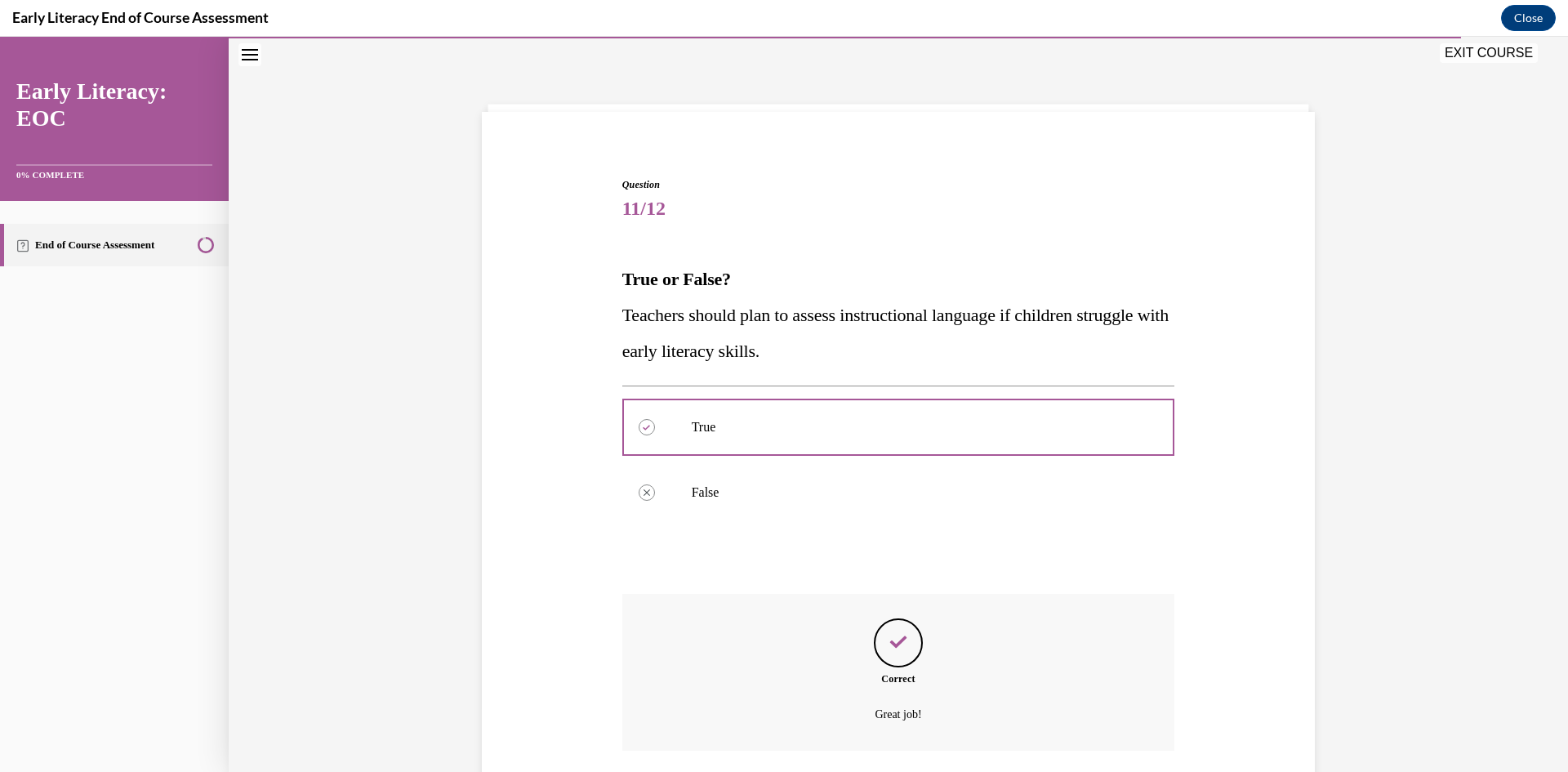
scroll to position [171, 0]
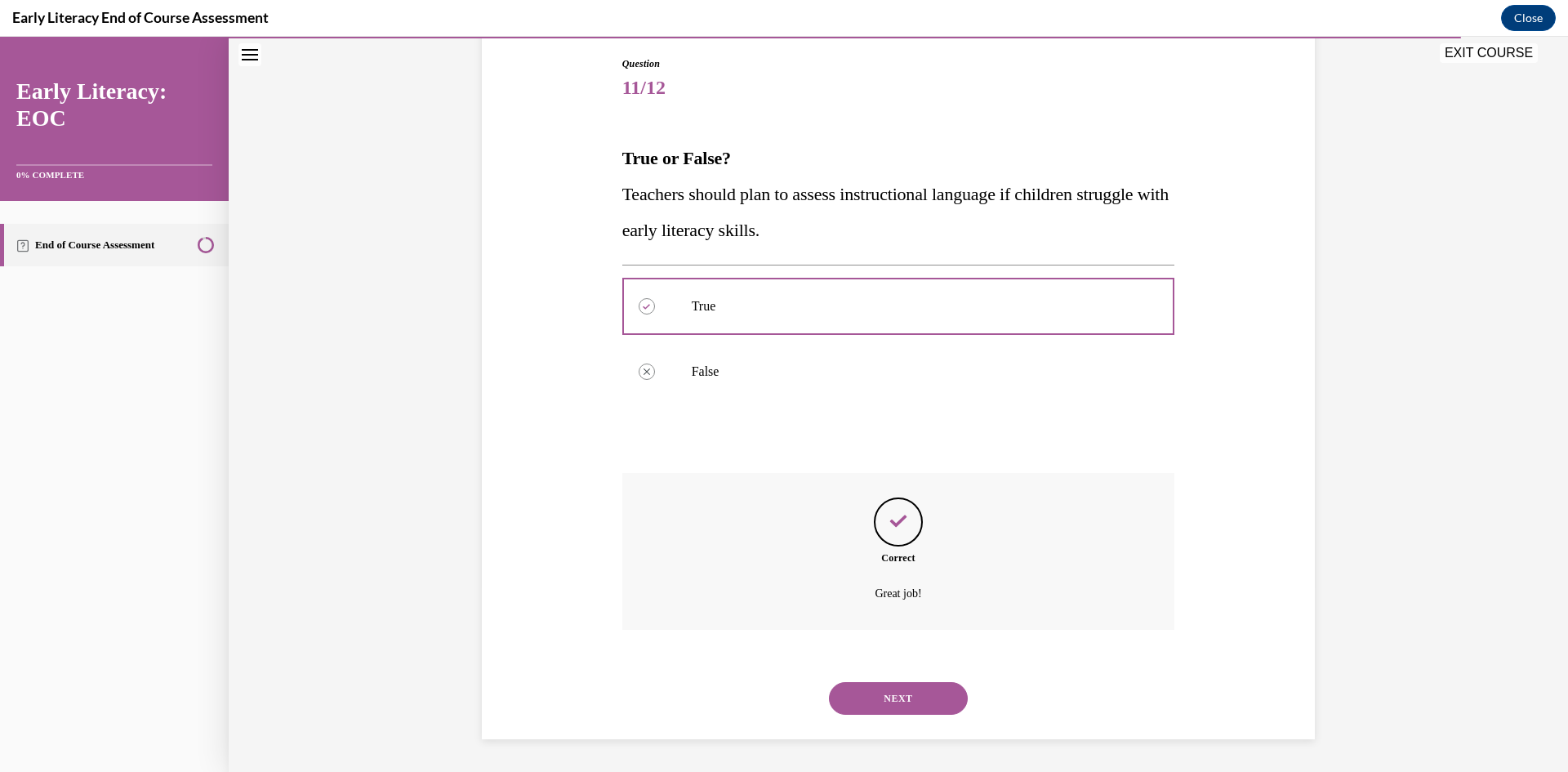
click at [883, 693] on button "NEXT" at bounding box center [898, 698] width 138 height 32
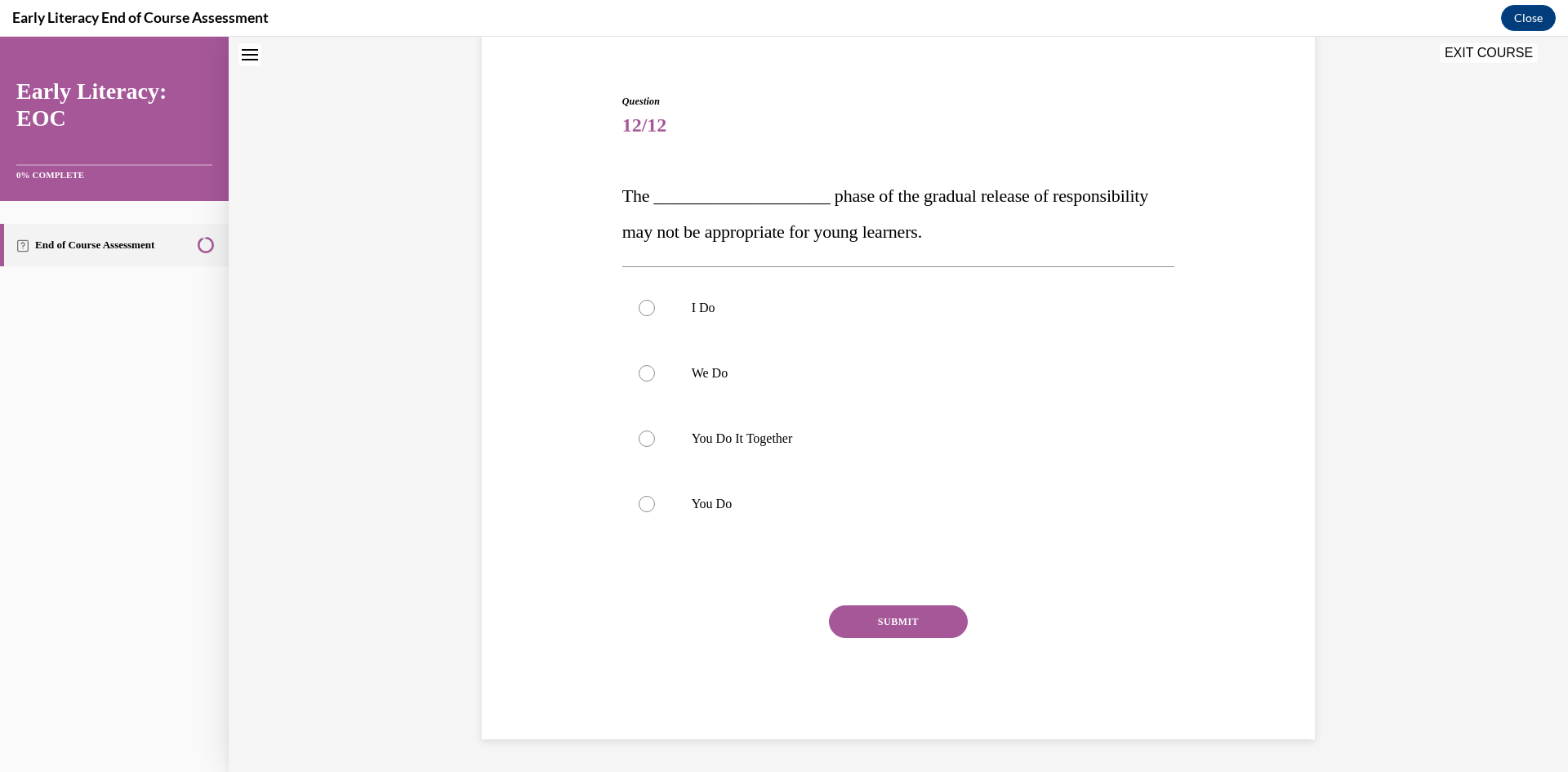
scroll to position [49, 0]
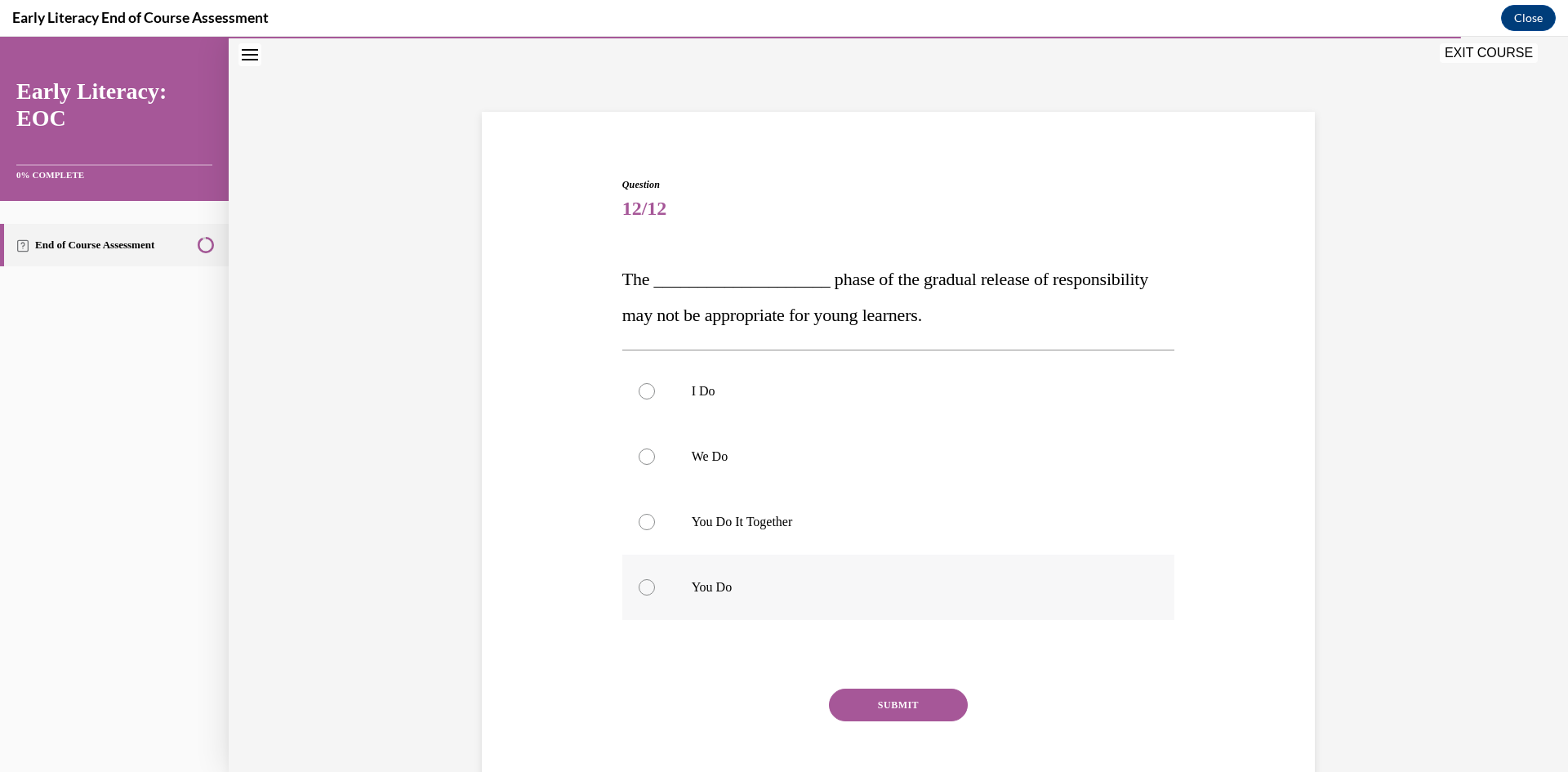
click at [711, 583] on p "You Do" at bounding box center [913, 587] width 442 height 16
click at [867, 692] on button "SUBMIT" at bounding box center [898, 705] width 138 height 32
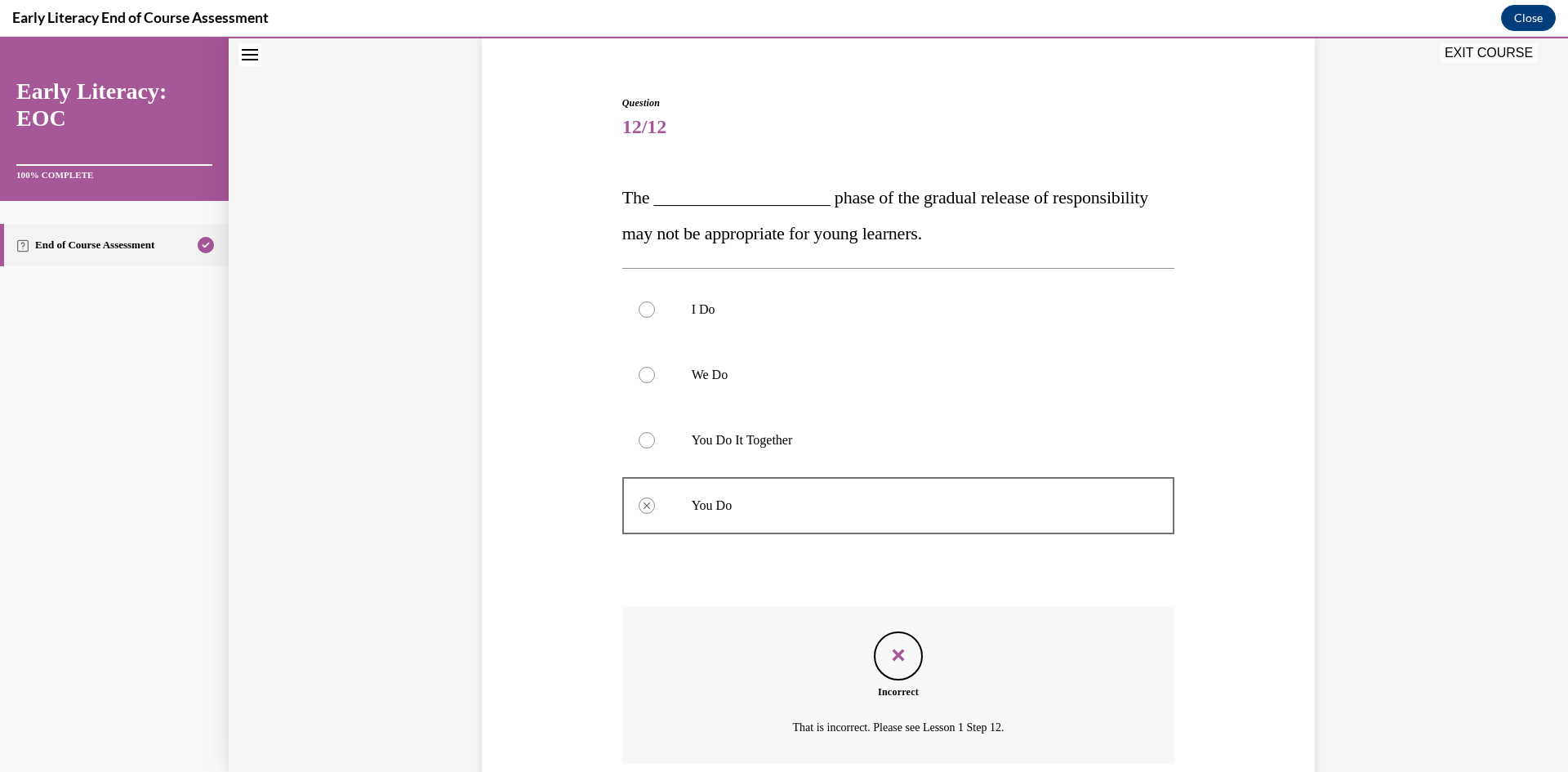
scroll to position [213, 0]
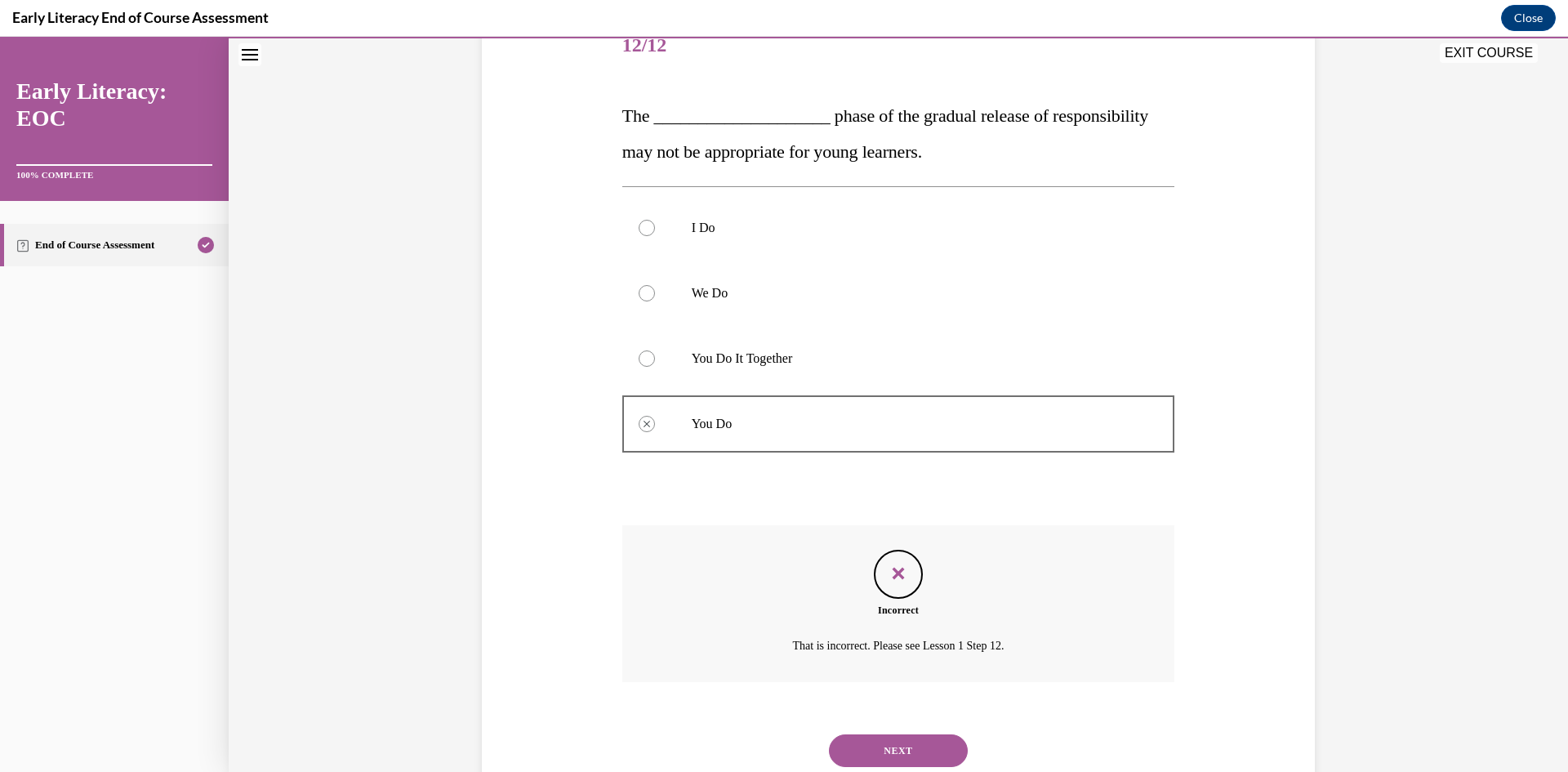
click at [906, 749] on button "NEXT" at bounding box center [898, 750] width 138 height 32
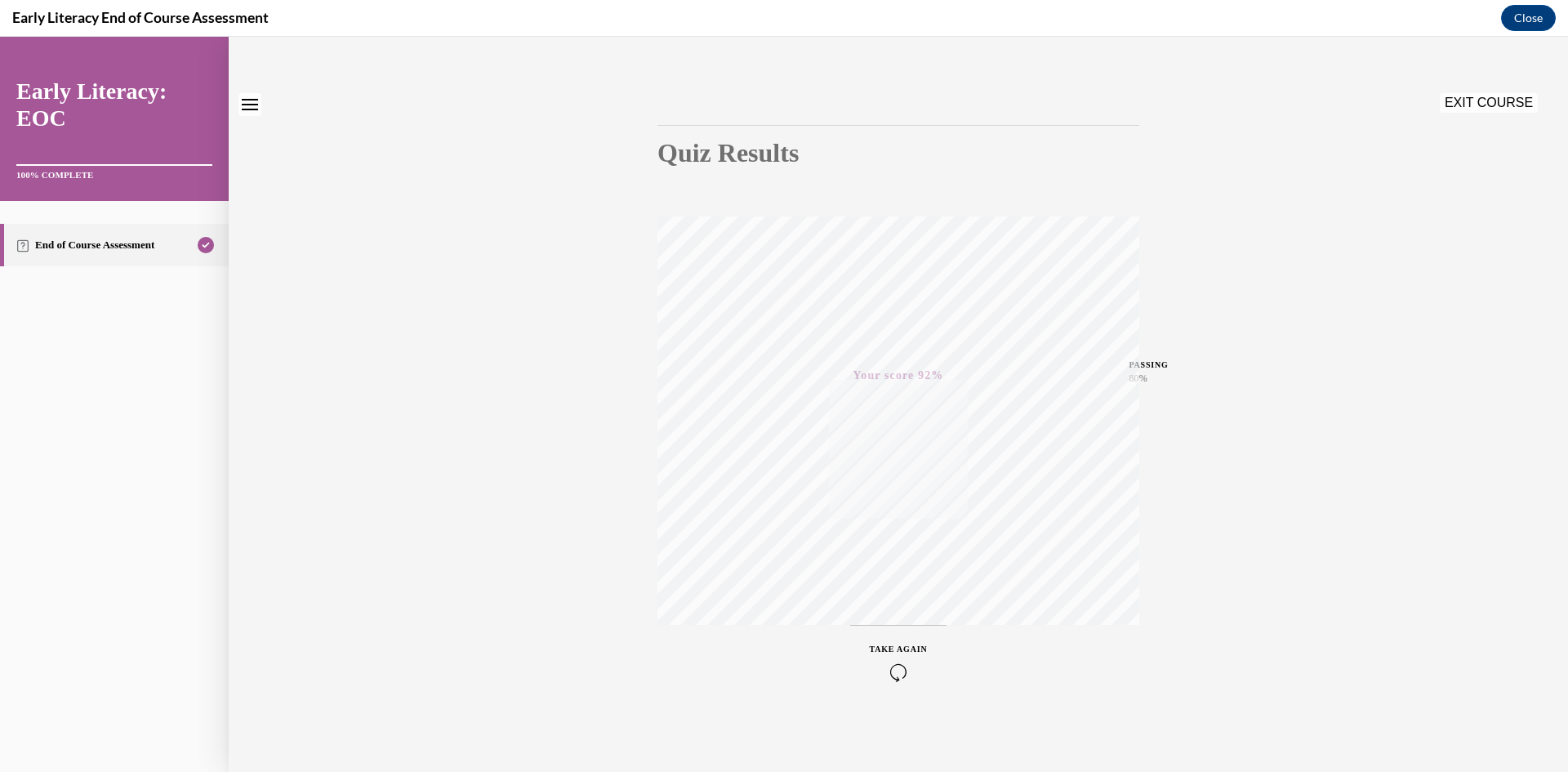
scroll to position [0, 0]
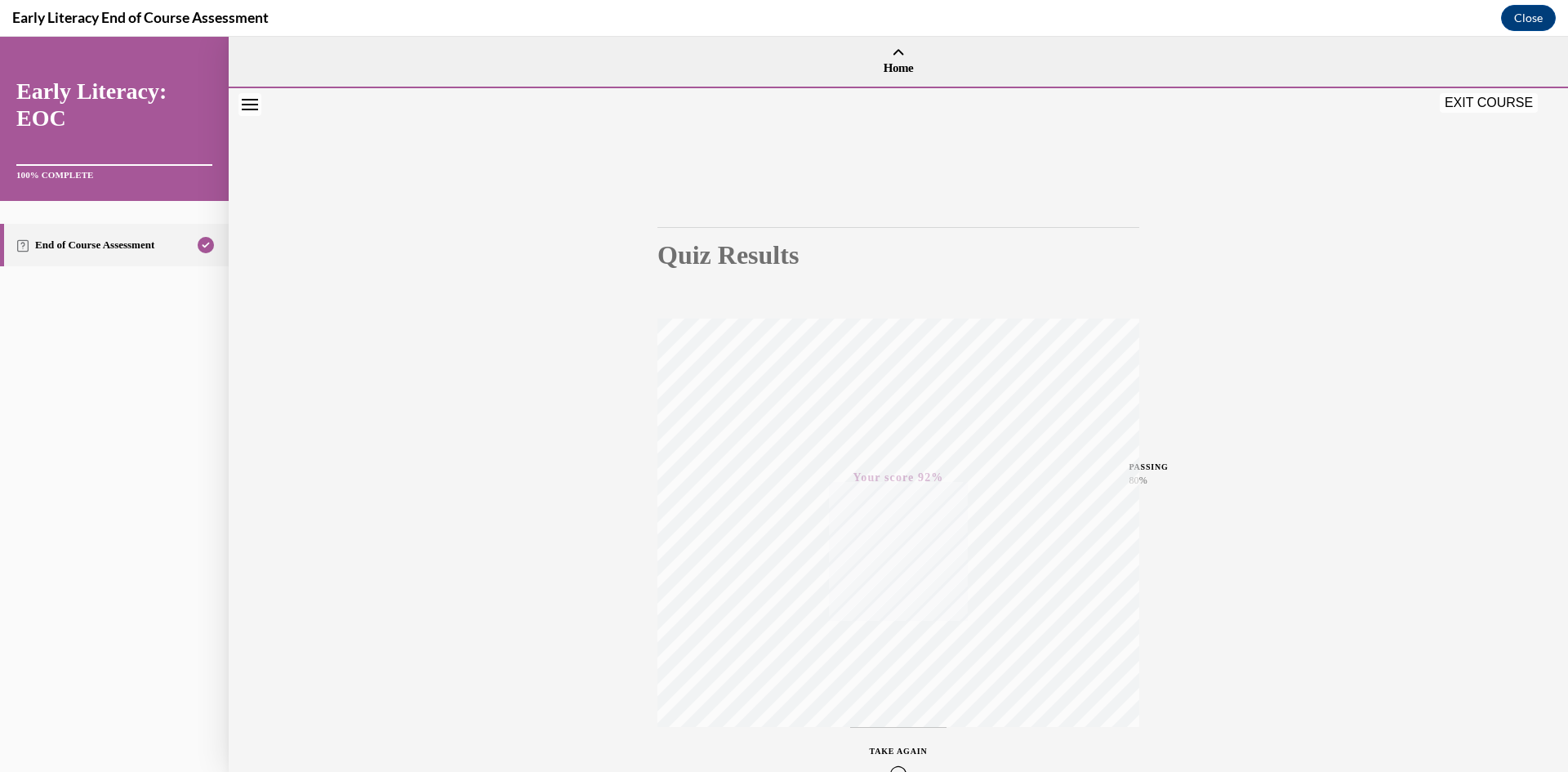
click at [1467, 103] on button "EXIT COURSE" at bounding box center [1488, 103] width 98 height 20
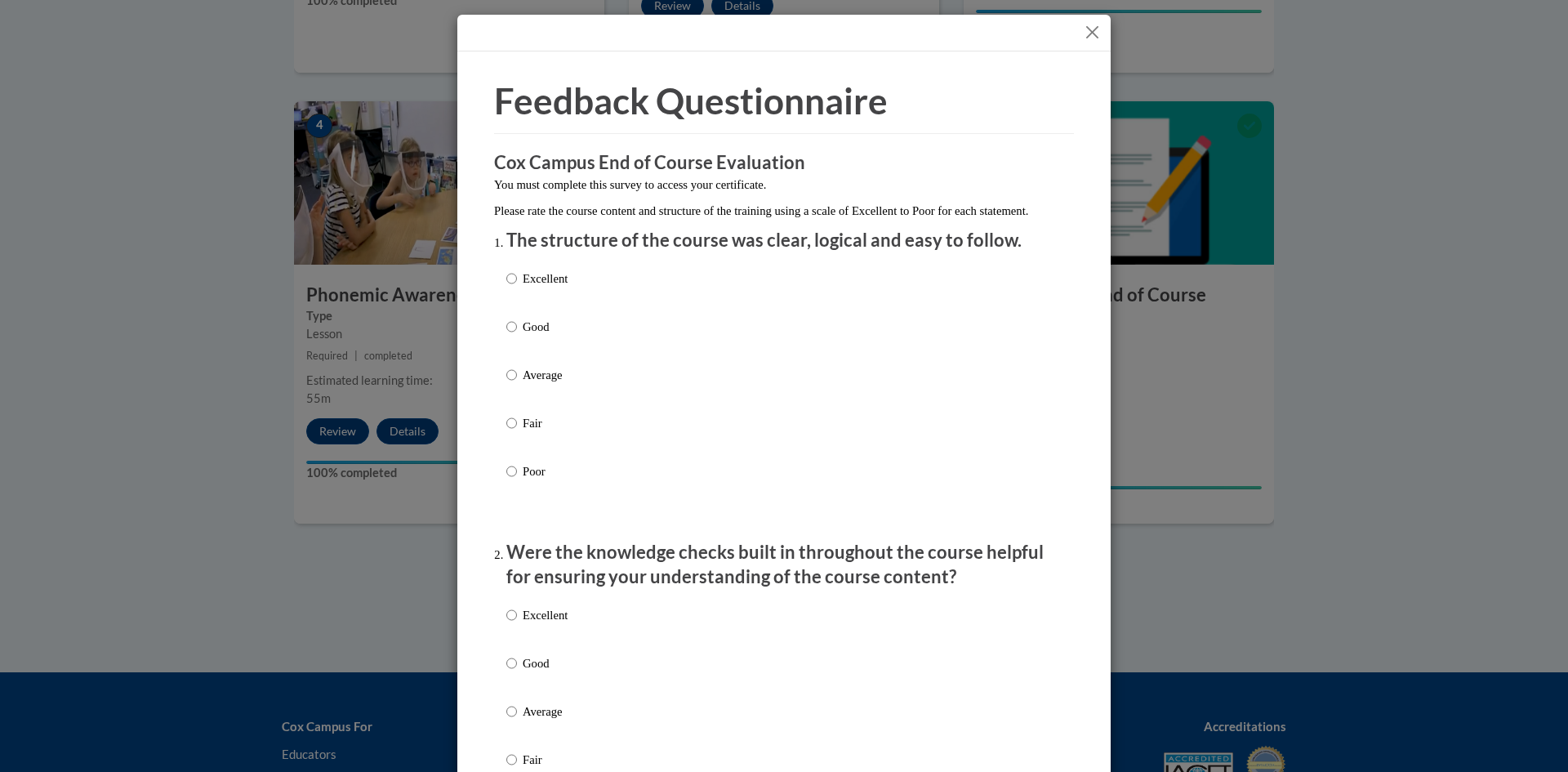
click at [1082, 28] on button "Close" at bounding box center [1092, 32] width 21 height 21
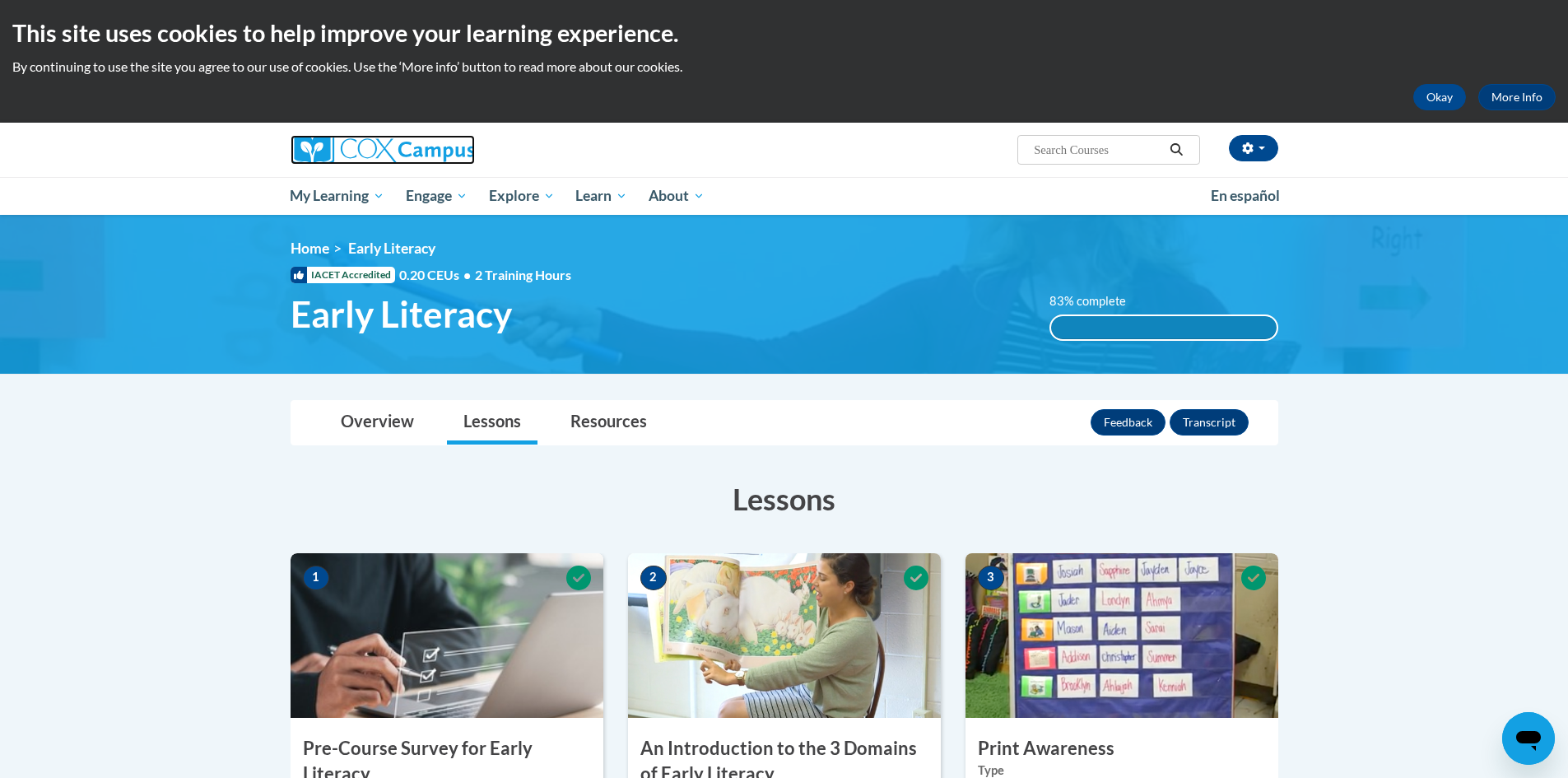
click at [386, 139] on img at bounding box center [383, 149] width 185 height 30
click at [345, 144] on img at bounding box center [383, 149] width 185 height 30
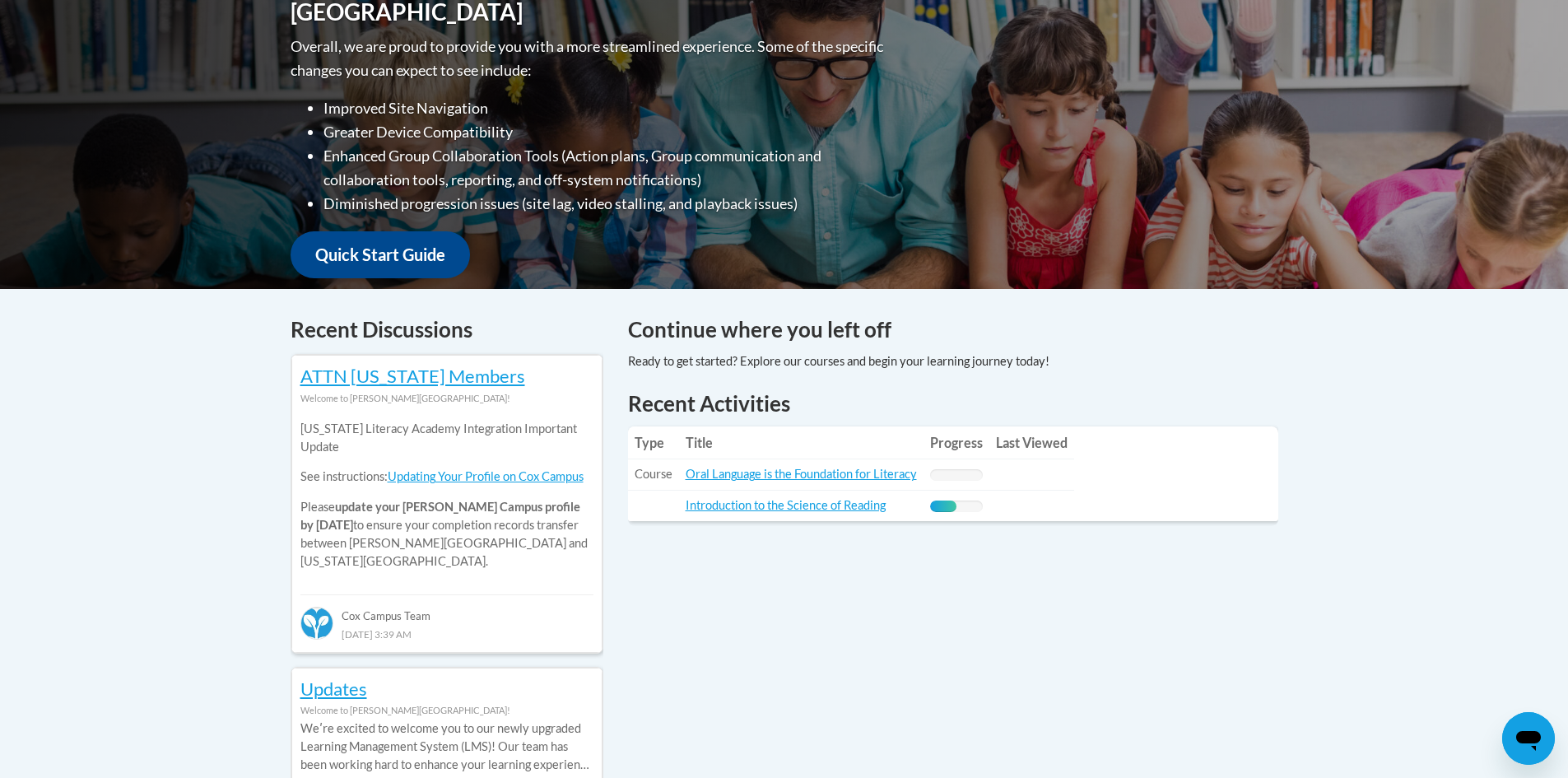
scroll to position [658, 0]
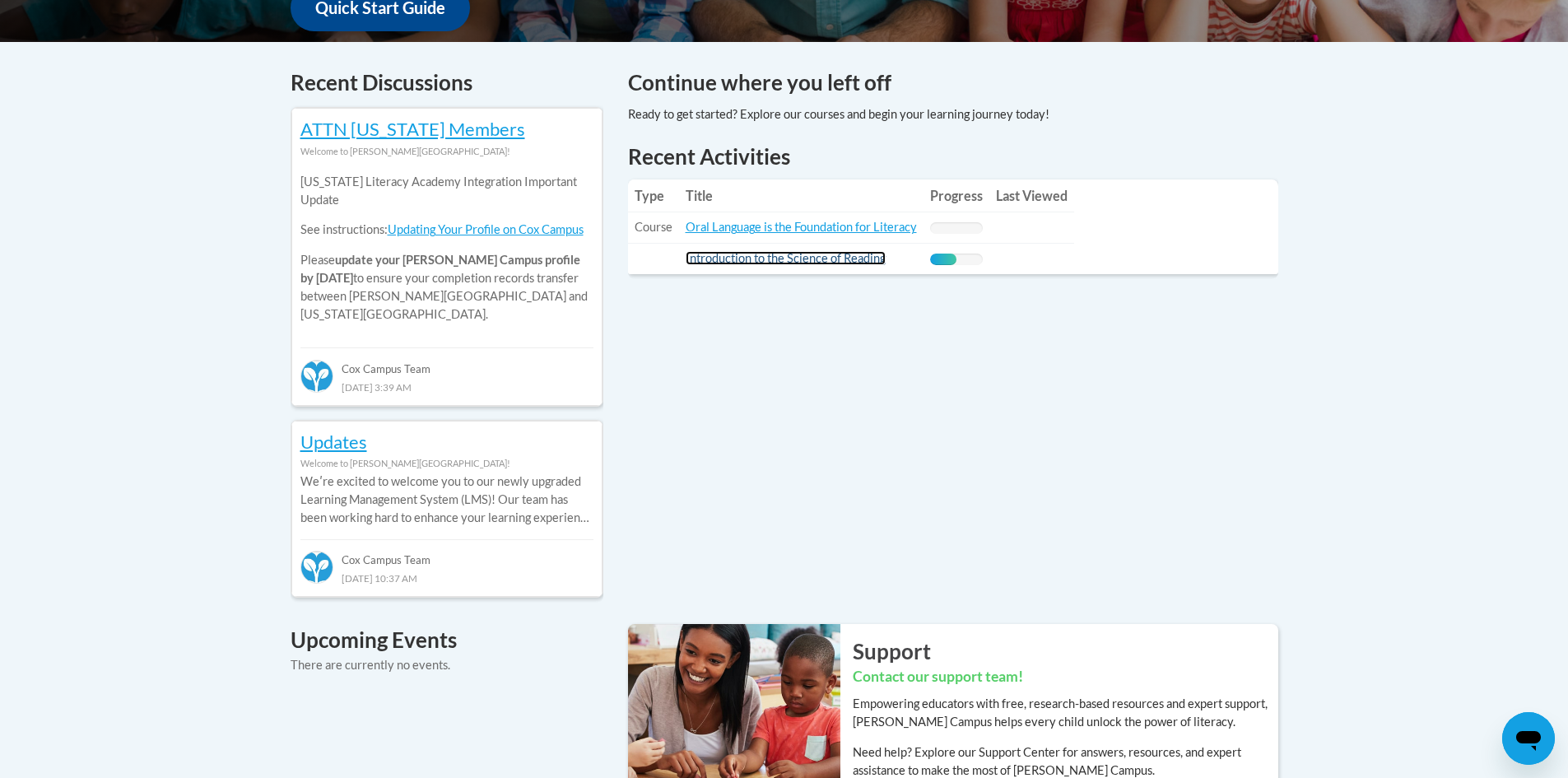
click at [751, 260] on link "Introduction to the Science of Reading" at bounding box center [785, 257] width 200 height 14
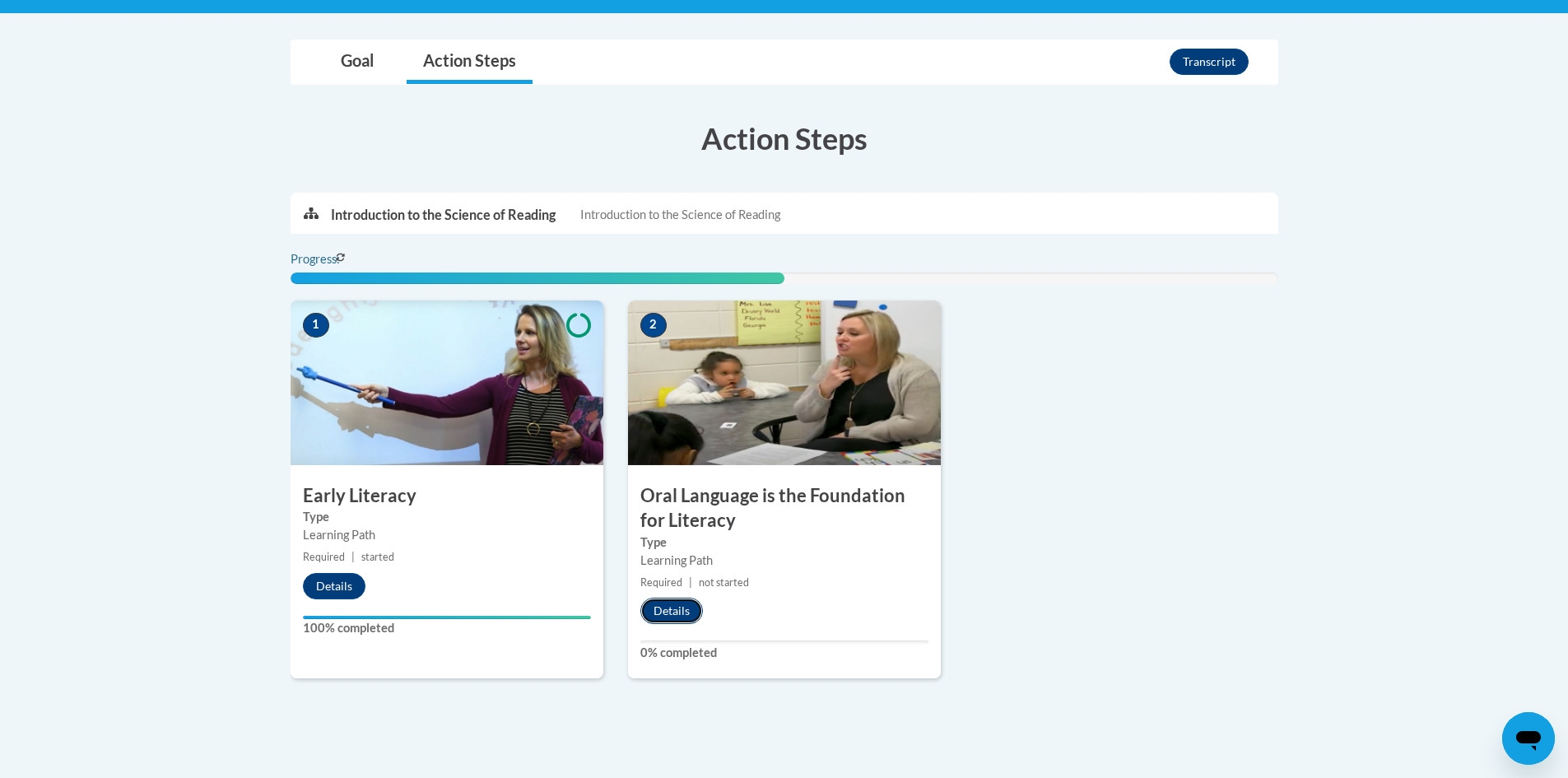
click at [686, 610] on button "Details" at bounding box center [671, 610] width 63 height 26
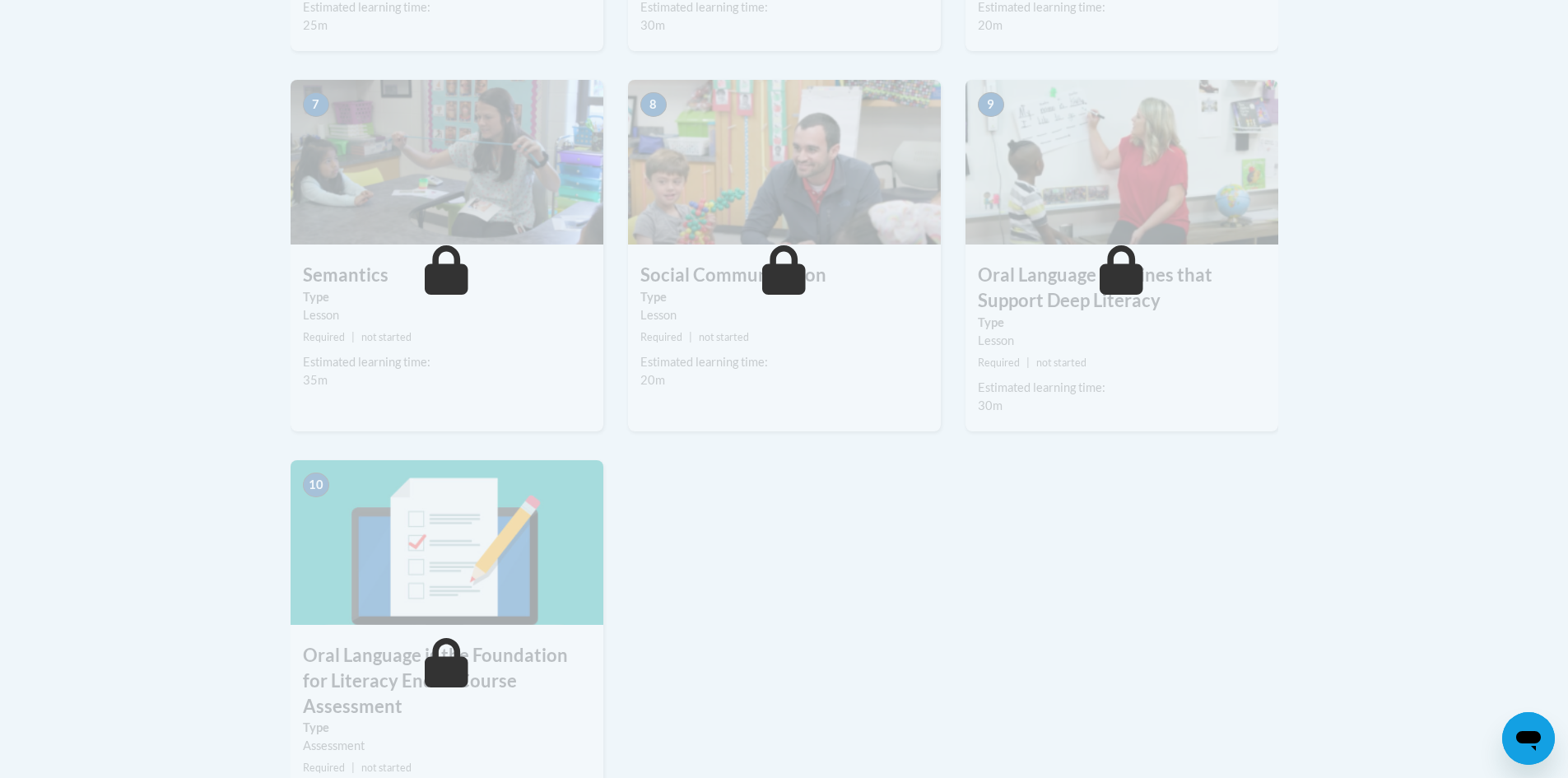
scroll to position [1399, 0]
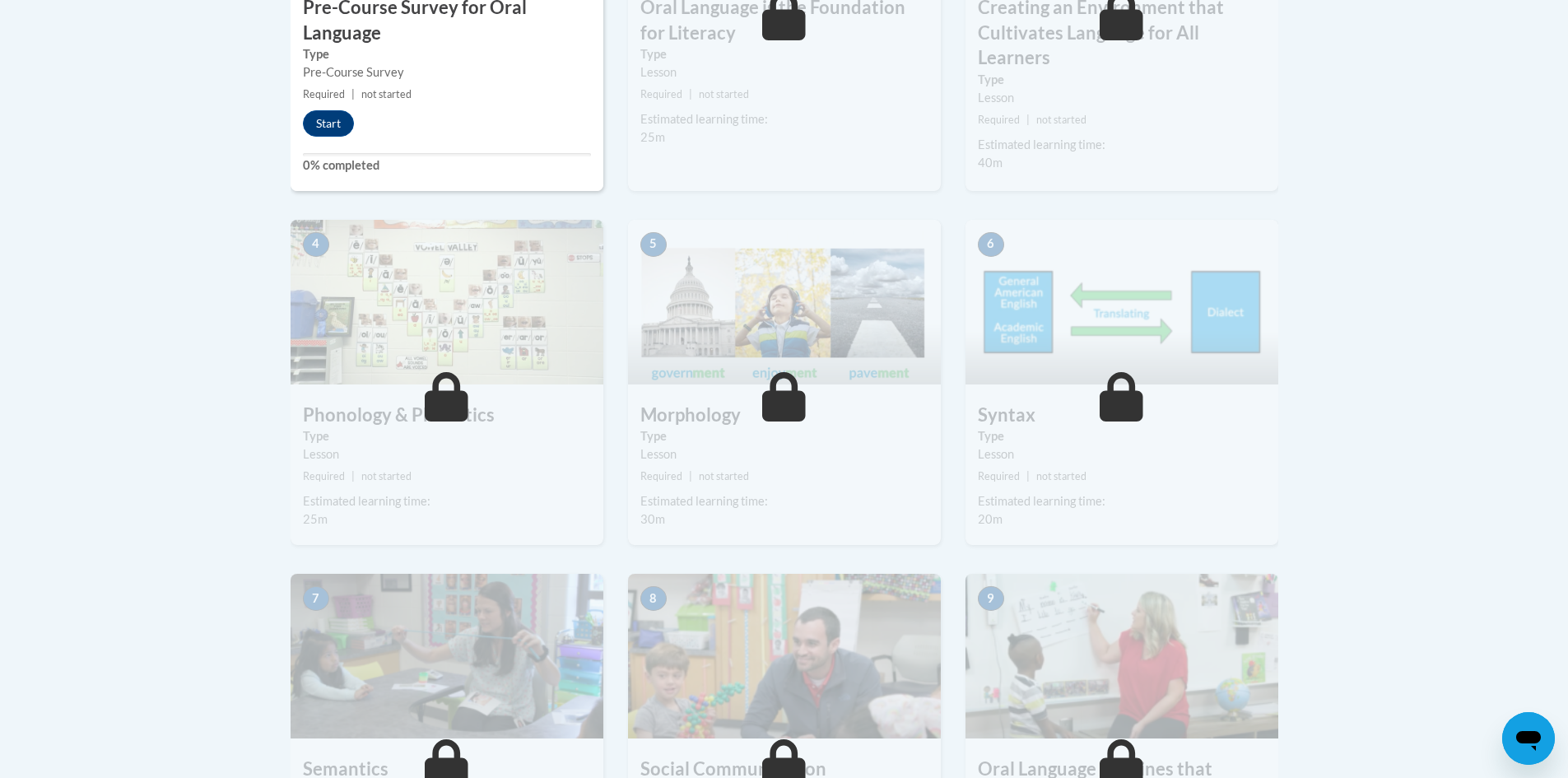
scroll to position [82, 0]
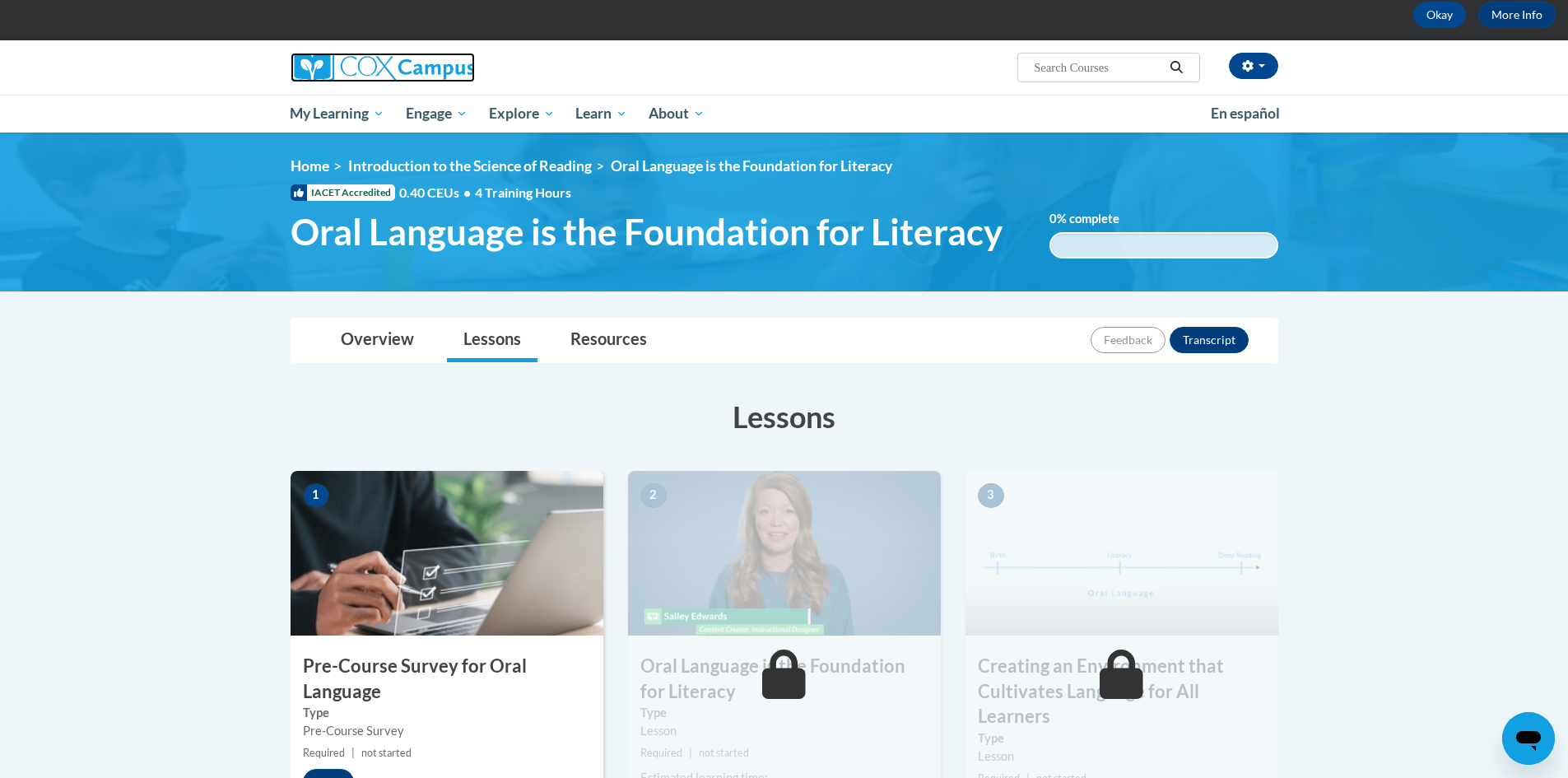
click at [358, 68] on img at bounding box center [383, 67] width 185 height 30
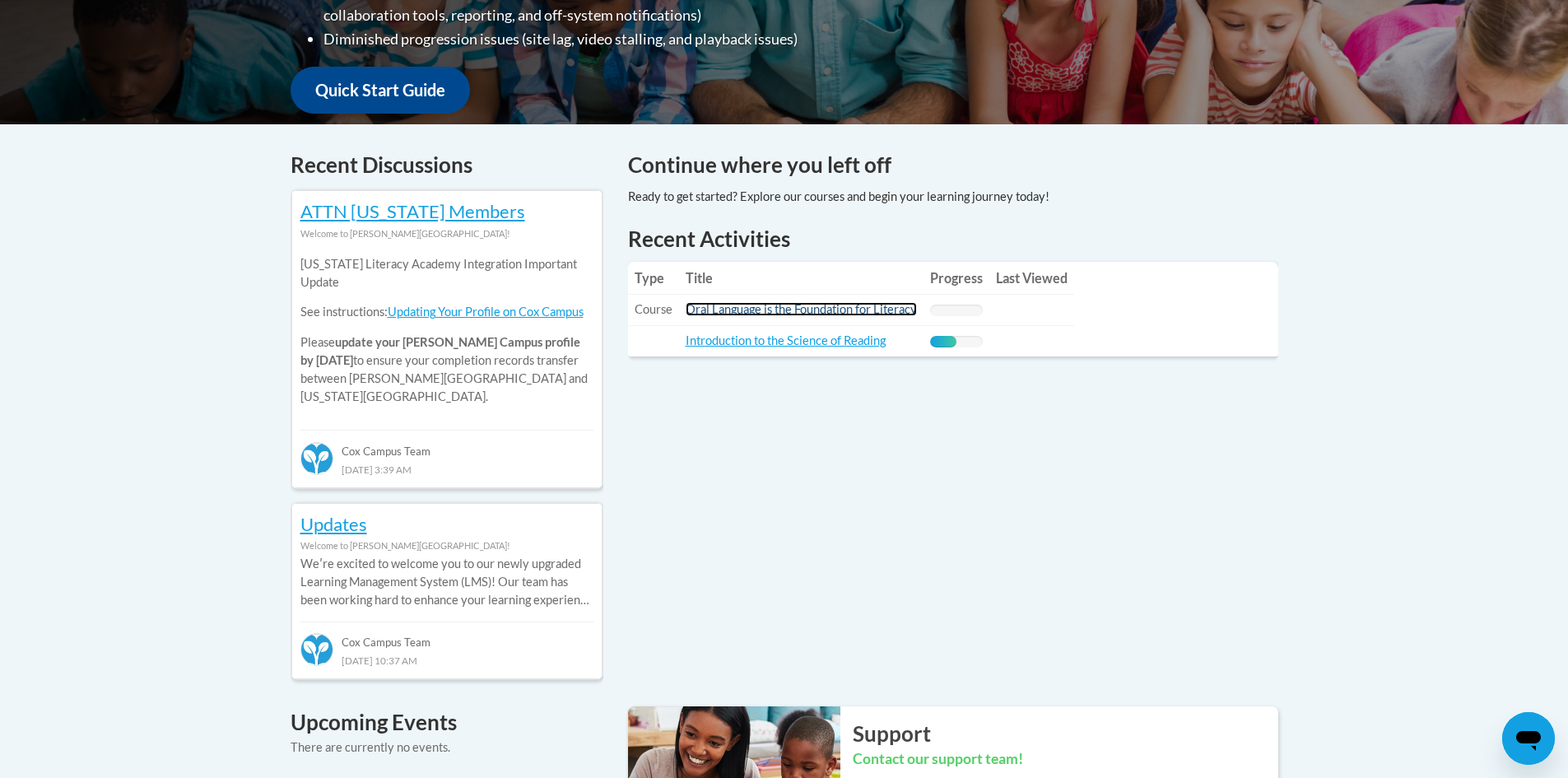
click at [726, 307] on link "Oral Language is the Foundation for Literacy" at bounding box center [801, 308] width 231 height 14
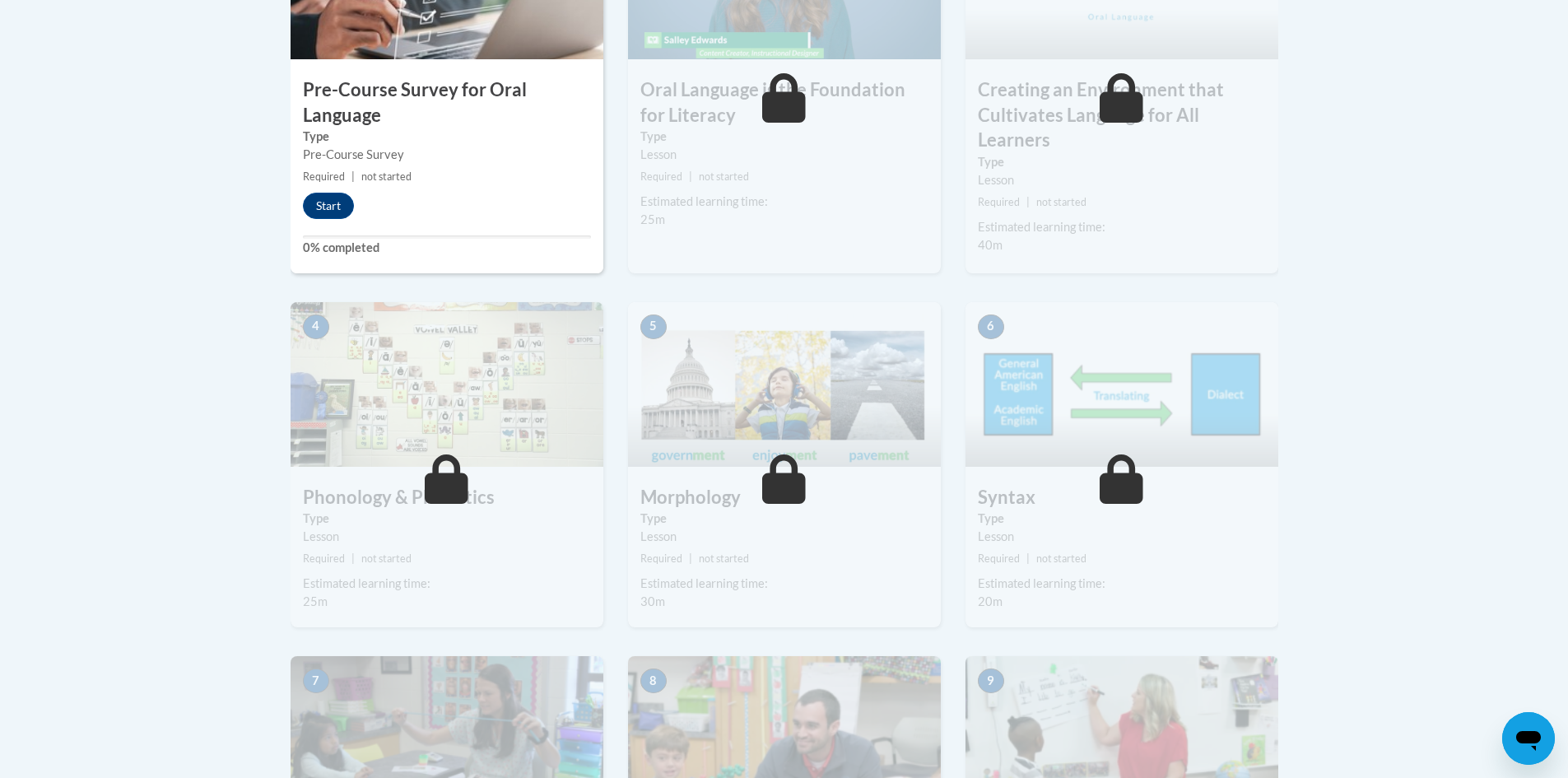
scroll to position [82, 0]
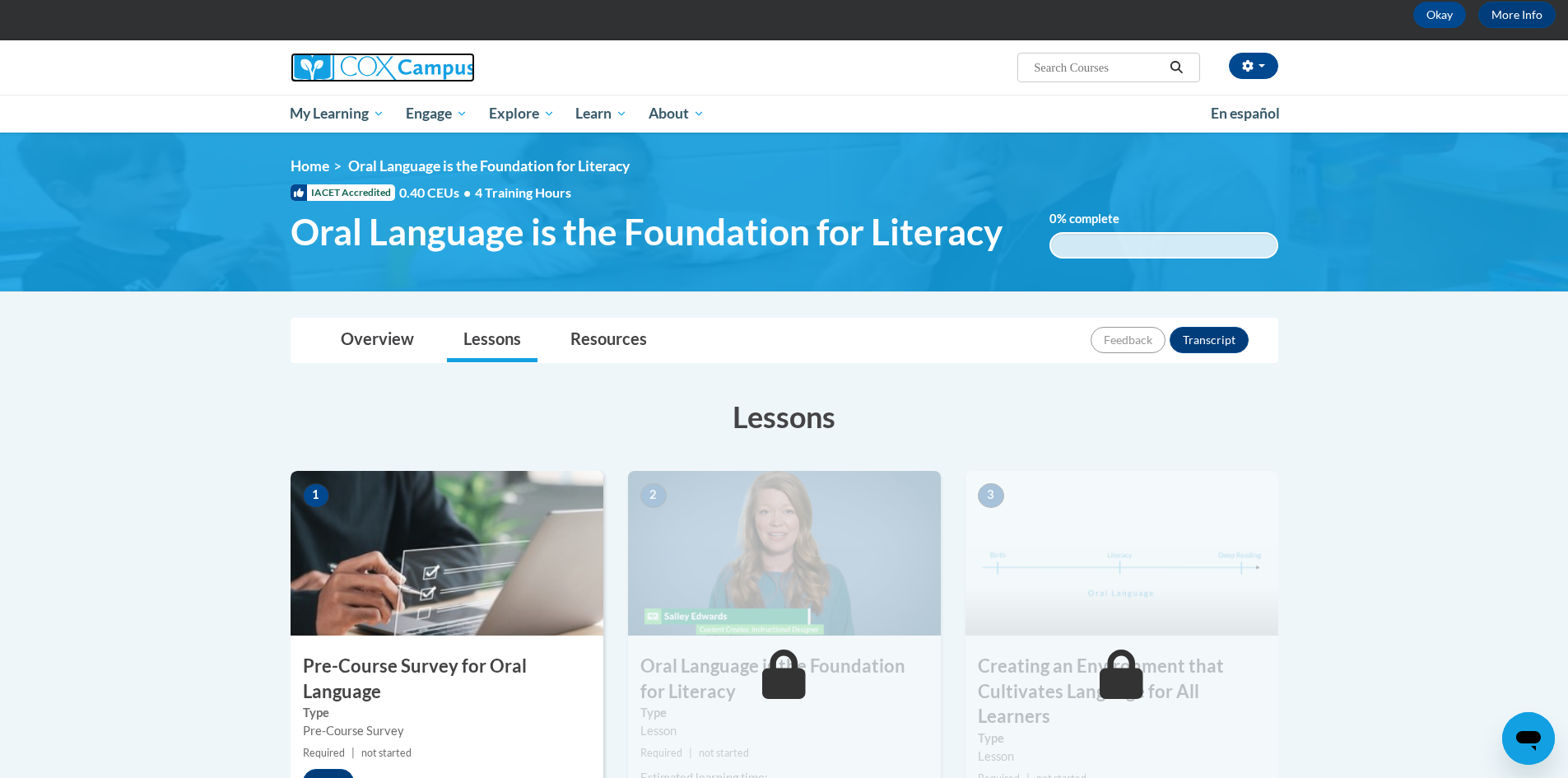
click at [351, 70] on img at bounding box center [383, 67] width 185 height 30
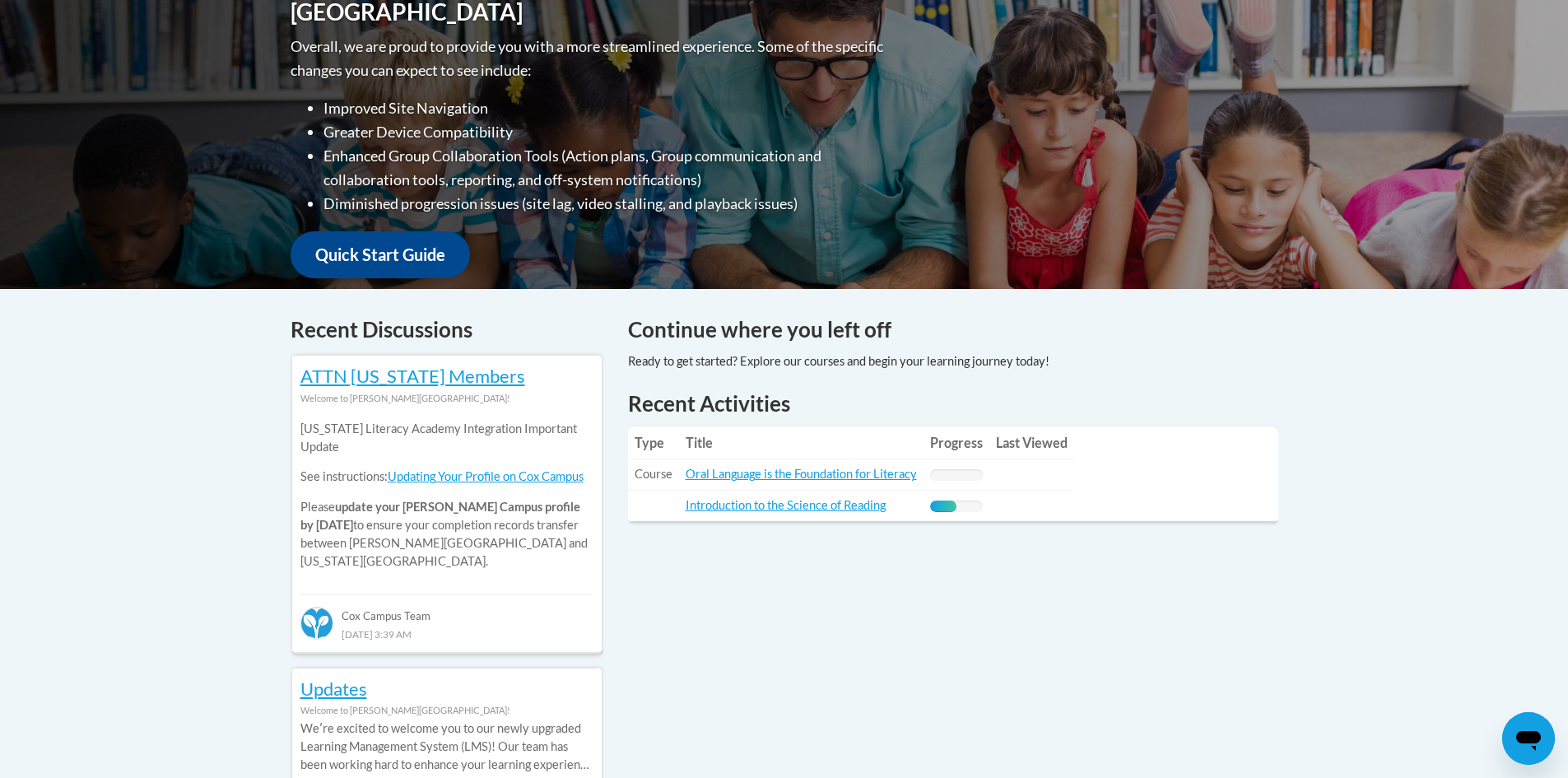
scroll to position [82, 0]
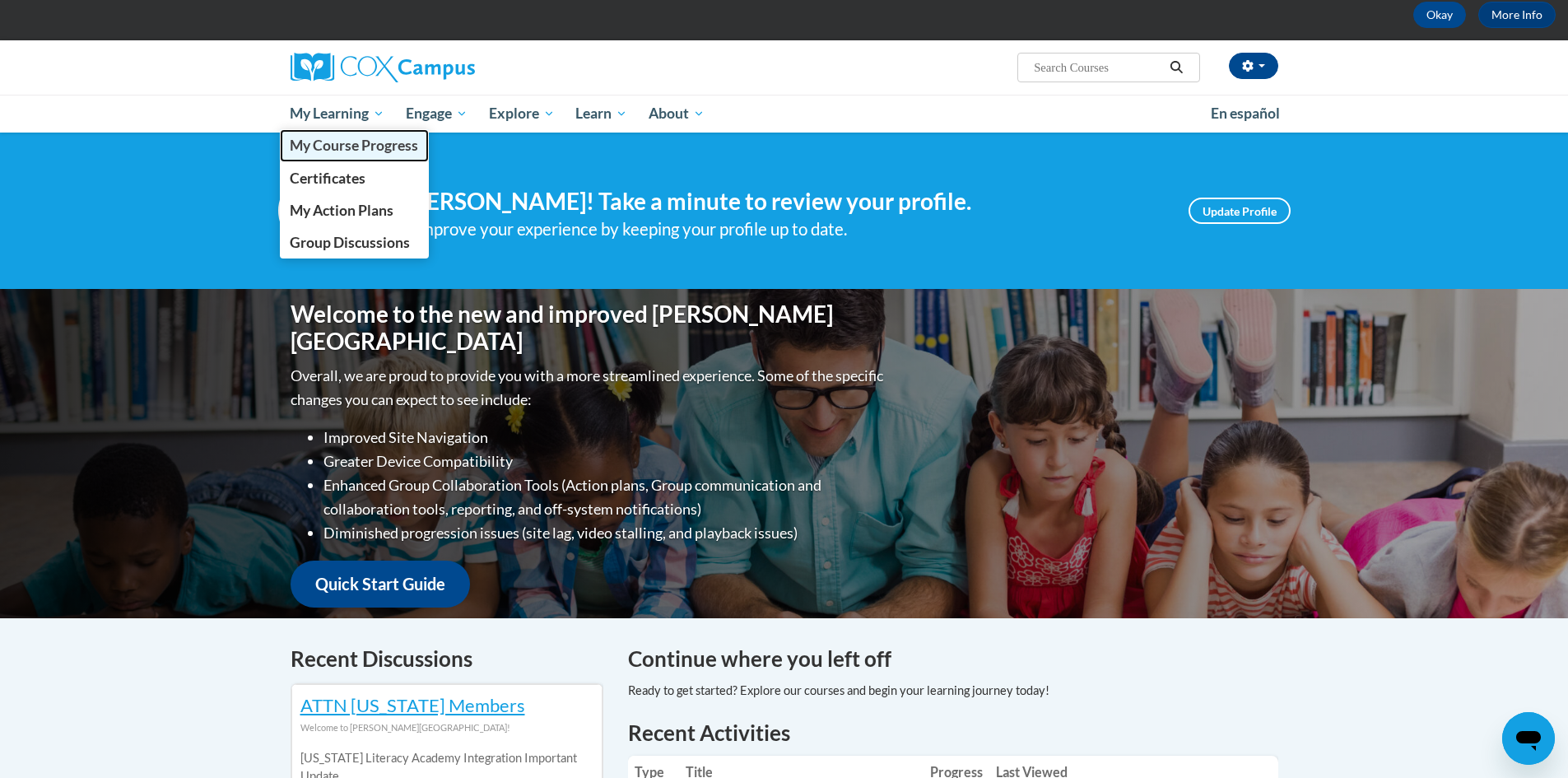
click at [347, 149] on span "My Course Progress" at bounding box center [354, 145] width 129 height 17
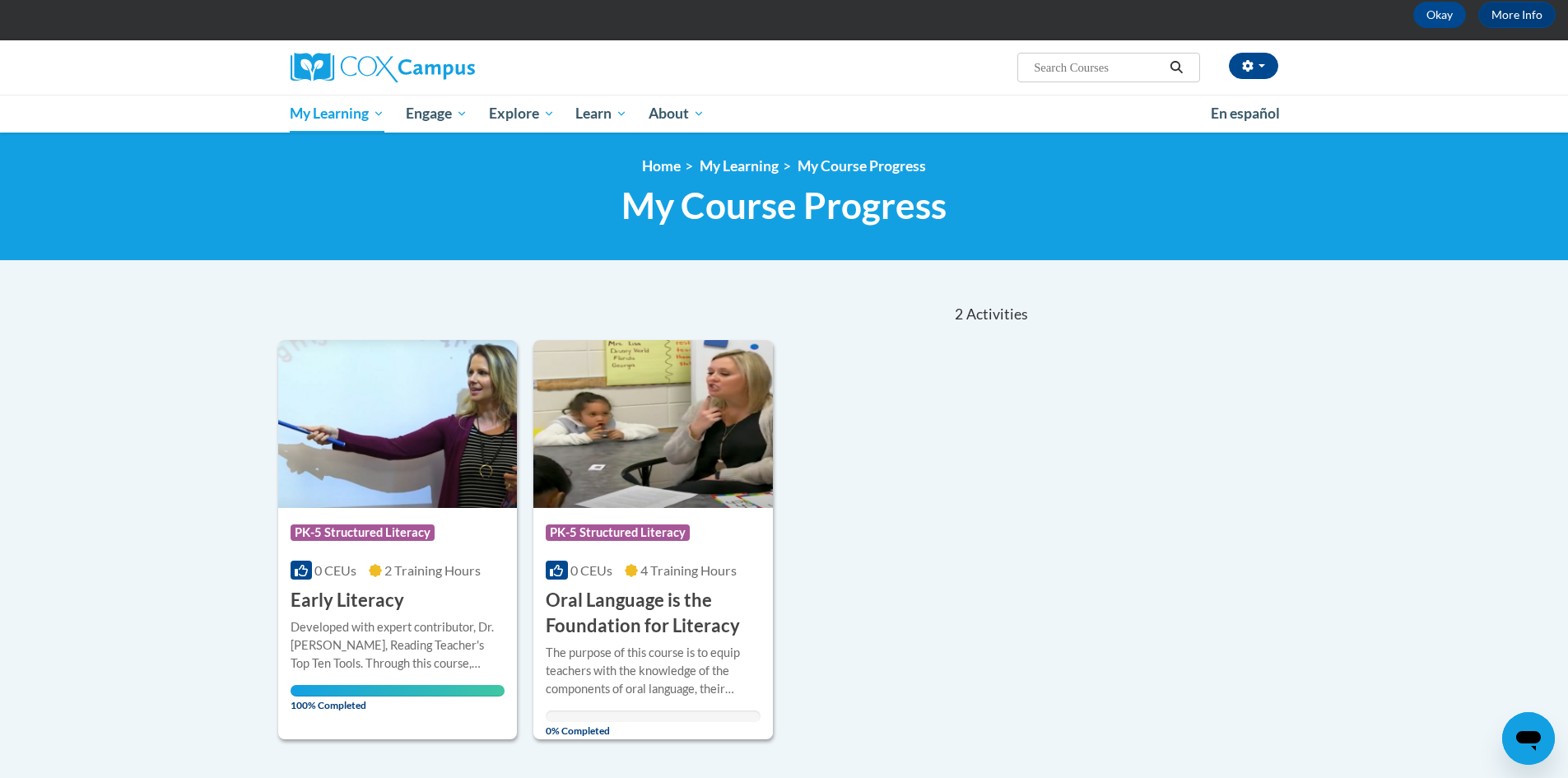
scroll to position [165, 0]
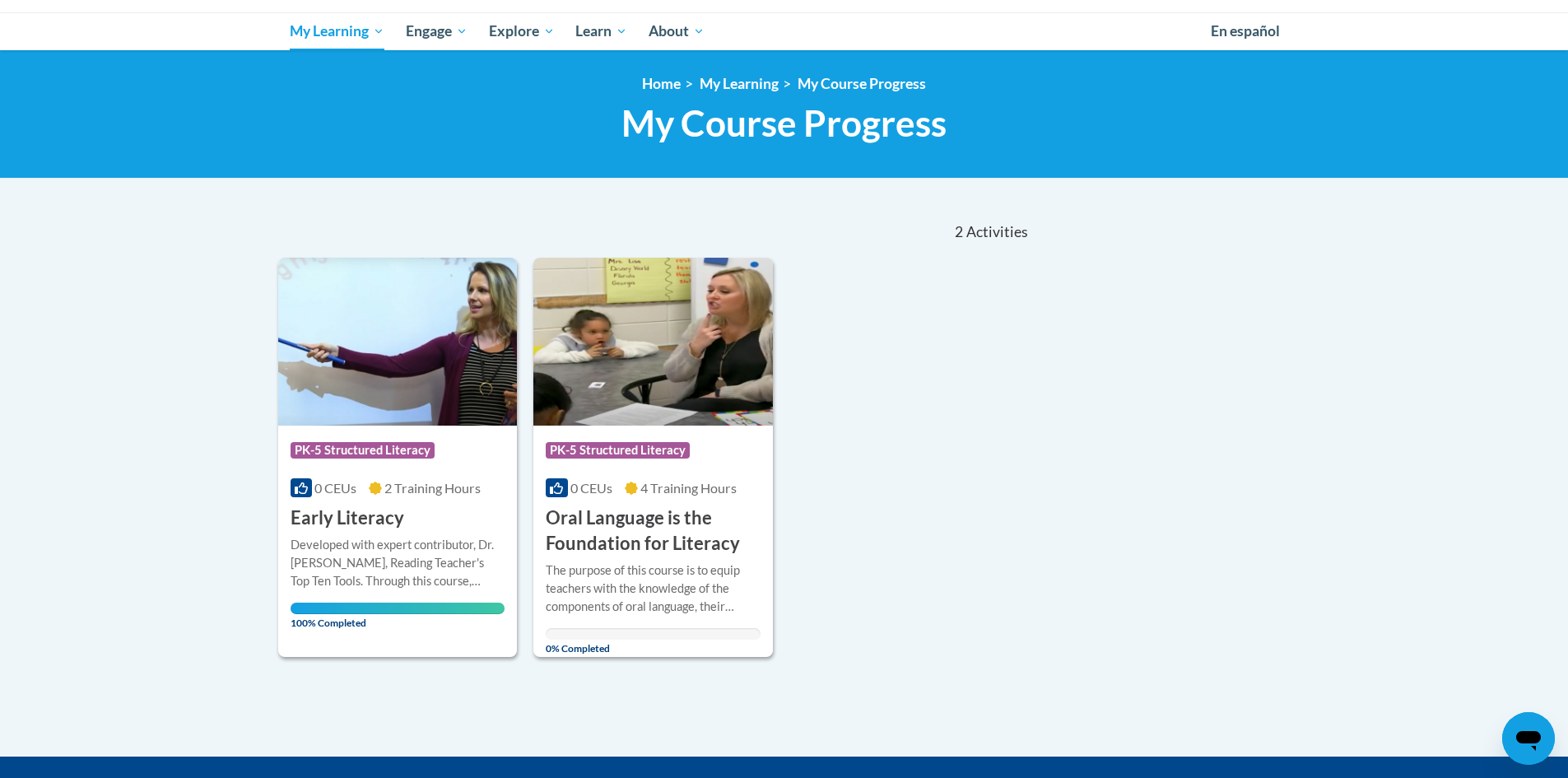
click at [942, 374] on div "Course Category: PK-5 Structured Literacy 0 CEUs 2 Training Hours COURSE Early …" at bounding box center [654, 456] width 753 height 399
